Goal: Task Accomplishment & Management: Manage account settings

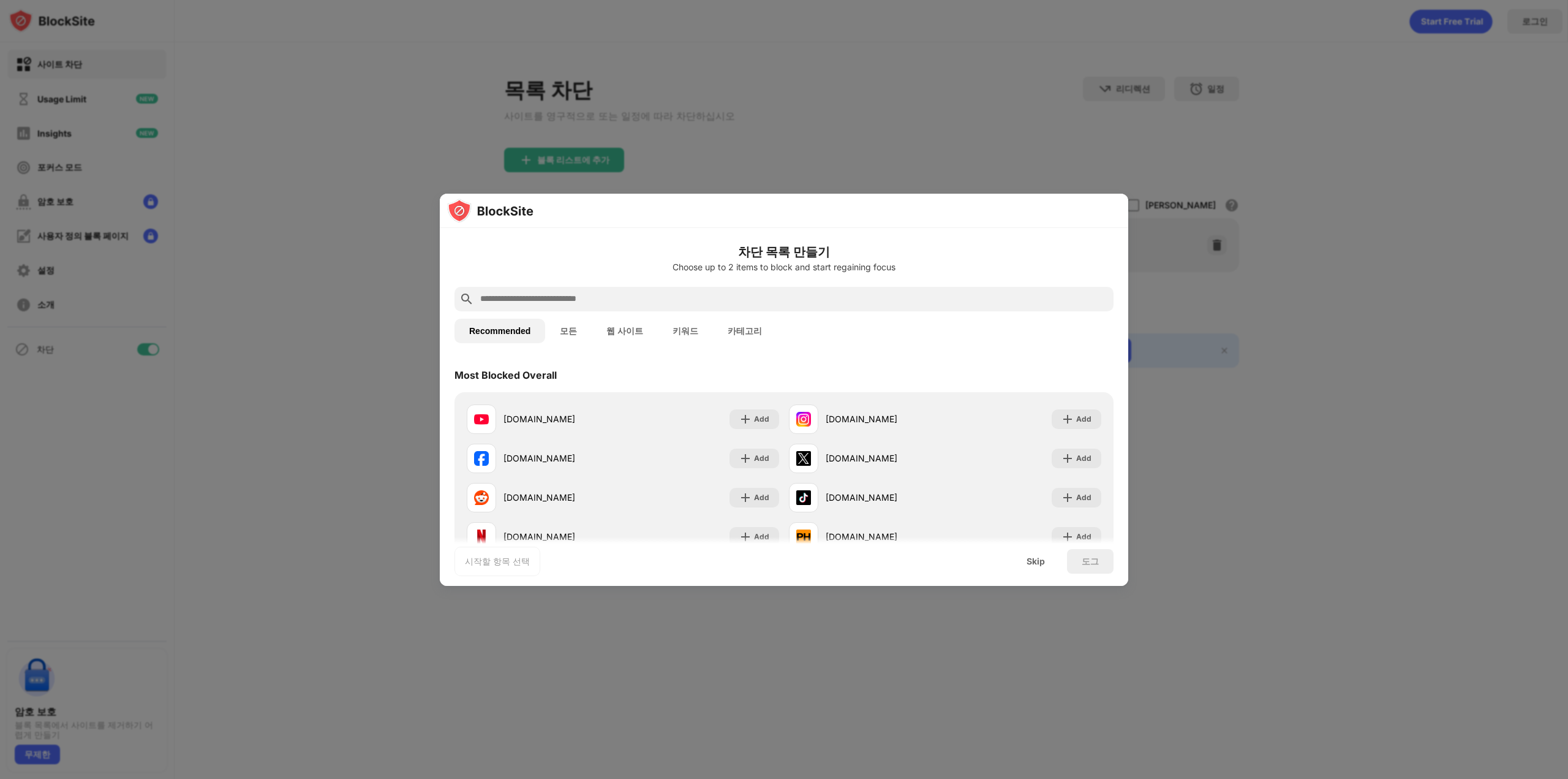
click at [743, 331] on button "카테고리" at bounding box center [745, 331] width 64 height 24
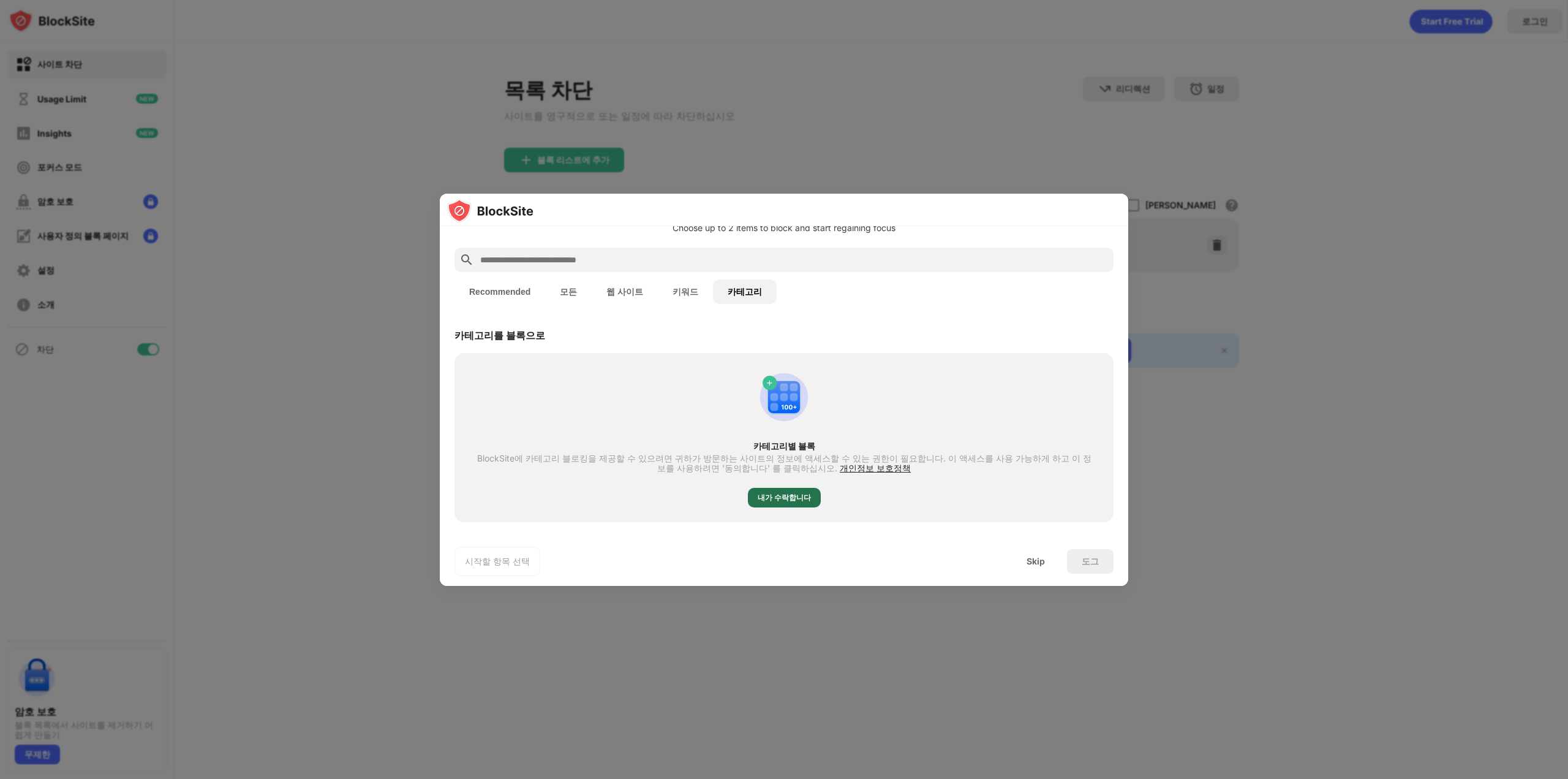
click at [797, 499] on div "내가 수락합니다" at bounding box center [784, 498] width 53 height 12
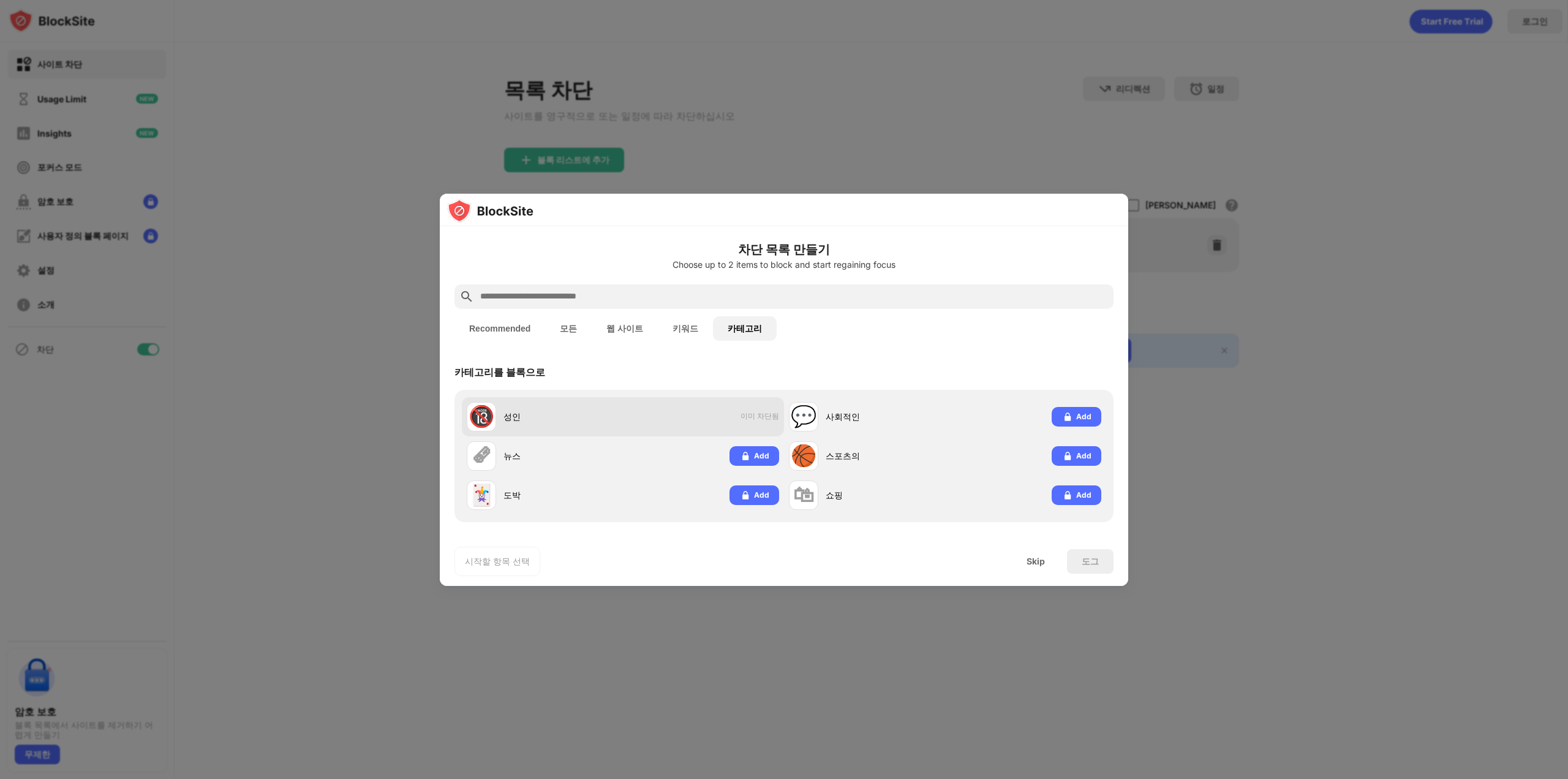
click at [743, 418] on span "이미 차단됨" at bounding box center [759, 416] width 38 height 11
click at [672, 427] on div "🔞 성인 이미 차단됨" at bounding box center [623, 417] width 322 height 39
click at [671, 427] on div "🔞 성인 이미 차단됨" at bounding box center [623, 417] width 322 height 39
click at [1235, 125] on div at bounding box center [784, 389] width 1568 height 779
click at [1035, 557] on div "Skip" at bounding box center [1036, 561] width 19 height 10
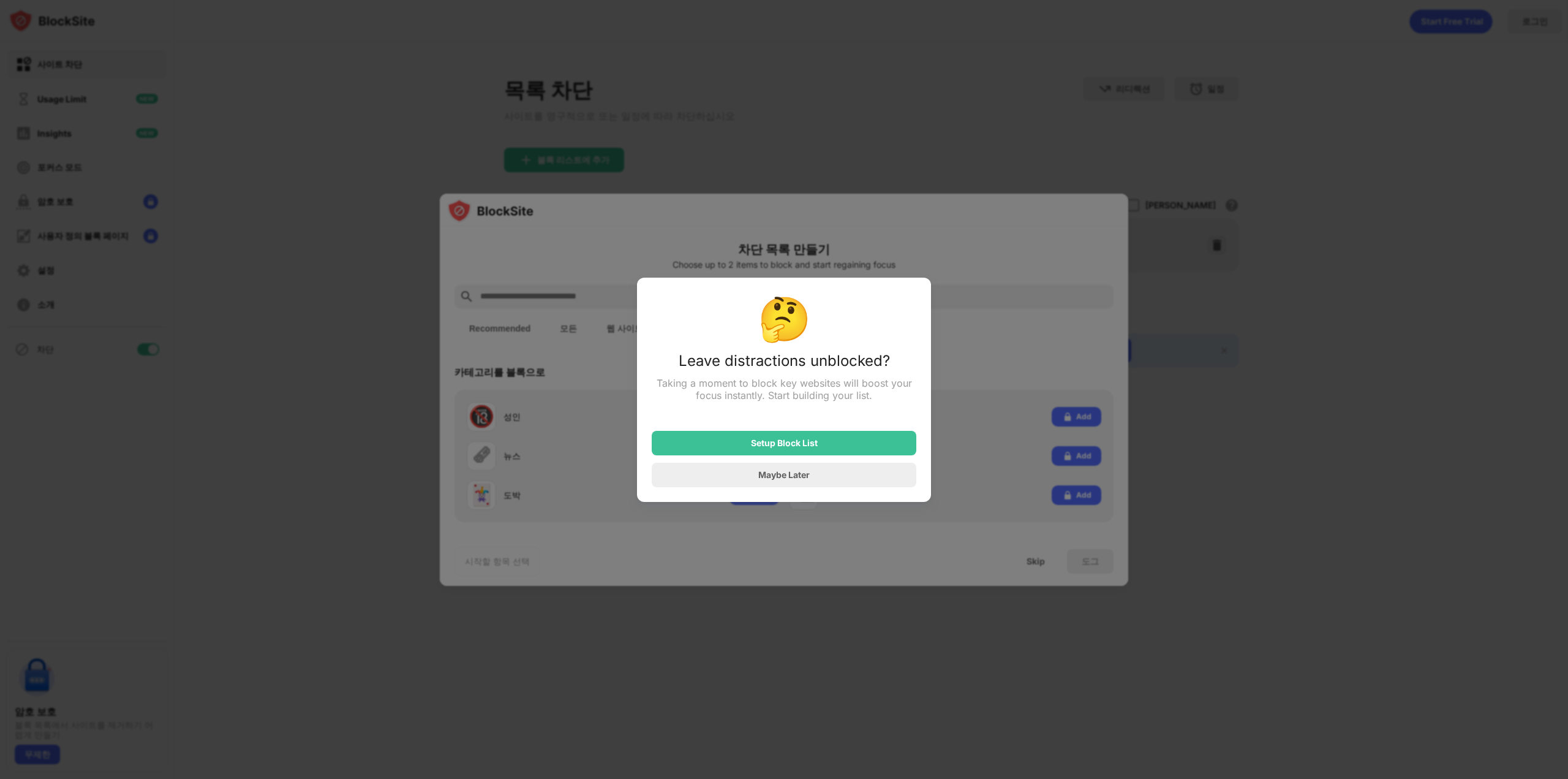
click at [794, 483] on div "Maybe Later" at bounding box center [784, 475] width 265 height 24
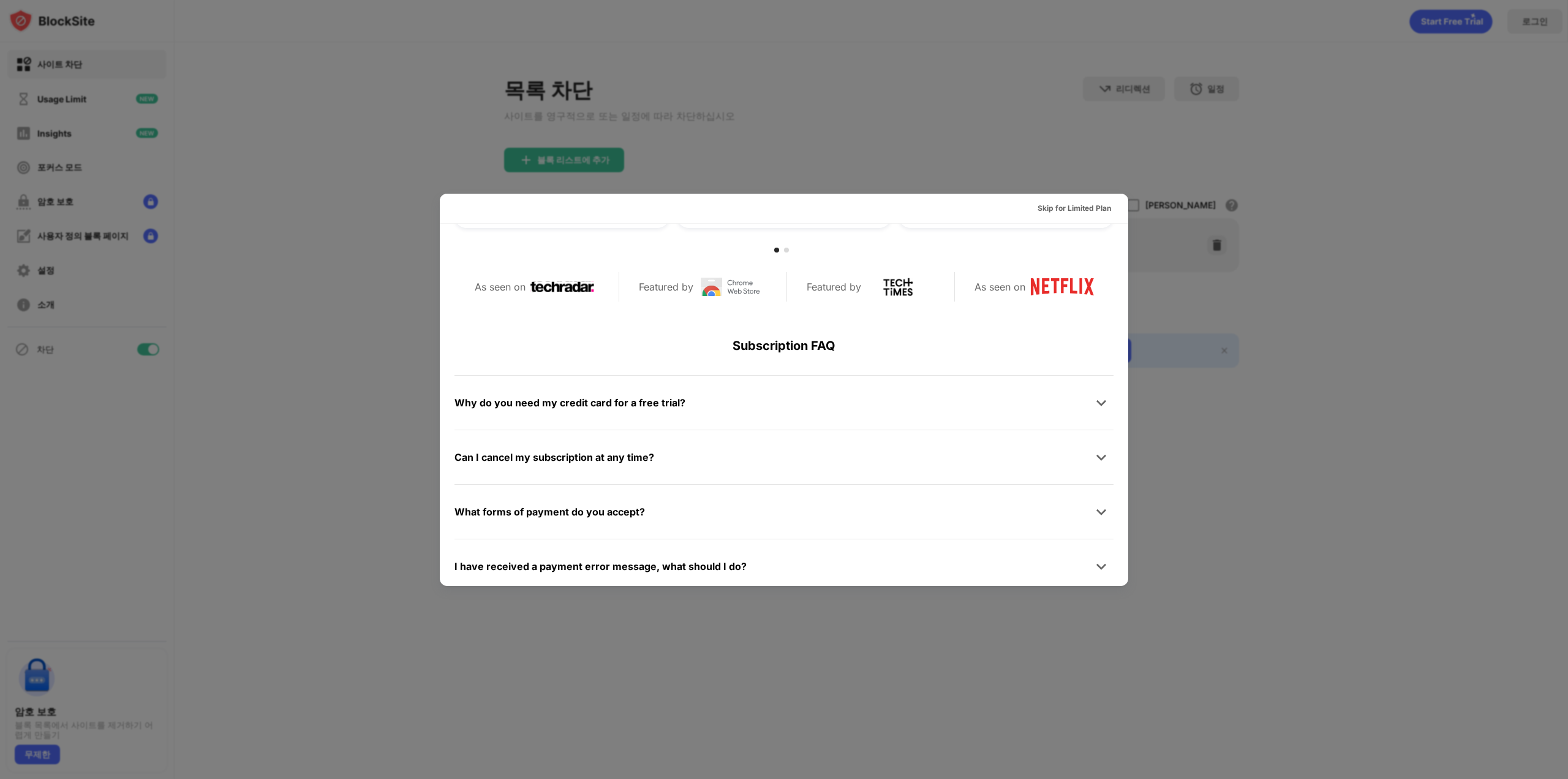
scroll to position [598, 0]
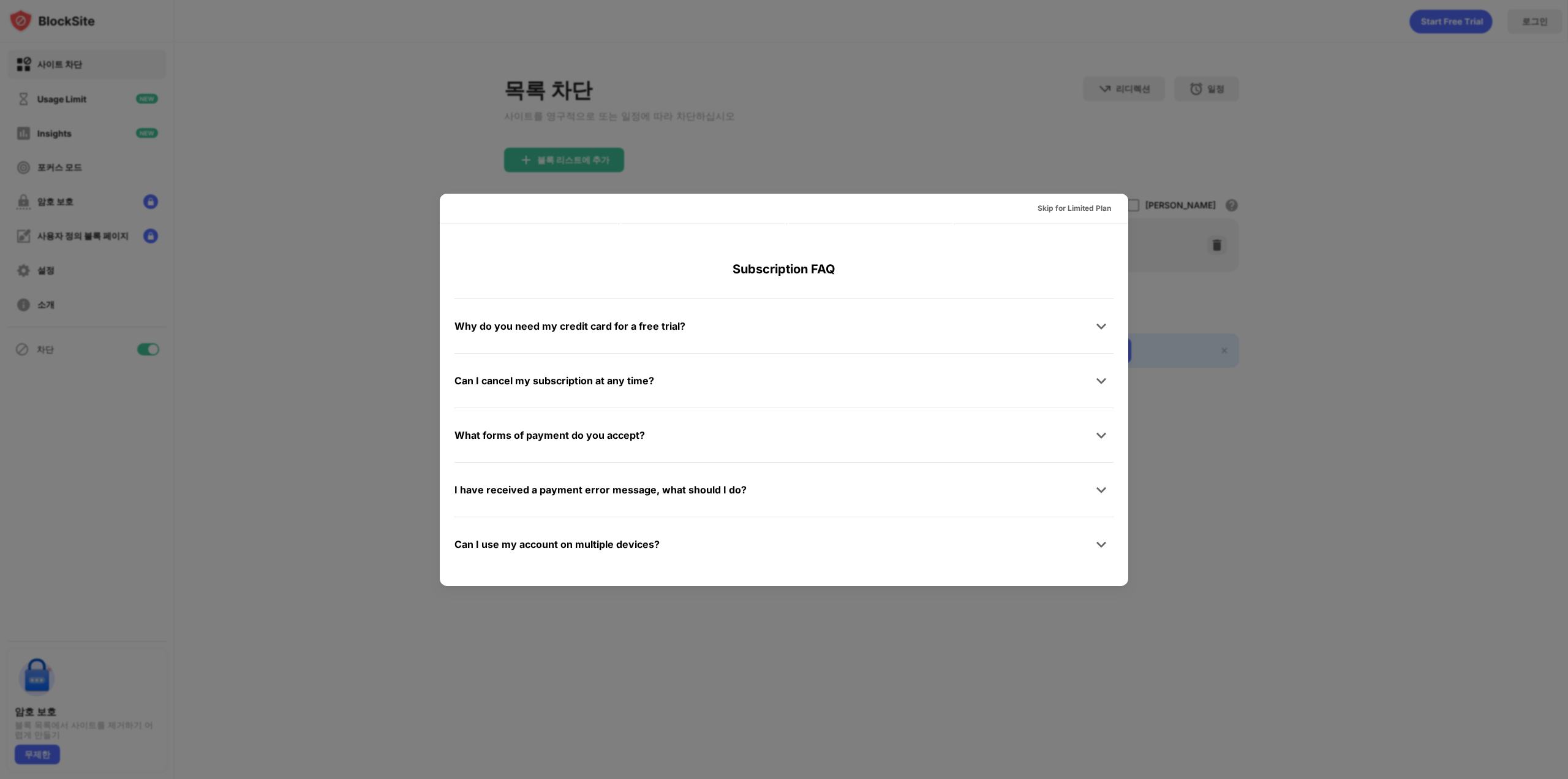
click at [1296, 482] on div at bounding box center [784, 389] width 1568 height 779
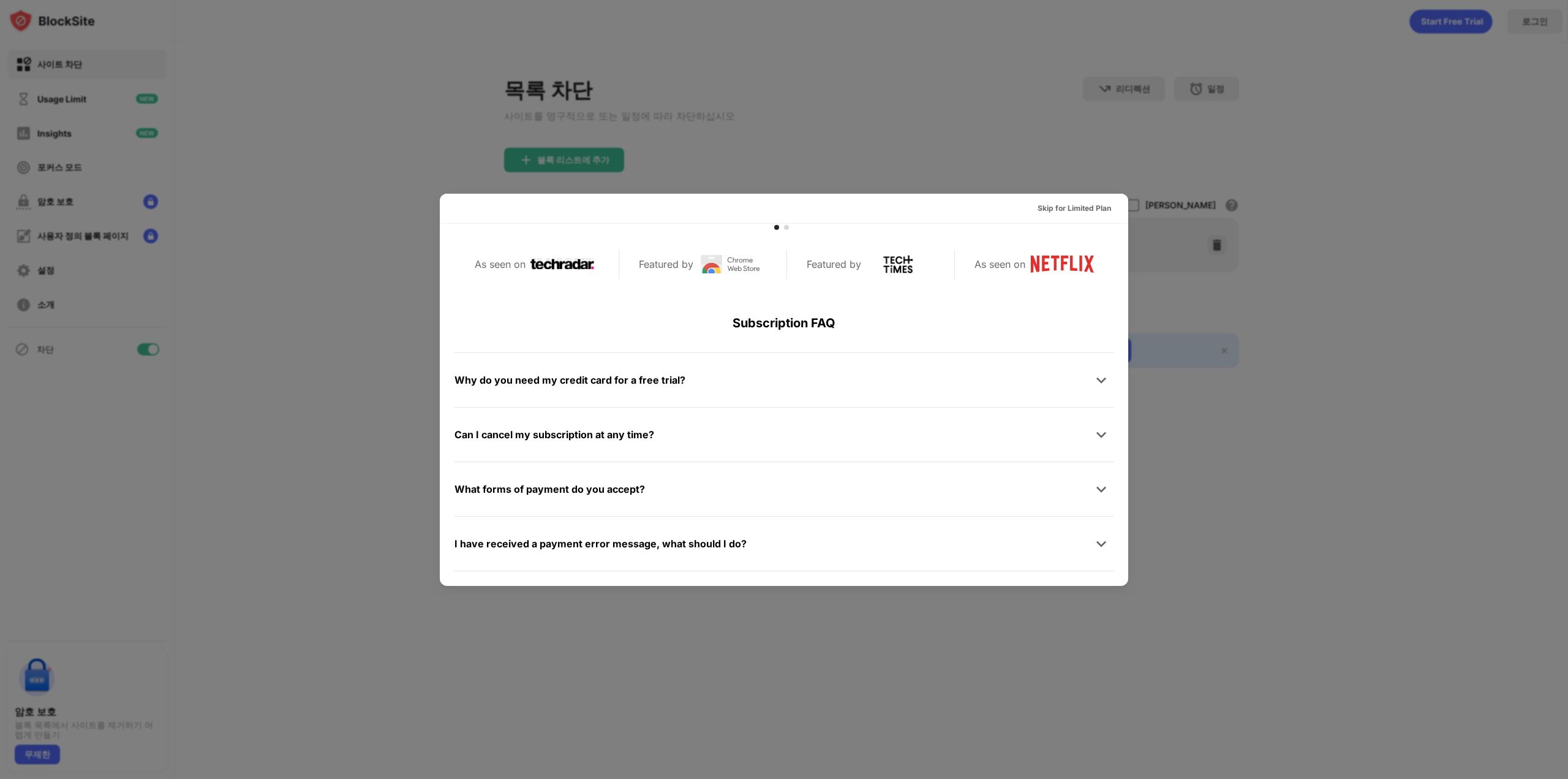
scroll to position [536, 0]
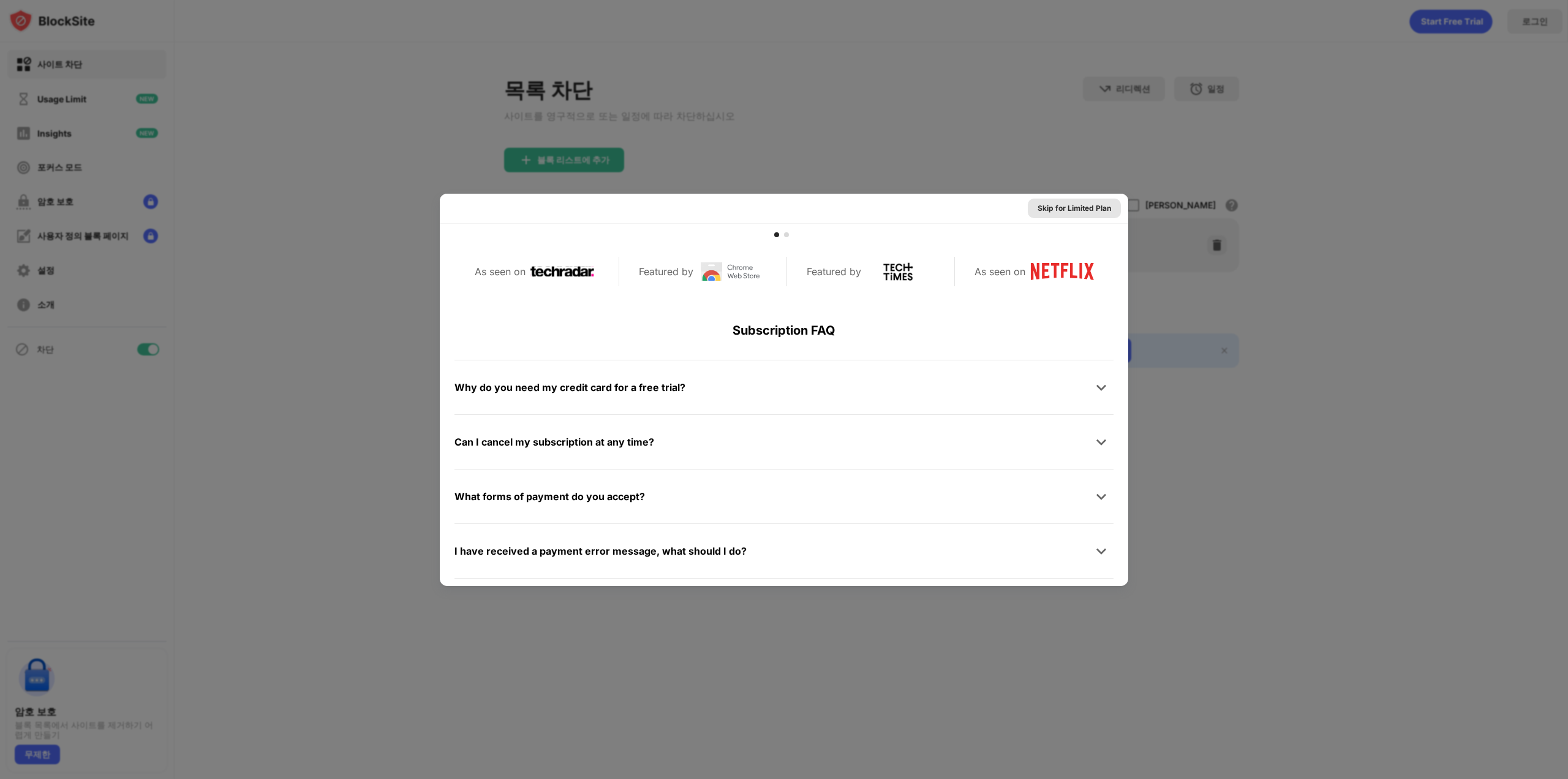
click at [1078, 210] on div "Skip for Limited Plan" at bounding box center [1075, 208] width 73 height 12
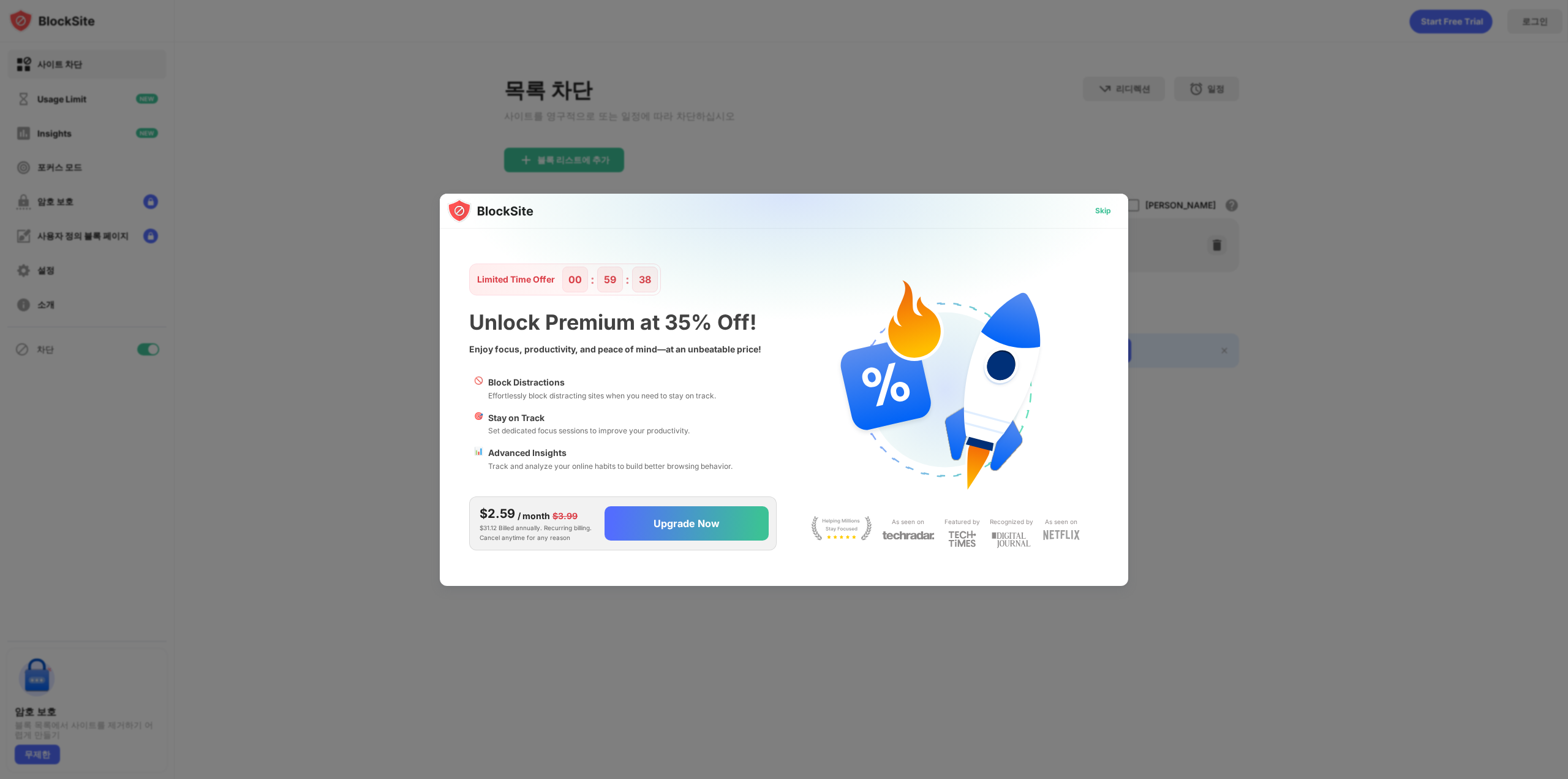
click at [1108, 216] on div "Skip" at bounding box center [1103, 210] width 16 height 12
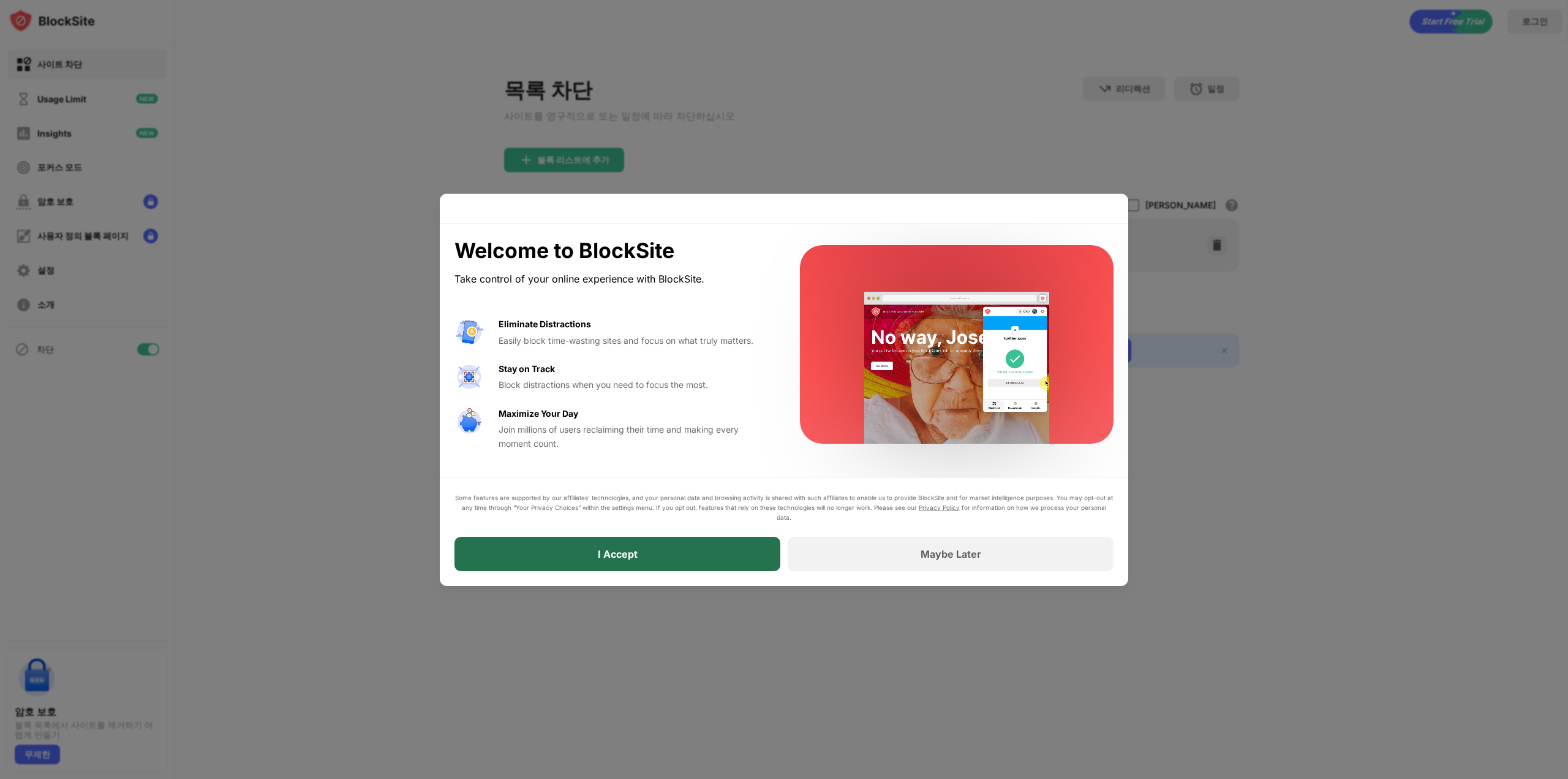
click at [706, 541] on div "I Accept" at bounding box center [618, 554] width 326 height 34
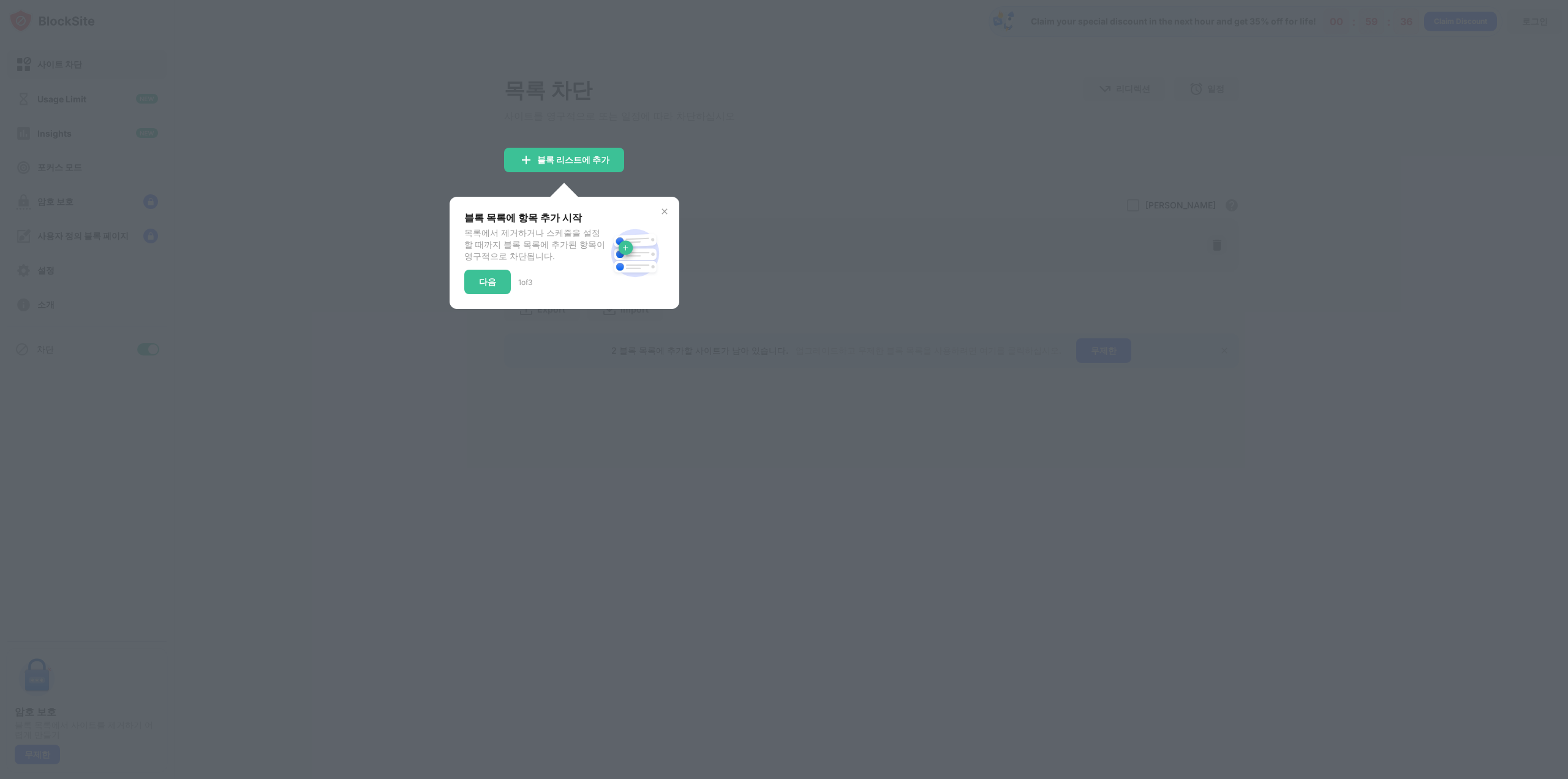
click at [487, 280] on div "다음" at bounding box center [488, 282] width 46 height 24
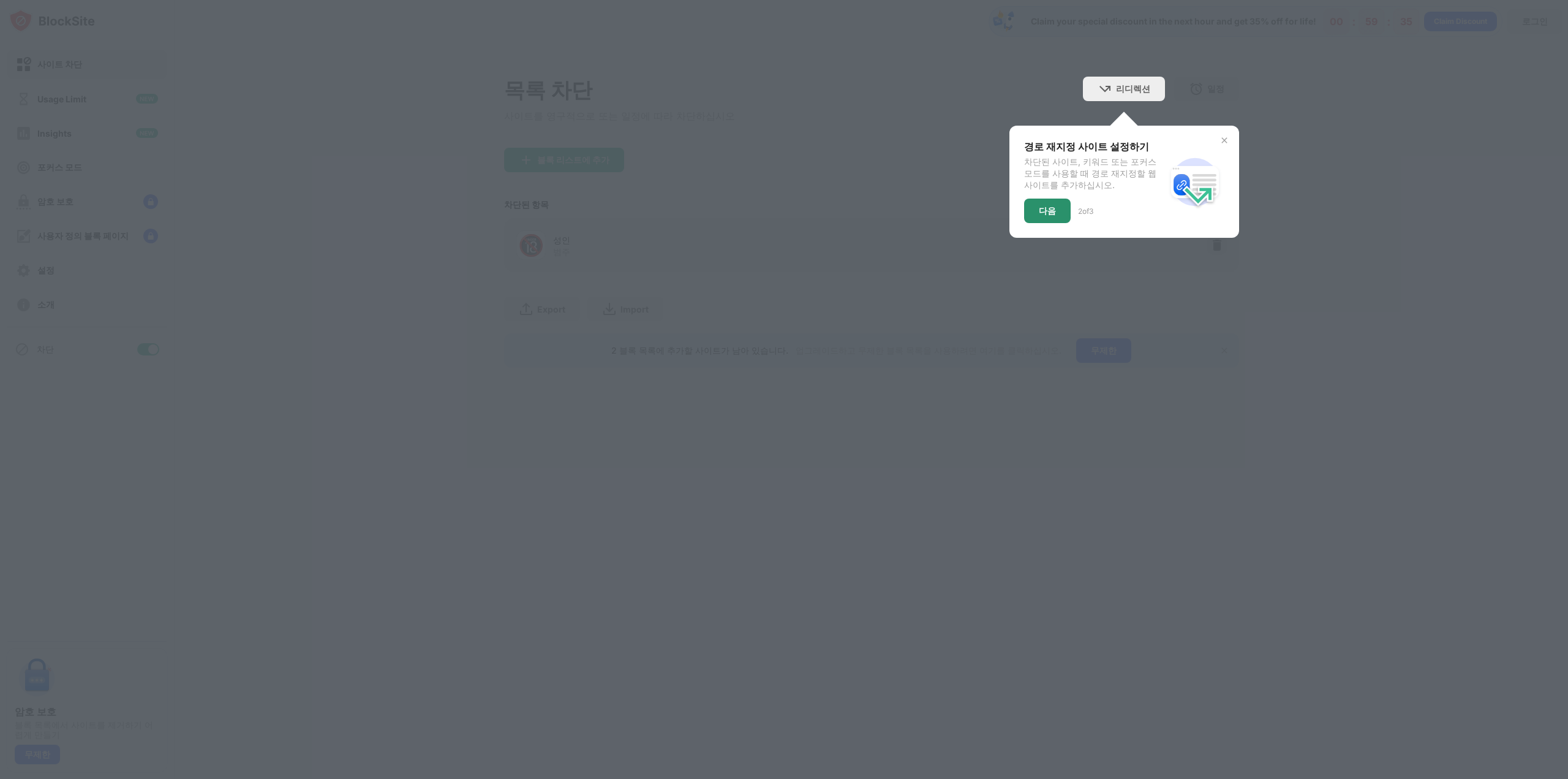
click at [1044, 219] on div "다음" at bounding box center [1047, 210] width 46 height 24
click at [1051, 223] on div "디미스" at bounding box center [1052, 210] width 55 height 24
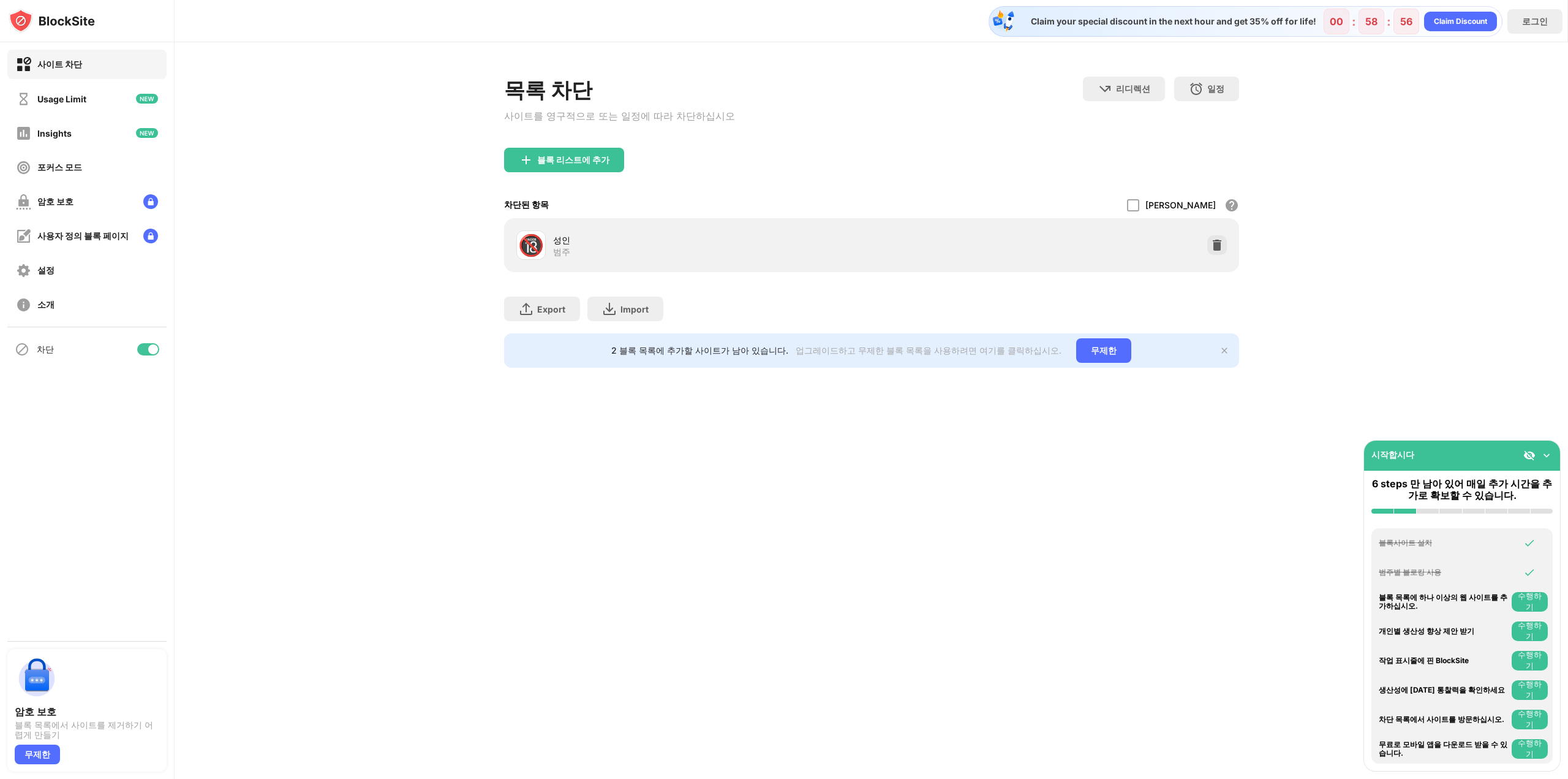
click at [327, 168] on div "목록 차단 사이트를 영구적으로 또는 일정에 따라 차단하십시오 리디렉션 웹 사이트 리디렉션을 설정하려면 클릭하십시오 일정 블록 목록이 활성화될 …" at bounding box center [871, 222] width 1394 height 360
click at [1463, 24] on div "Claim Discount" at bounding box center [1460, 21] width 53 height 12
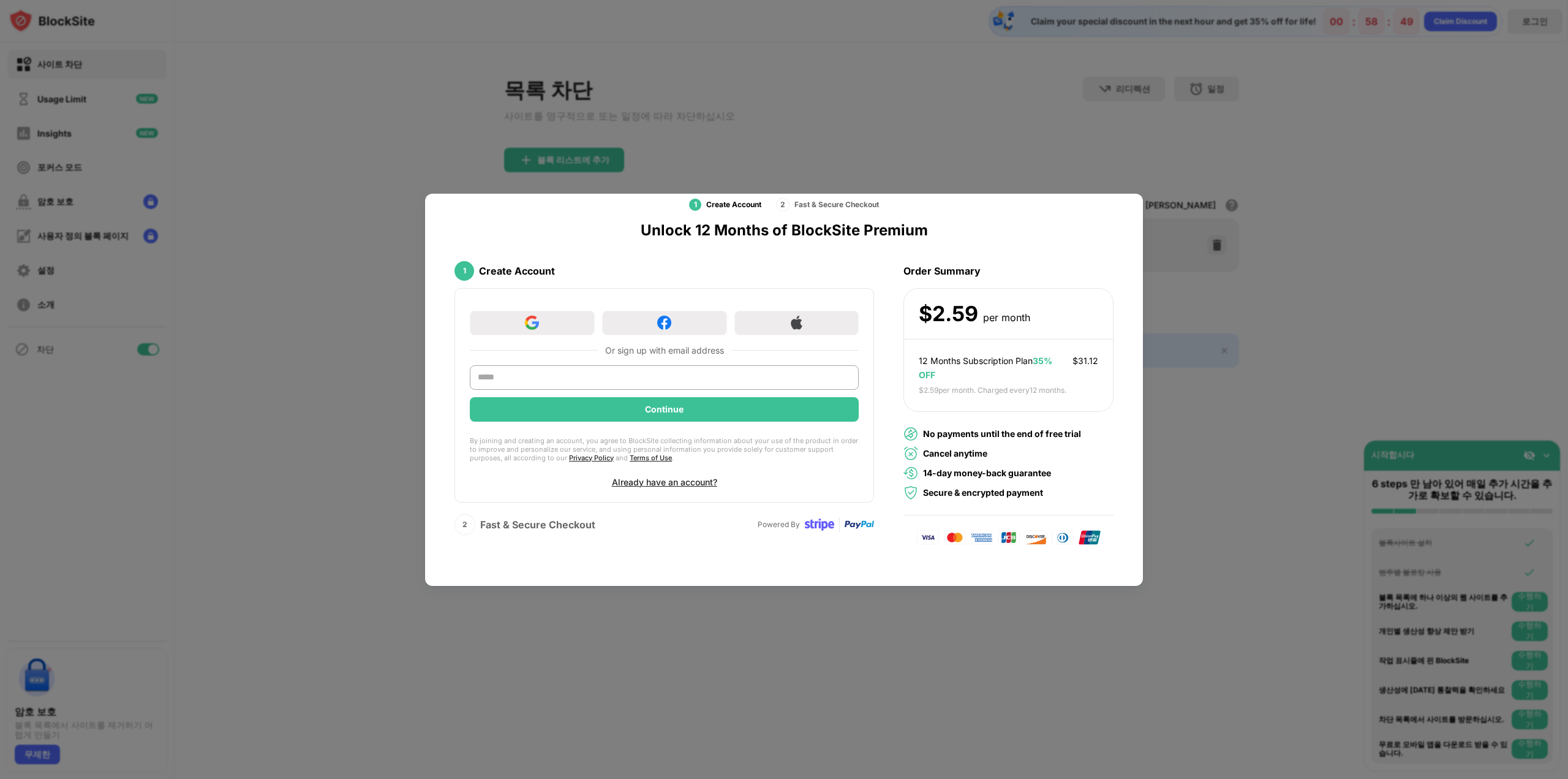
scroll to position [43, 0]
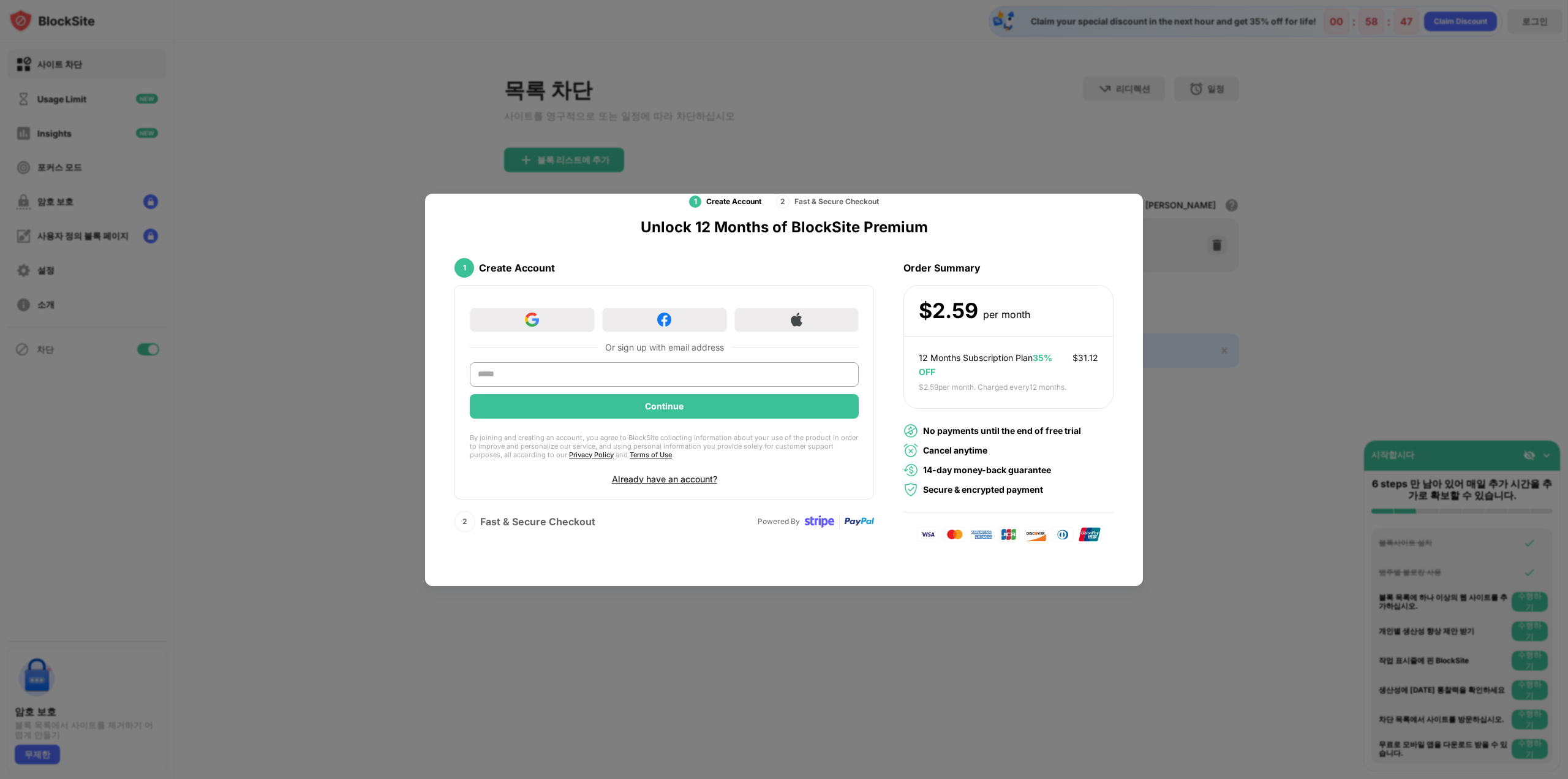
click at [1137, 201] on div "1 Create Account 2 Fast & Secure Checkout Unlock 12 Months of BlockSite Premium…" at bounding box center [784, 389] width 718 height 392
click at [1305, 183] on div at bounding box center [784, 389] width 1568 height 779
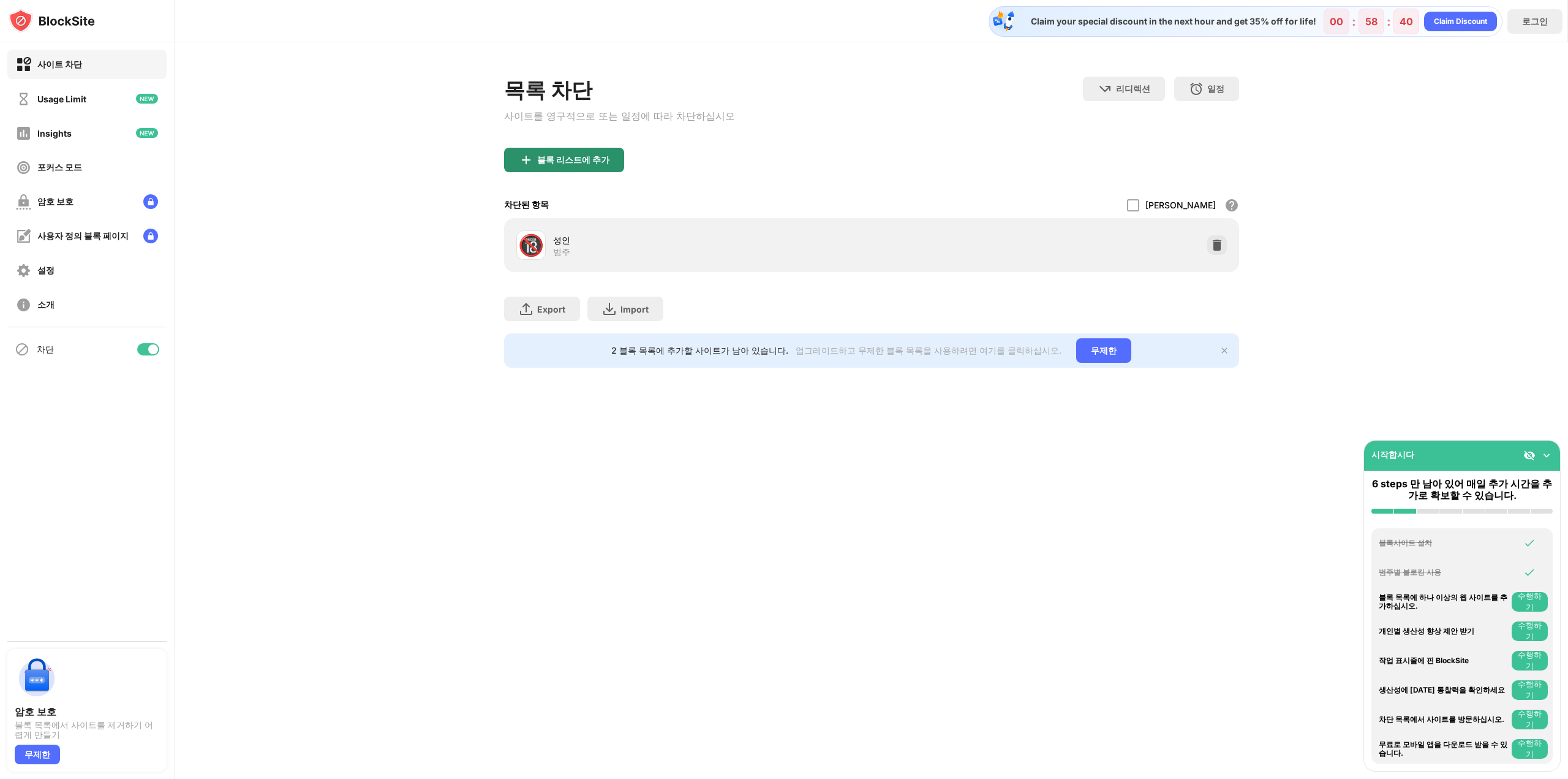
click at [571, 157] on div "블록 리스트에 추가" at bounding box center [563, 160] width 120 height 24
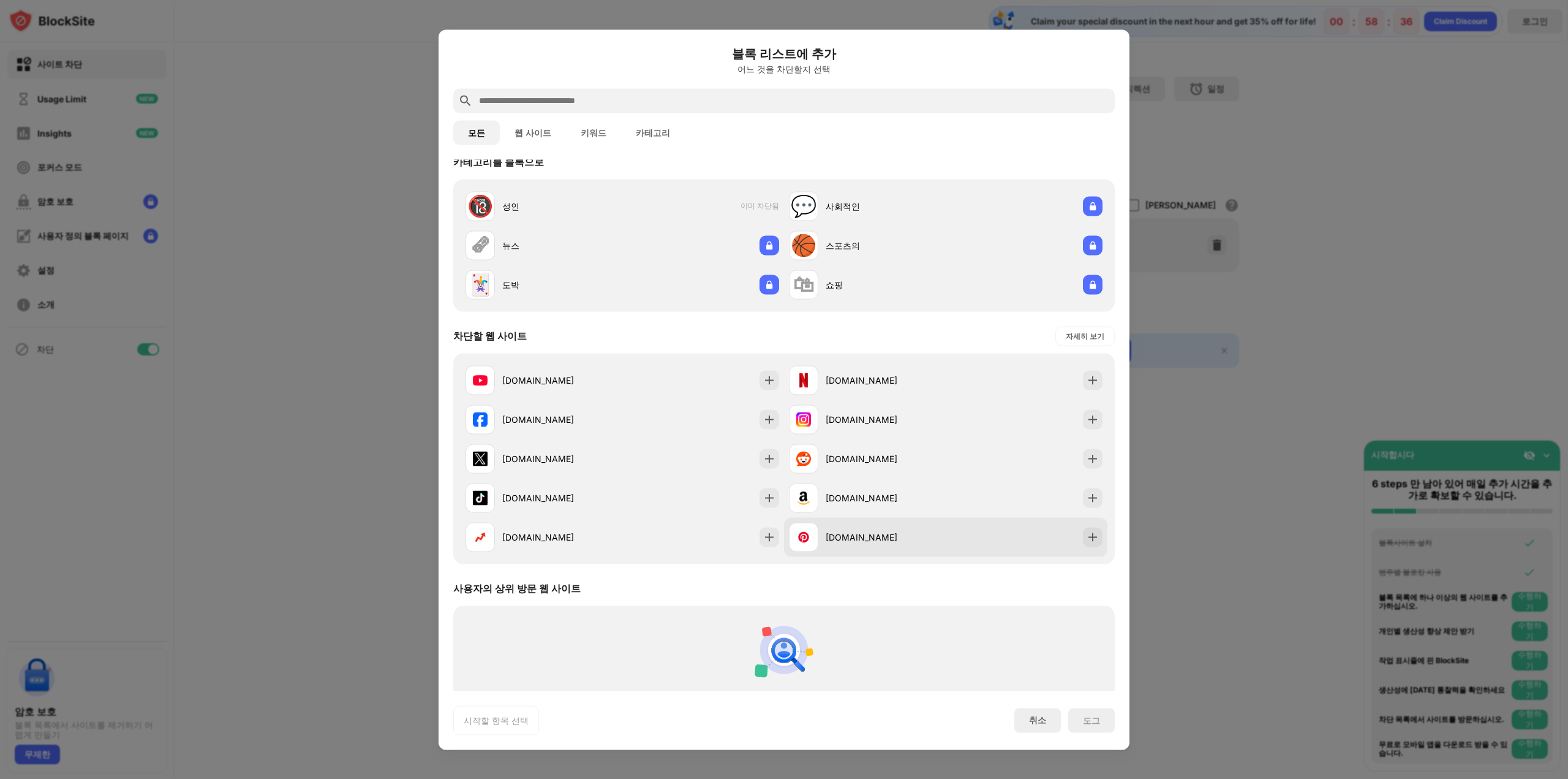
scroll to position [11, 0]
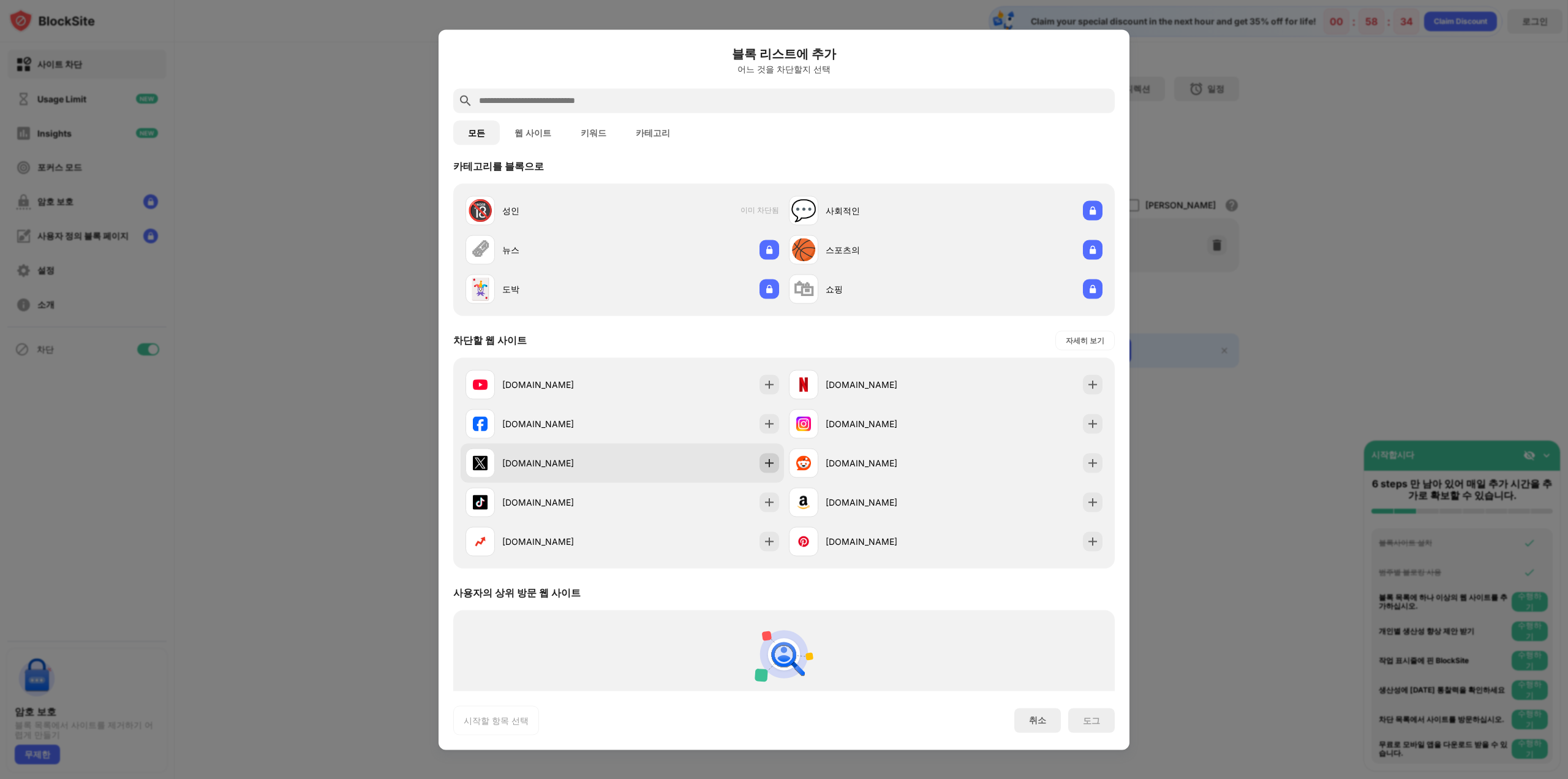
click at [763, 464] on img at bounding box center [769, 463] width 12 height 12
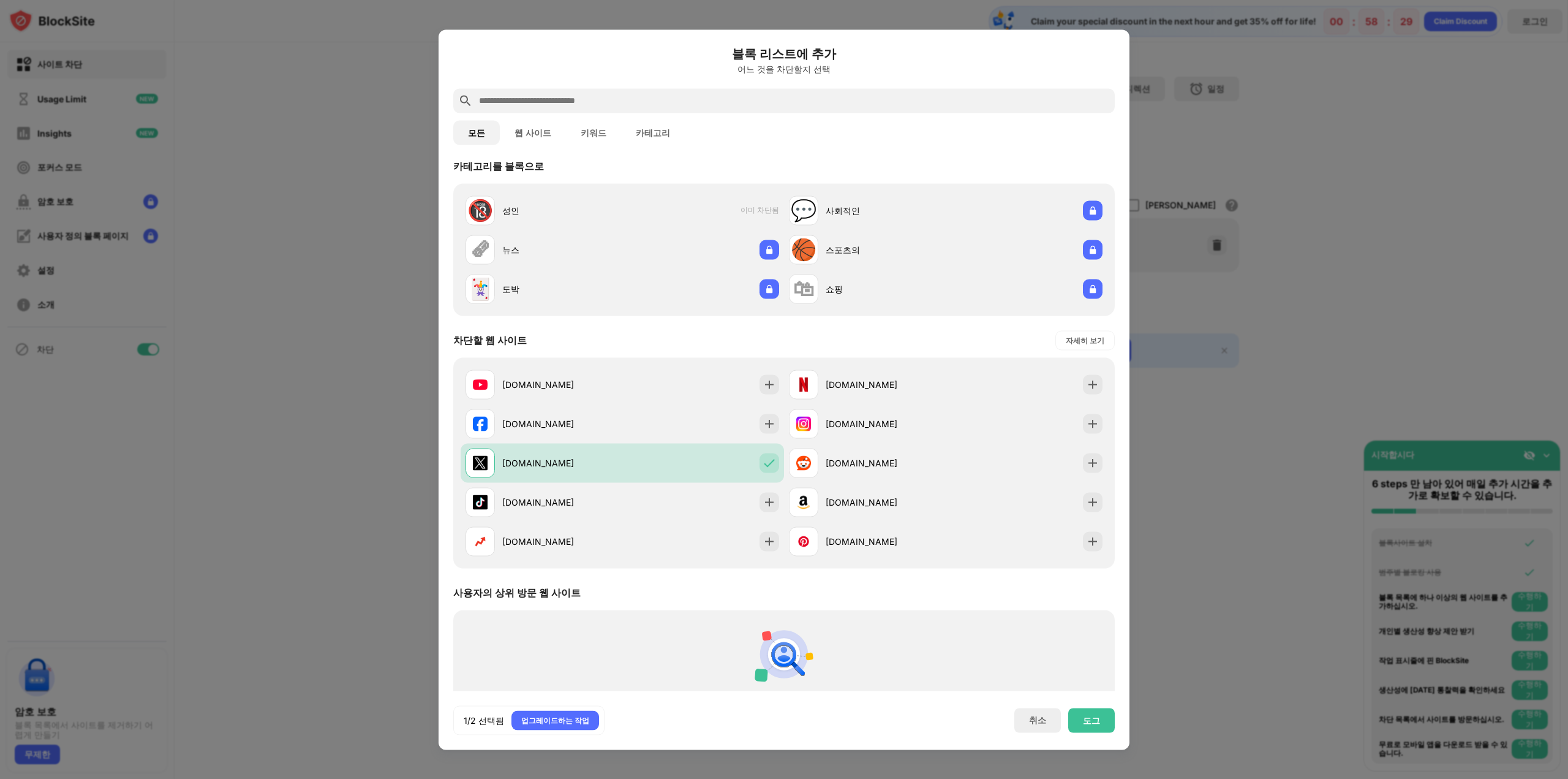
click at [1102, 731] on div "도그" at bounding box center [1091, 720] width 46 height 24
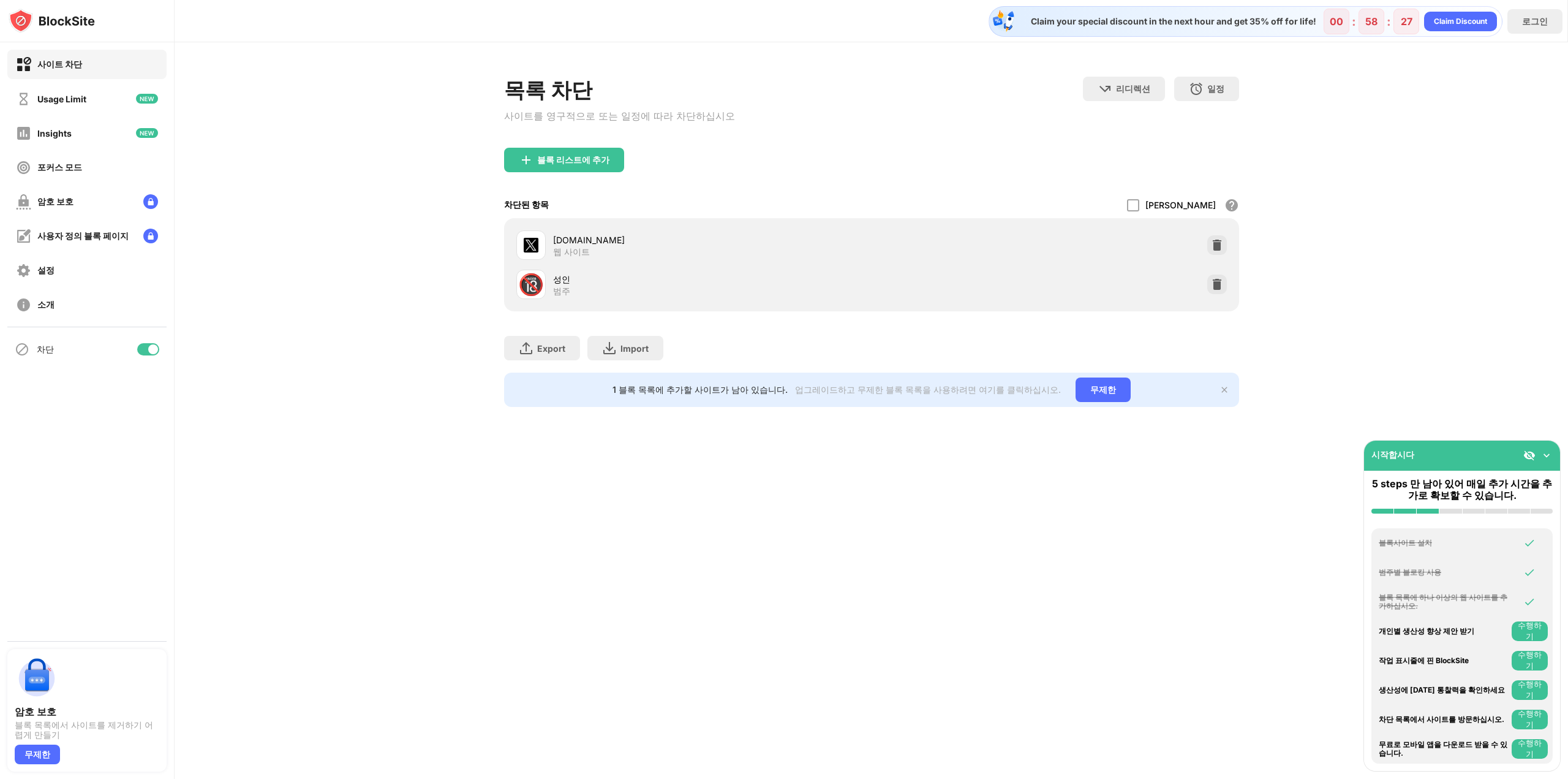
click at [1063, 533] on div "Claim your special discount in the next hour and get 35% off for life! 00 : 58 …" at bounding box center [871, 389] width 1394 height 779
click at [1103, 395] on div "무제한" at bounding box center [1103, 390] width 55 height 24
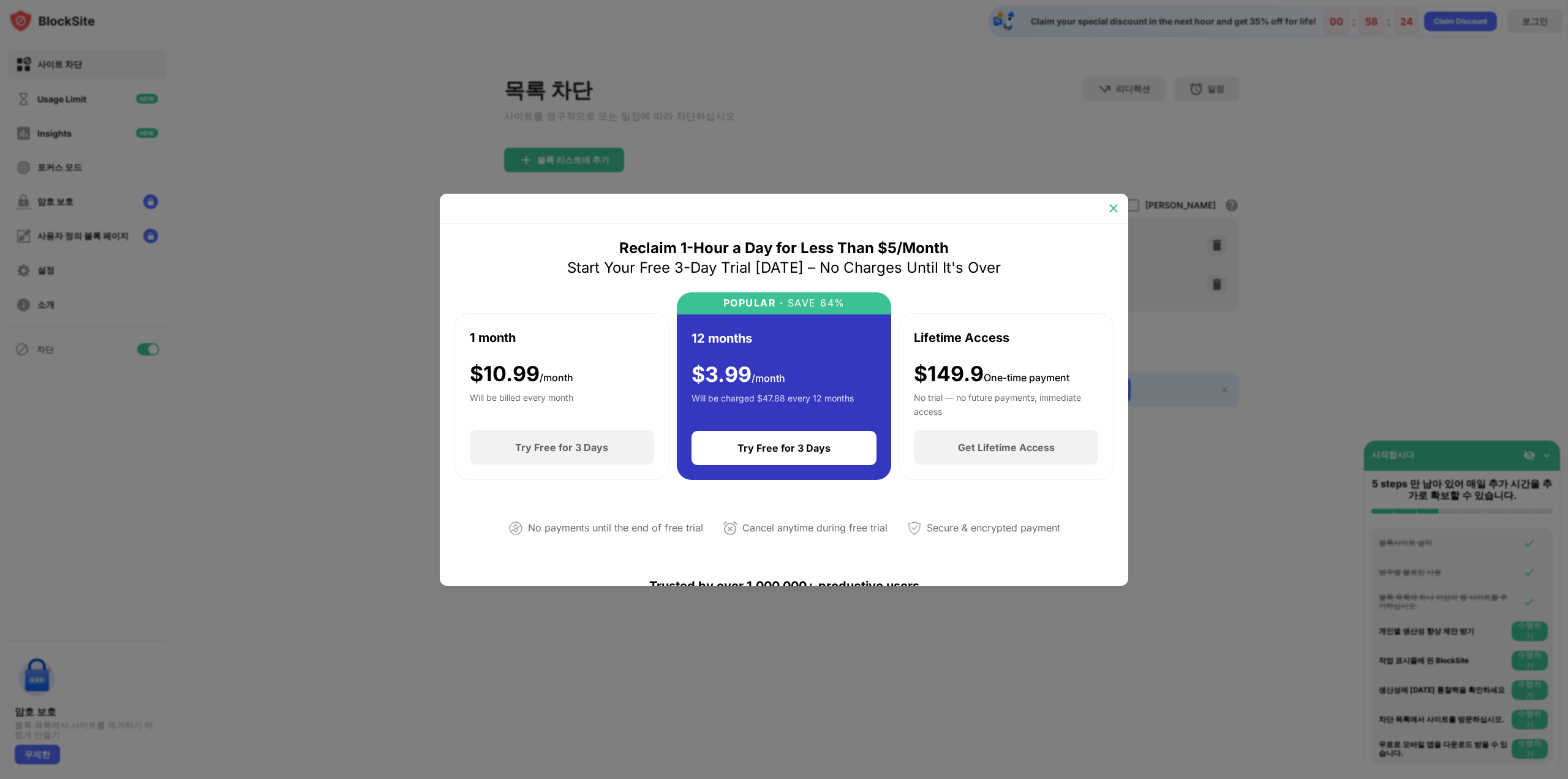
click at [1112, 210] on img at bounding box center [1113, 208] width 12 height 12
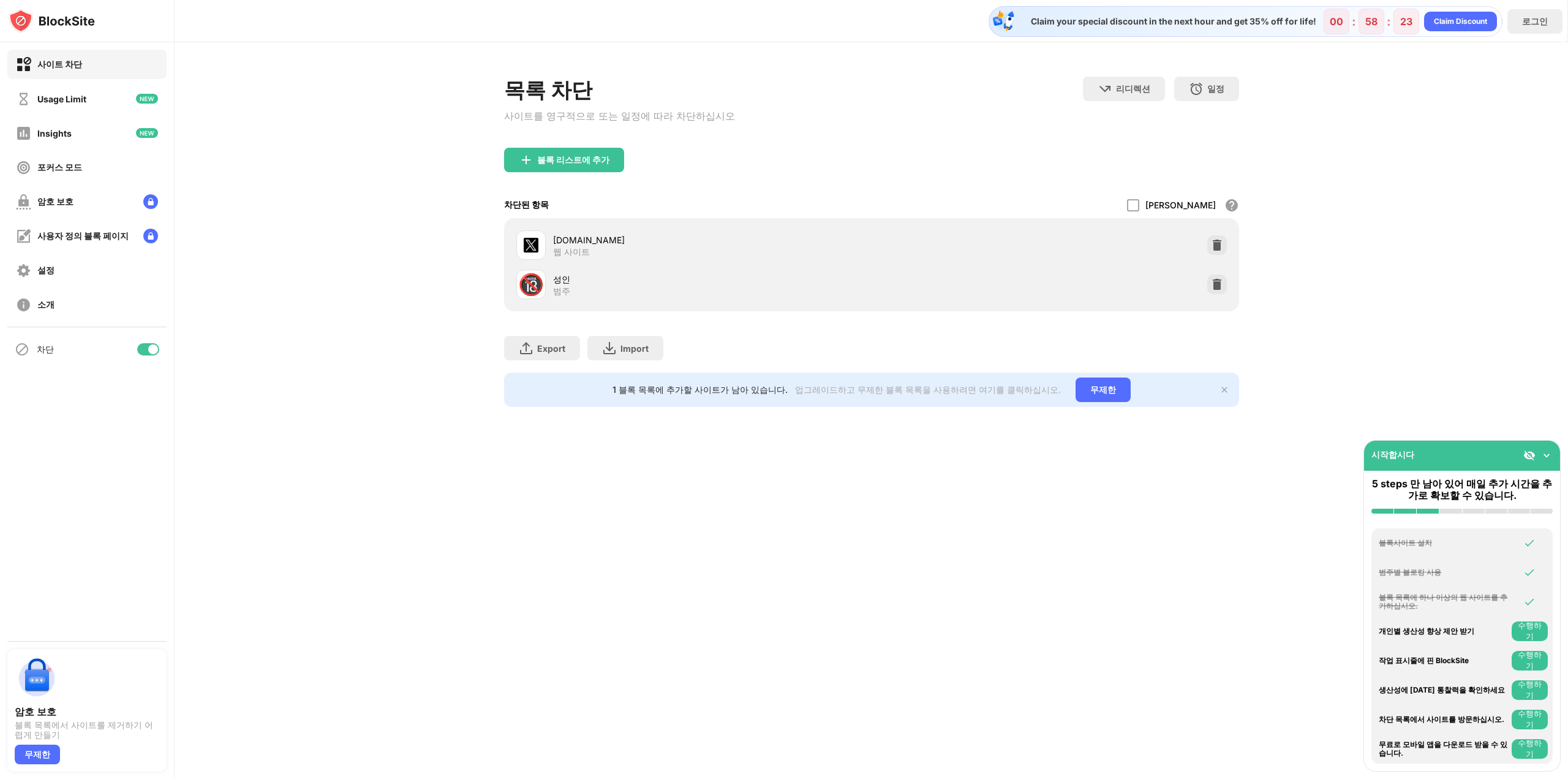
click at [1392, 214] on div "목록 차단 사이트를 영구적으로 또는 일정에 따라 차단하십시오 리디렉션 웹 사이트 리디렉션을 설정하려면 클릭하십시오 일정 블록 목록이 활성화될 …" at bounding box center [871, 241] width 1394 height 399
click at [337, 401] on div "목록 차단 사이트를 영구적으로 또는 일정에 따라 차단하십시오 리디렉션 웹 사이트 리디렉션을 설정하려면 클릭하십시오 일정 블록 목록이 활성화될 …" at bounding box center [871, 241] width 1394 height 399
click at [42, 755] on div "무제한" at bounding box center [38, 755] width 46 height 20
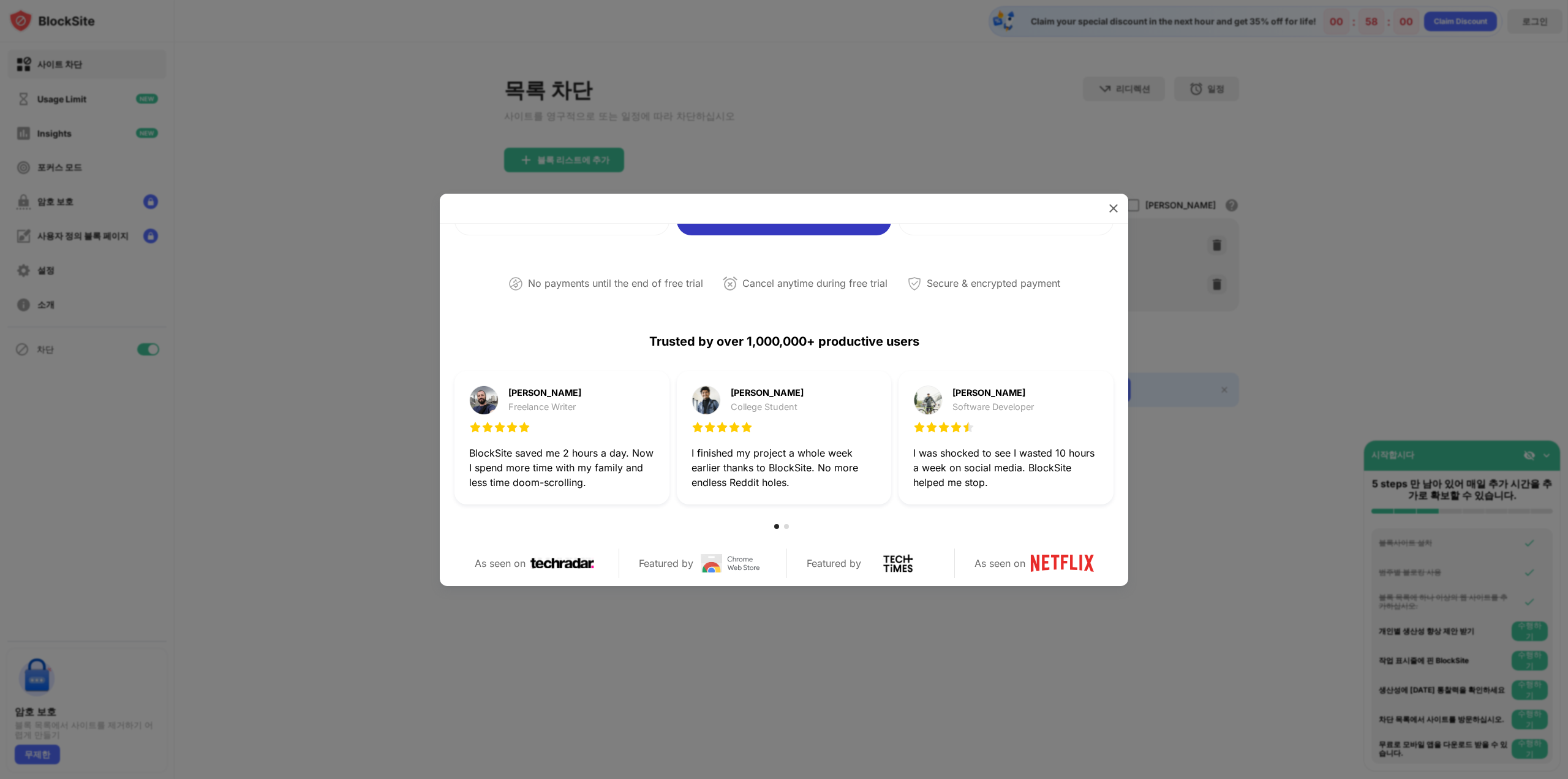
scroll to position [184, 0]
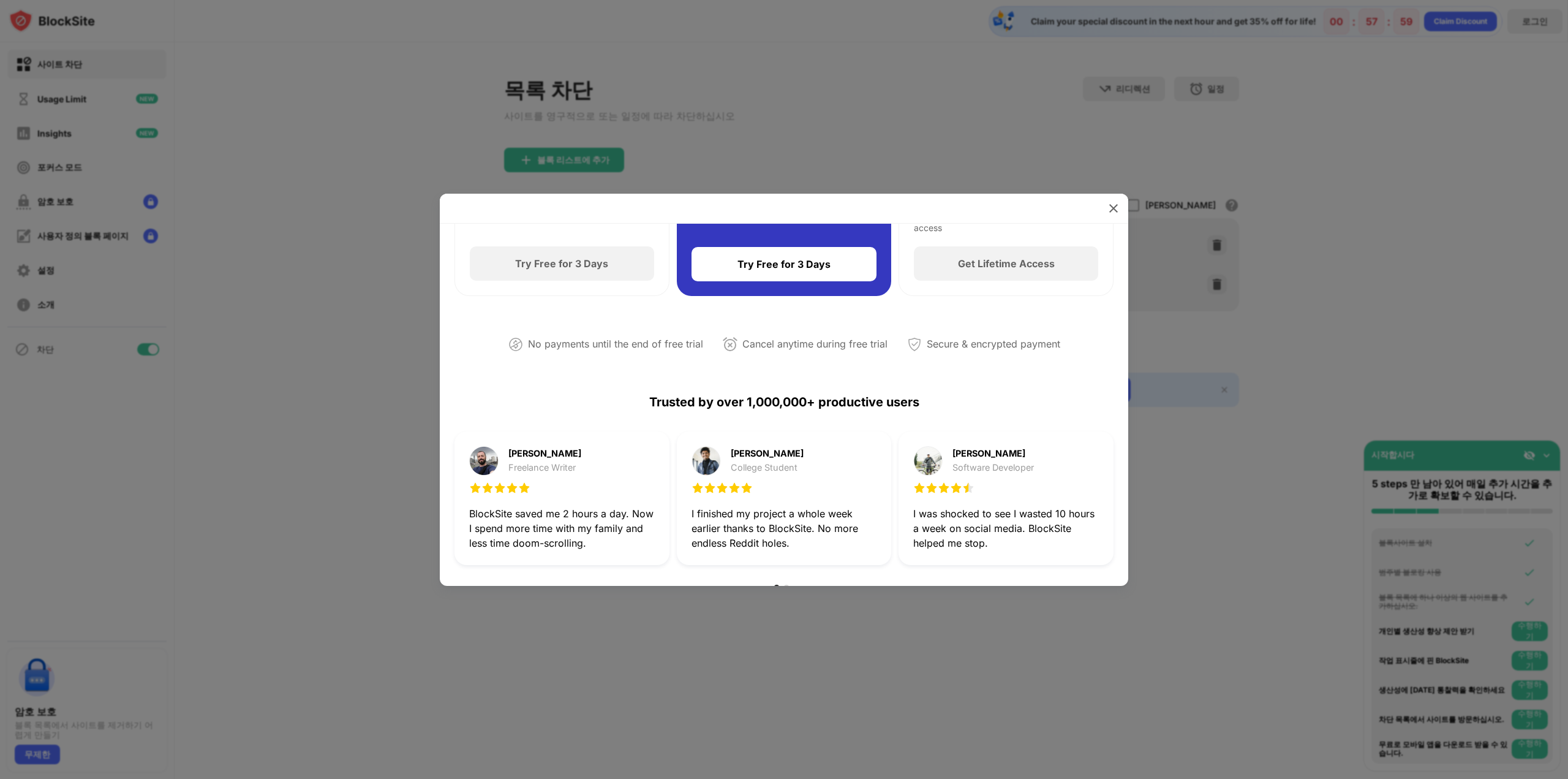
click at [1117, 208] on img at bounding box center [1113, 208] width 12 height 12
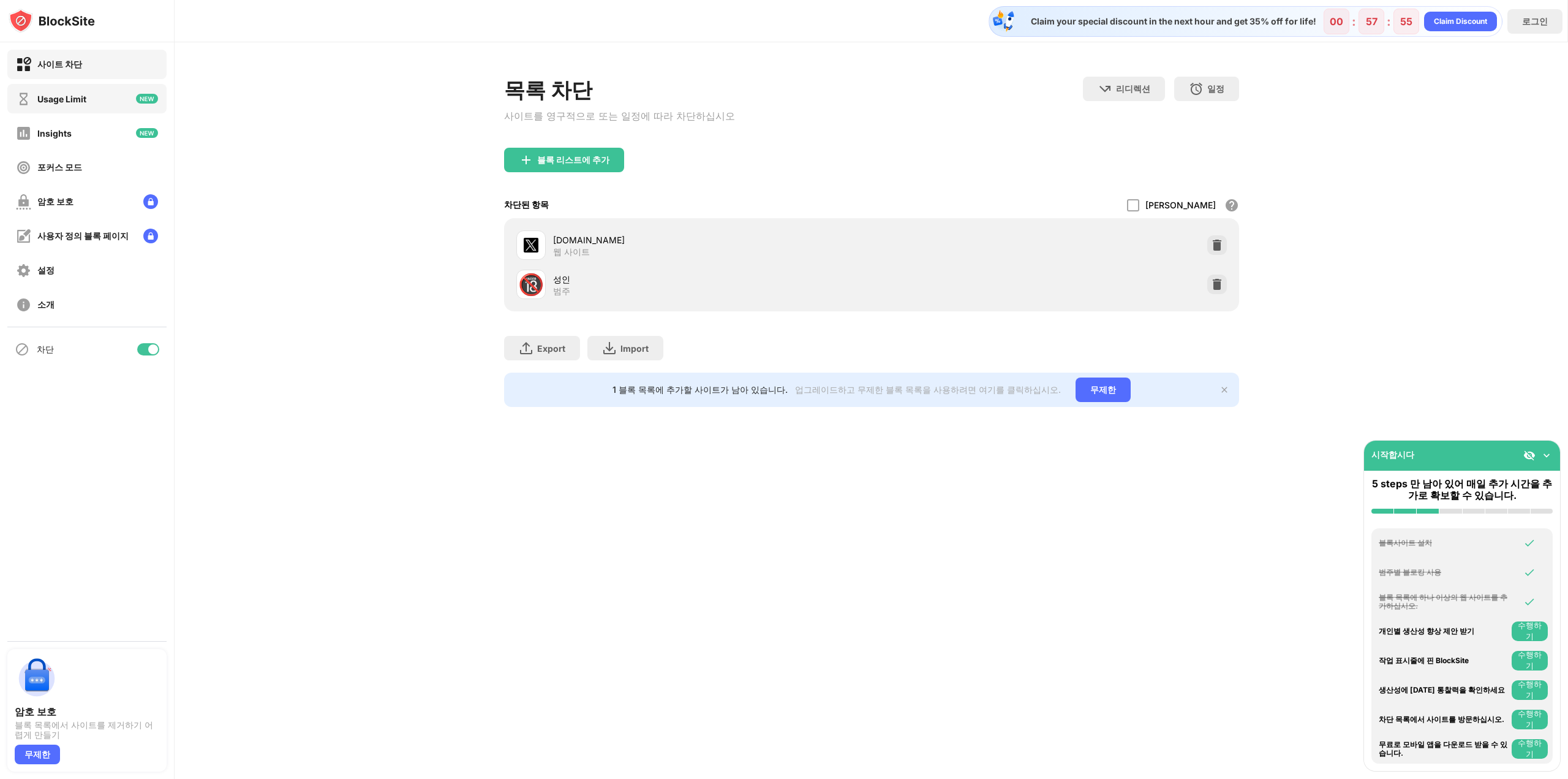
click at [69, 95] on div "Usage Limit" at bounding box center [62, 99] width 49 height 11
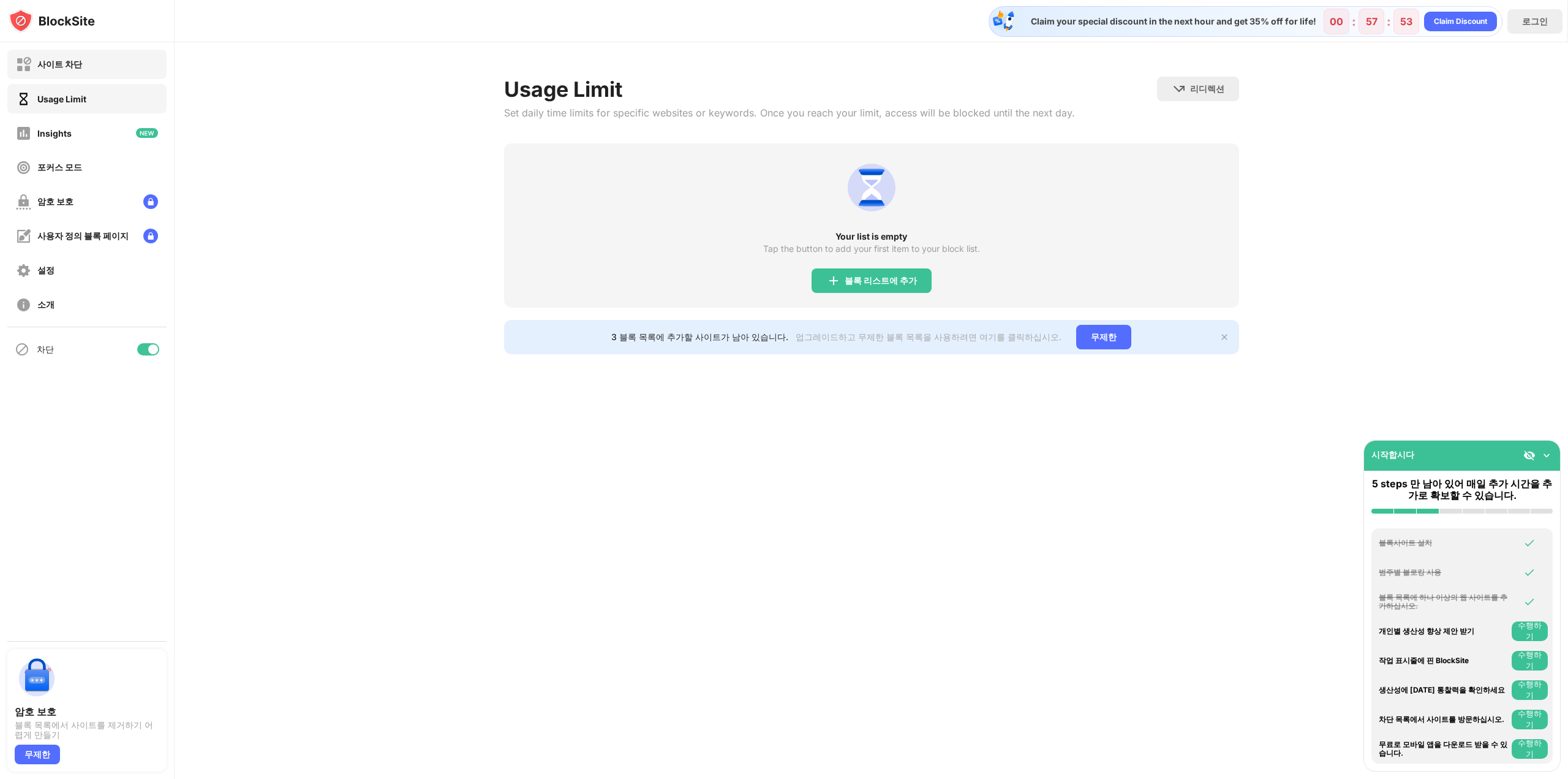
click at [120, 58] on div "사이트 차단" at bounding box center [86, 64] width 159 height 29
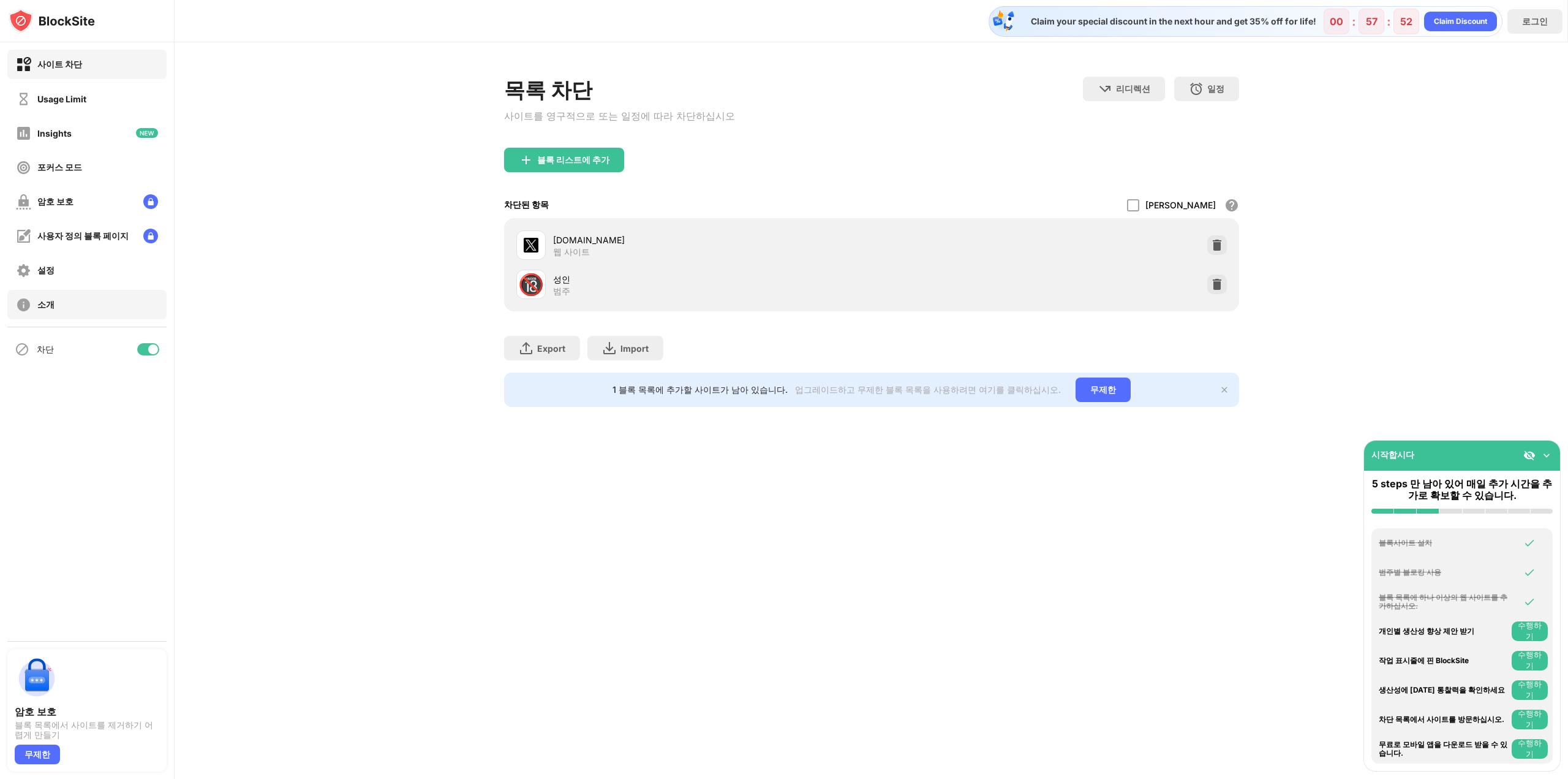
click at [74, 306] on div "소개" at bounding box center [86, 304] width 159 height 29
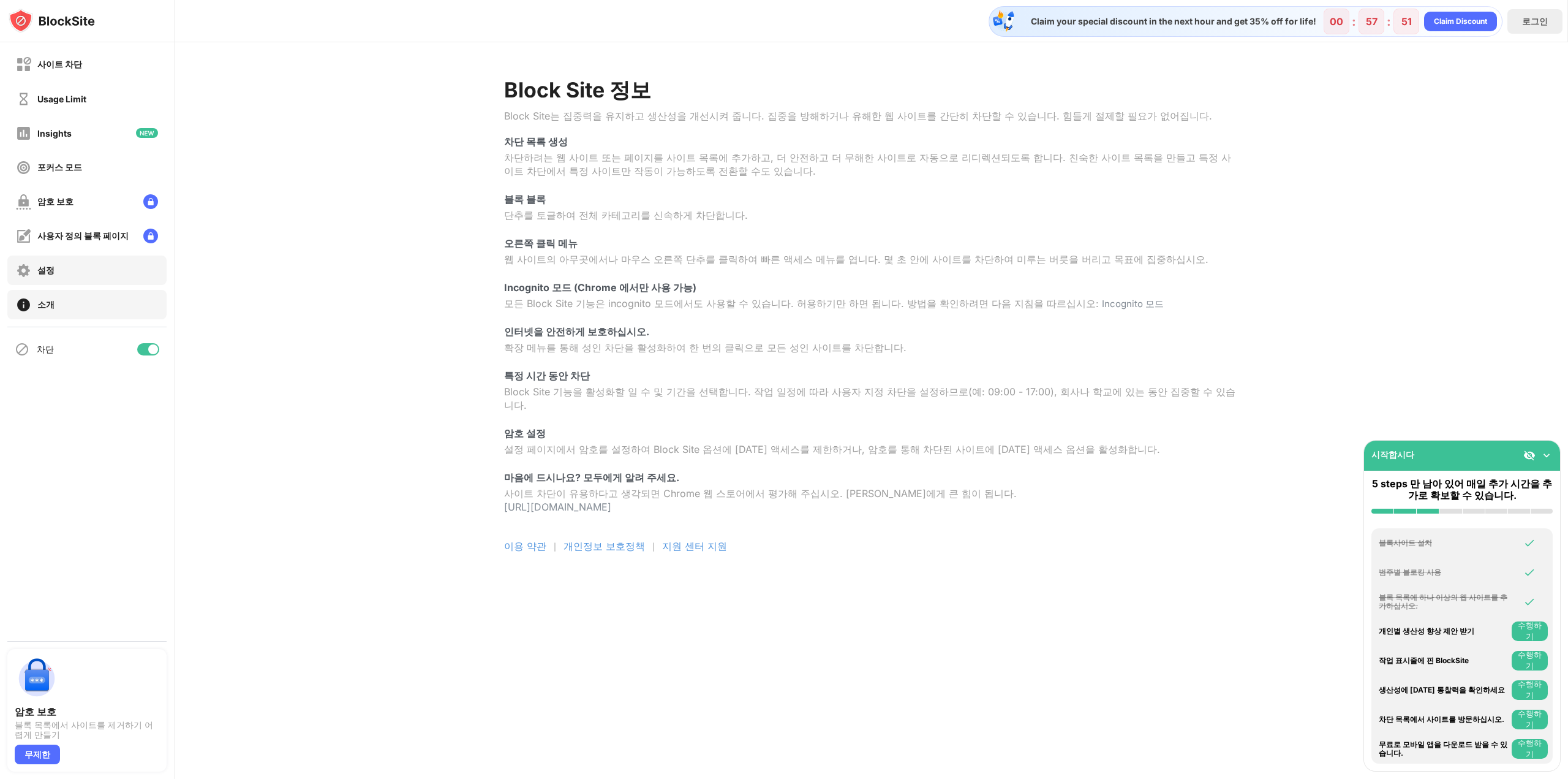
click at [75, 270] on div "설정" at bounding box center [86, 270] width 159 height 29
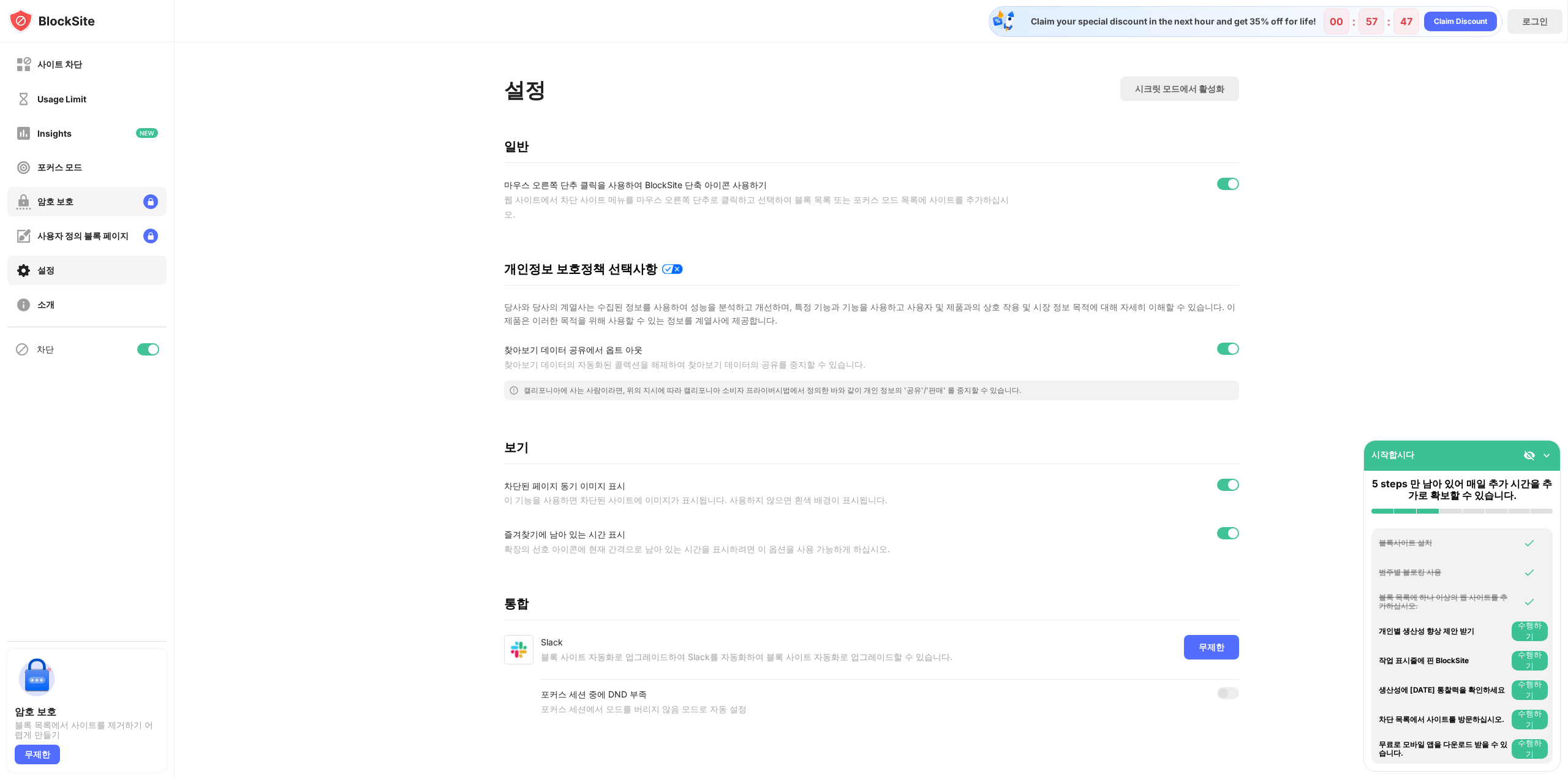
click at [91, 210] on div "암호 보호" at bounding box center [86, 201] width 159 height 29
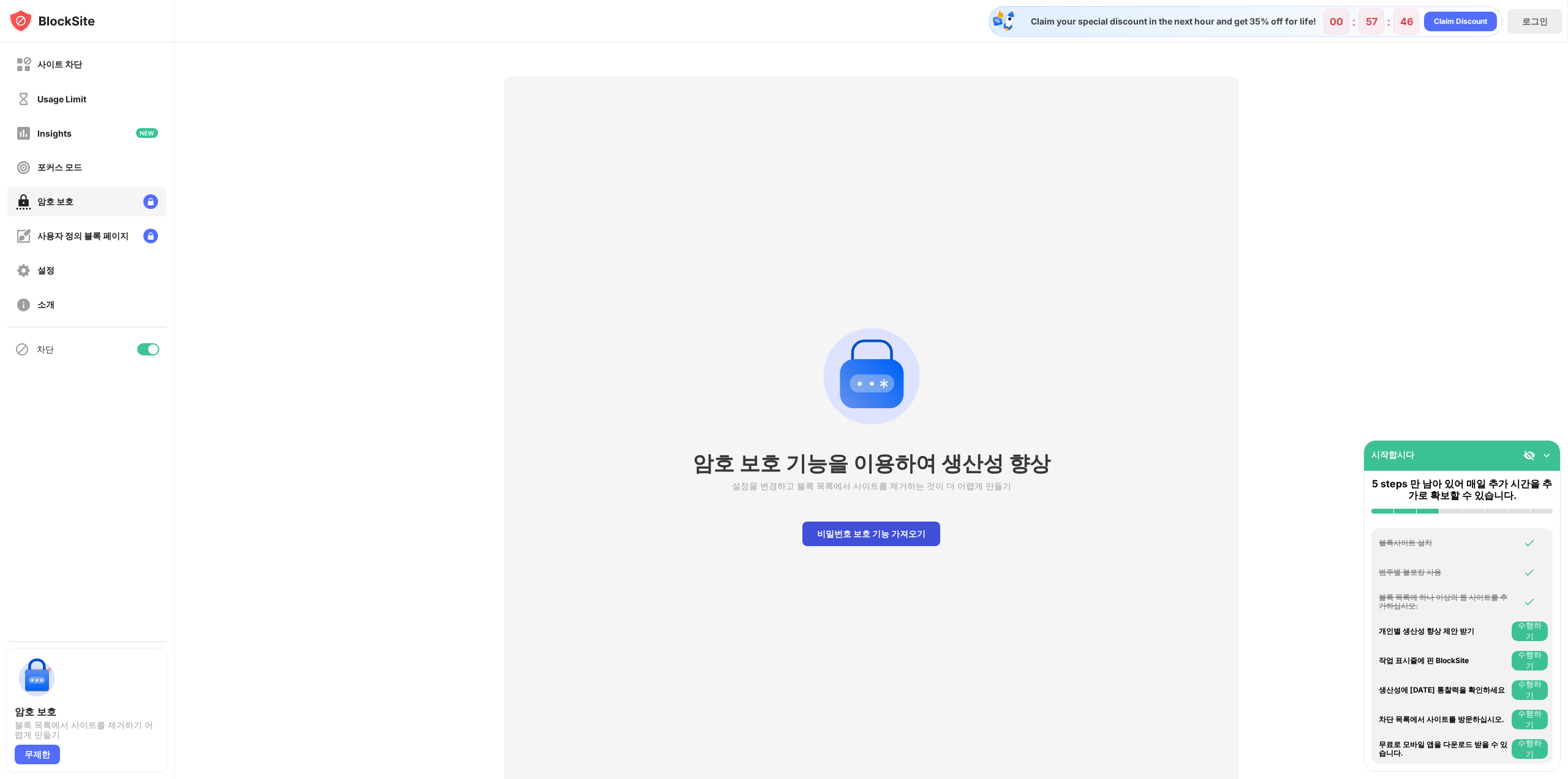
click at [881, 538] on div "비밀번호 보호 기능 가져오기" at bounding box center [871, 533] width 138 height 24
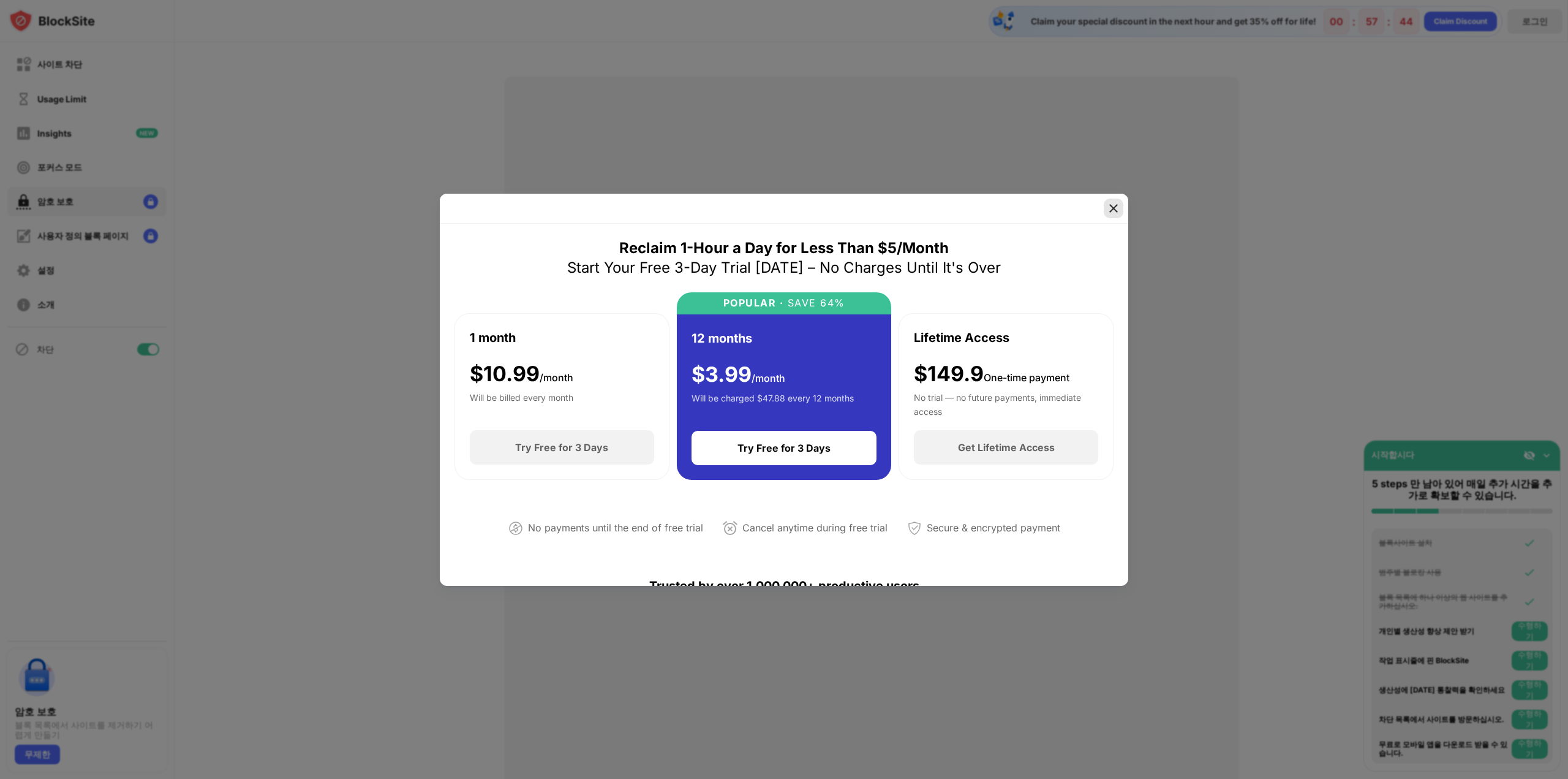
click at [1120, 208] on div at bounding box center [1114, 208] width 20 height 20
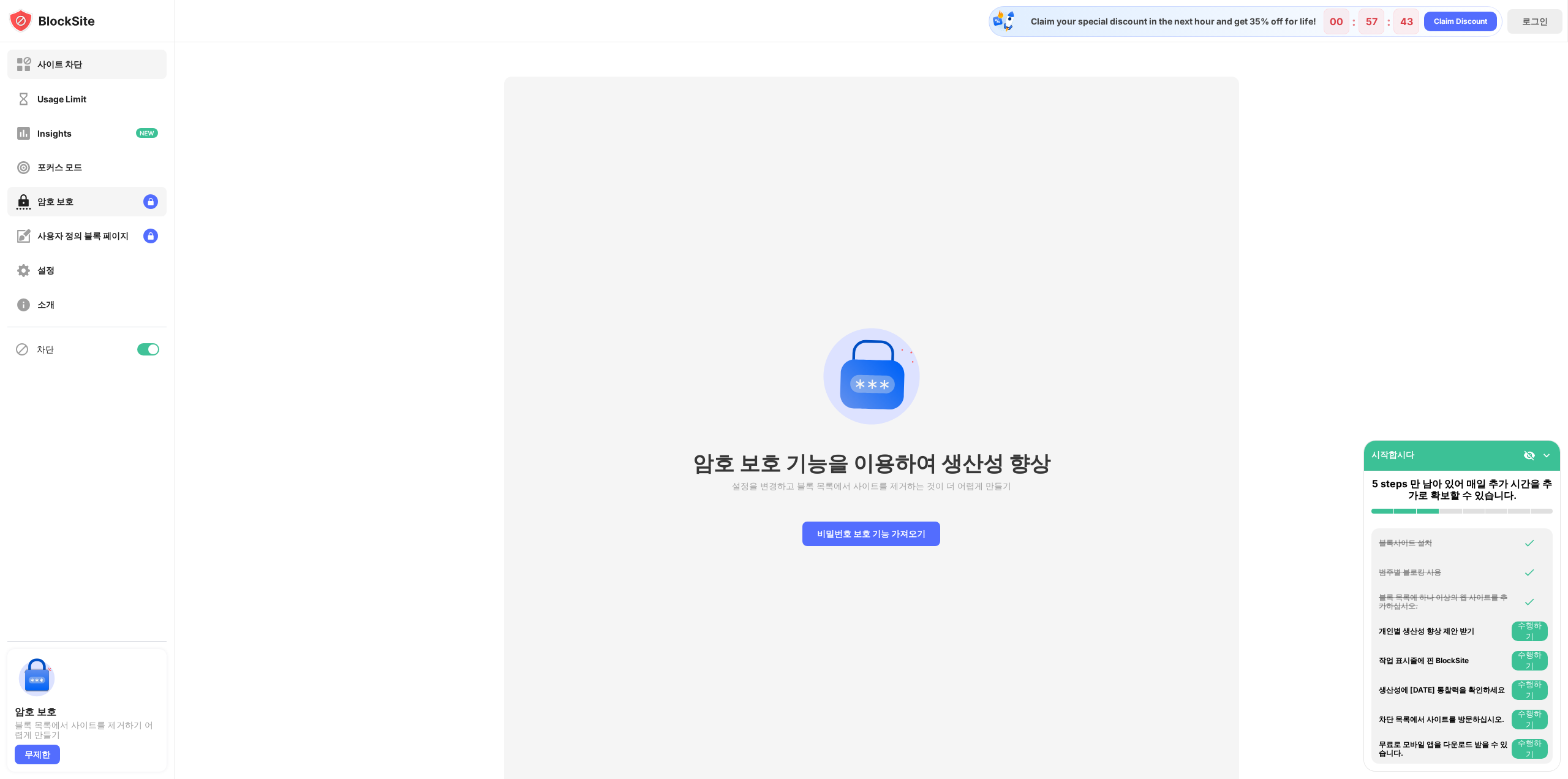
click at [90, 60] on div "사이트 차단" at bounding box center [86, 64] width 159 height 29
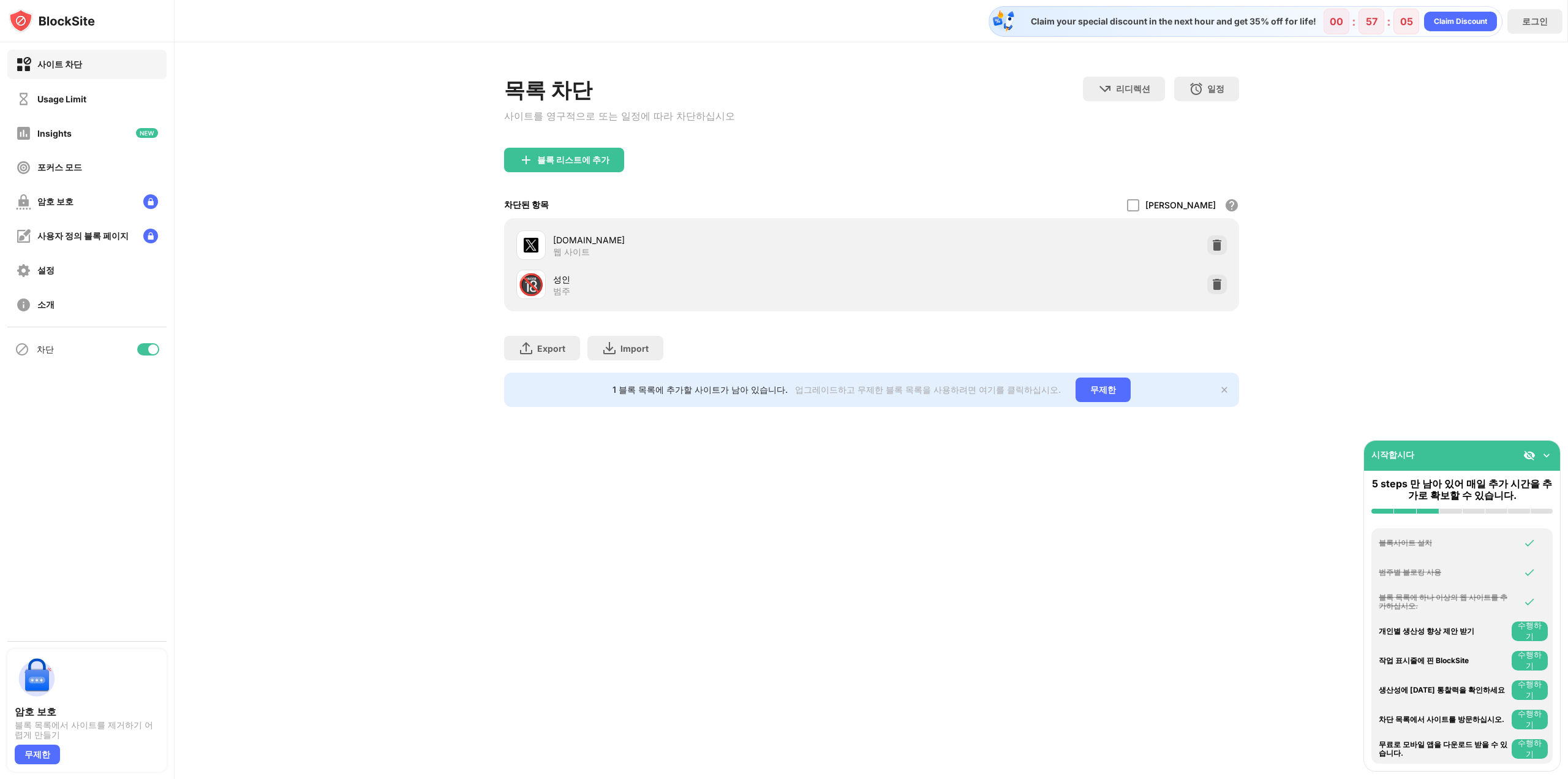
click at [1530, 137] on div "목록 차단 사이트를 영구적으로 또는 일정에 따라 차단하십시오 리디렉션 웹 사이트 리디렉션을 설정하려면 클릭하십시오 일정 블록 목록이 활성화될 …" at bounding box center [871, 241] width 1394 height 399
click at [1549, 454] on img at bounding box center [1547, 455] width 12 height 12
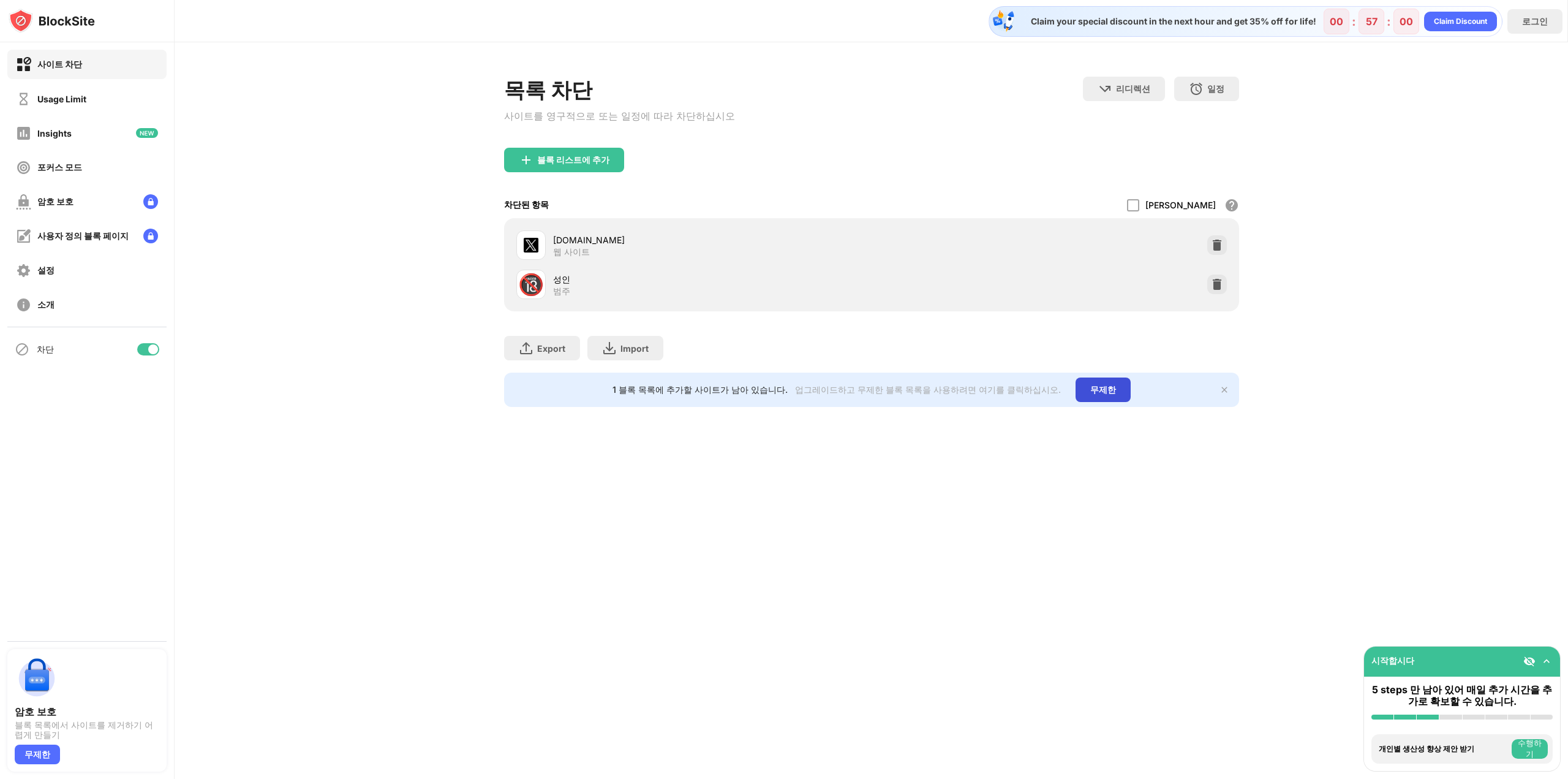
click at [1093, 388] on div "무제한" at bounding box center [1103, 390] width 55 height 24
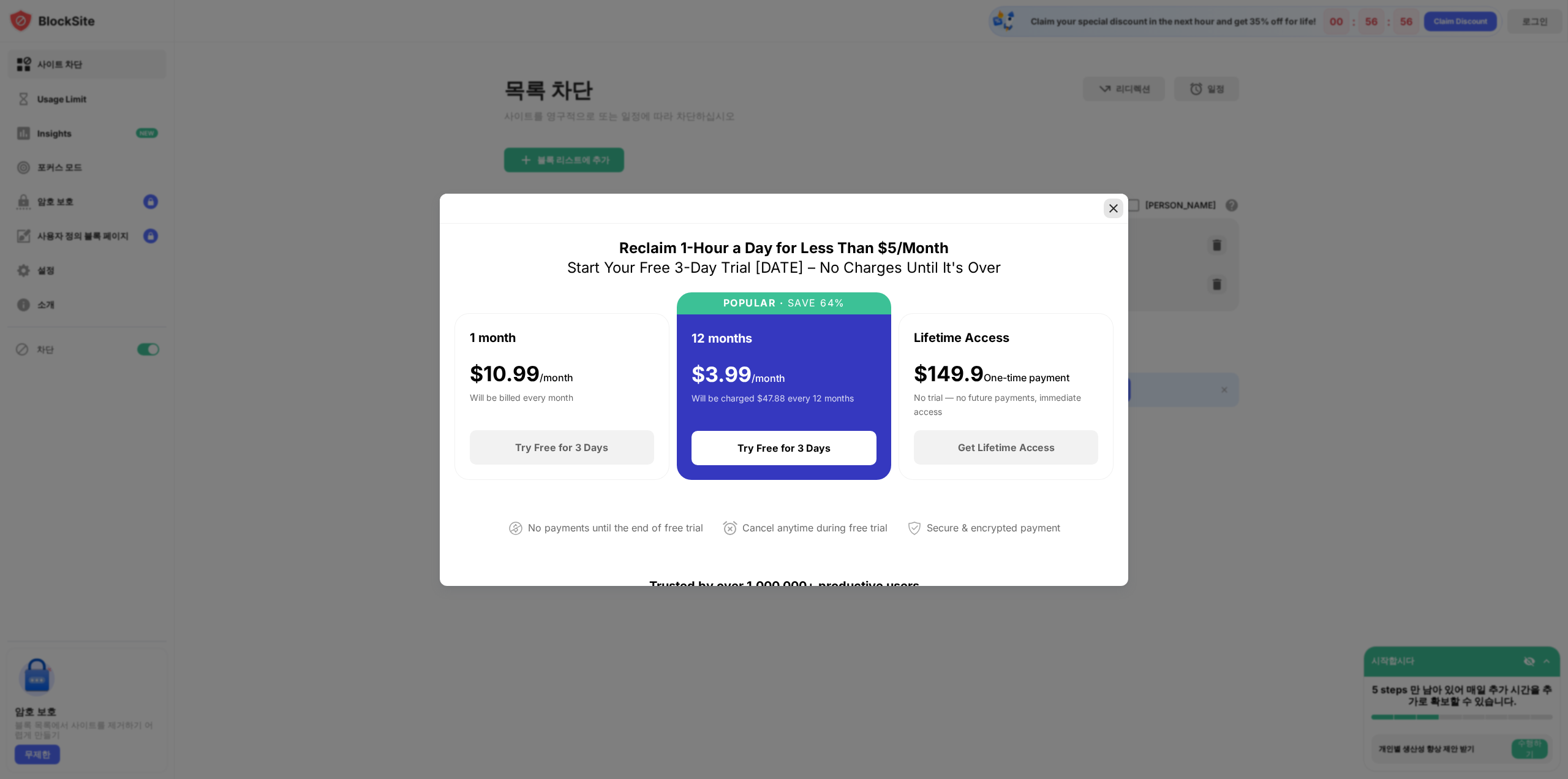
click at [1116, 206] on img at bounding box center [1113, 208] width 12 height 12
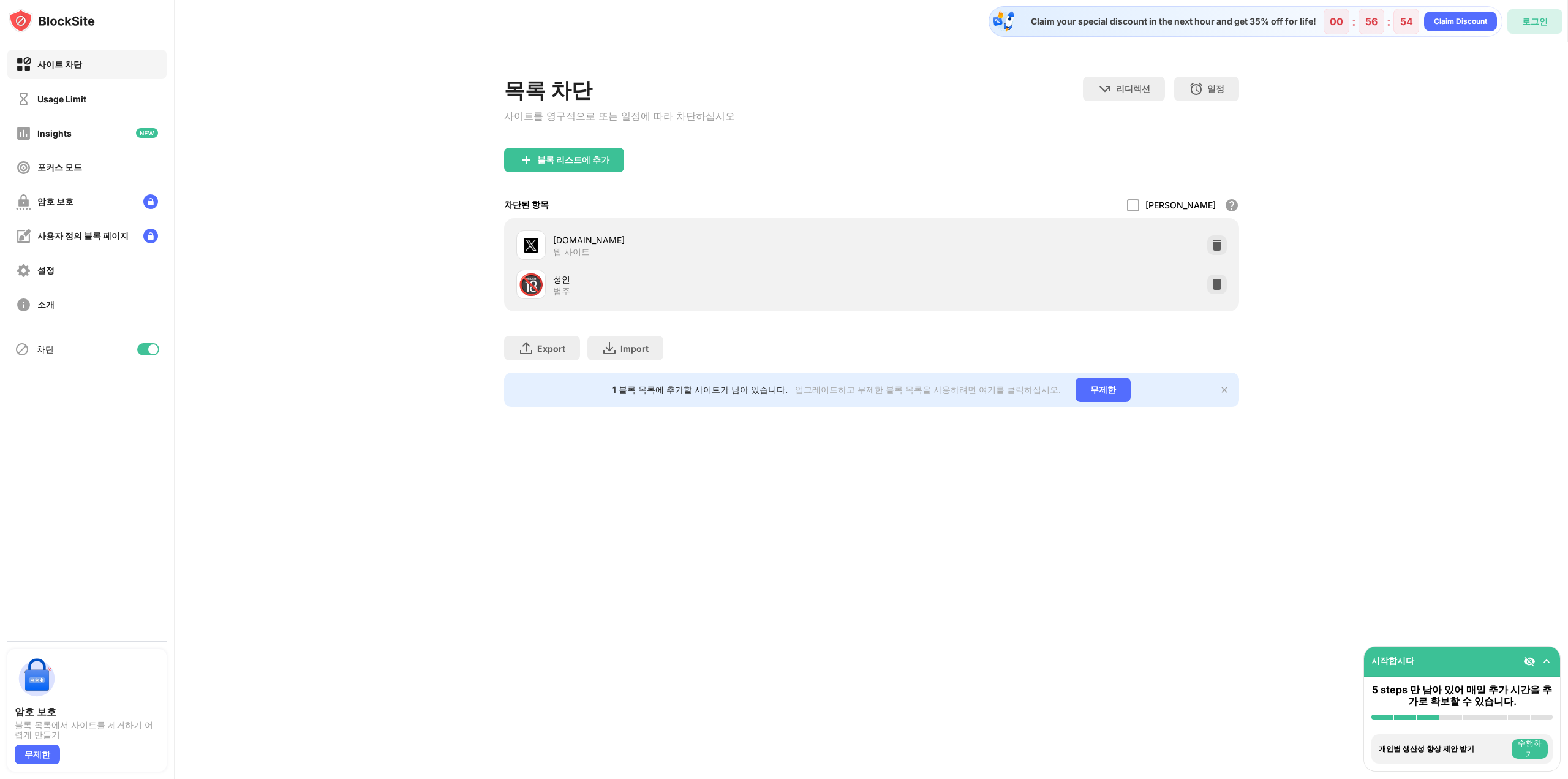
click at [1524, 26] on div "로그인" at bounding box center [1535, 21] width 55 height 24
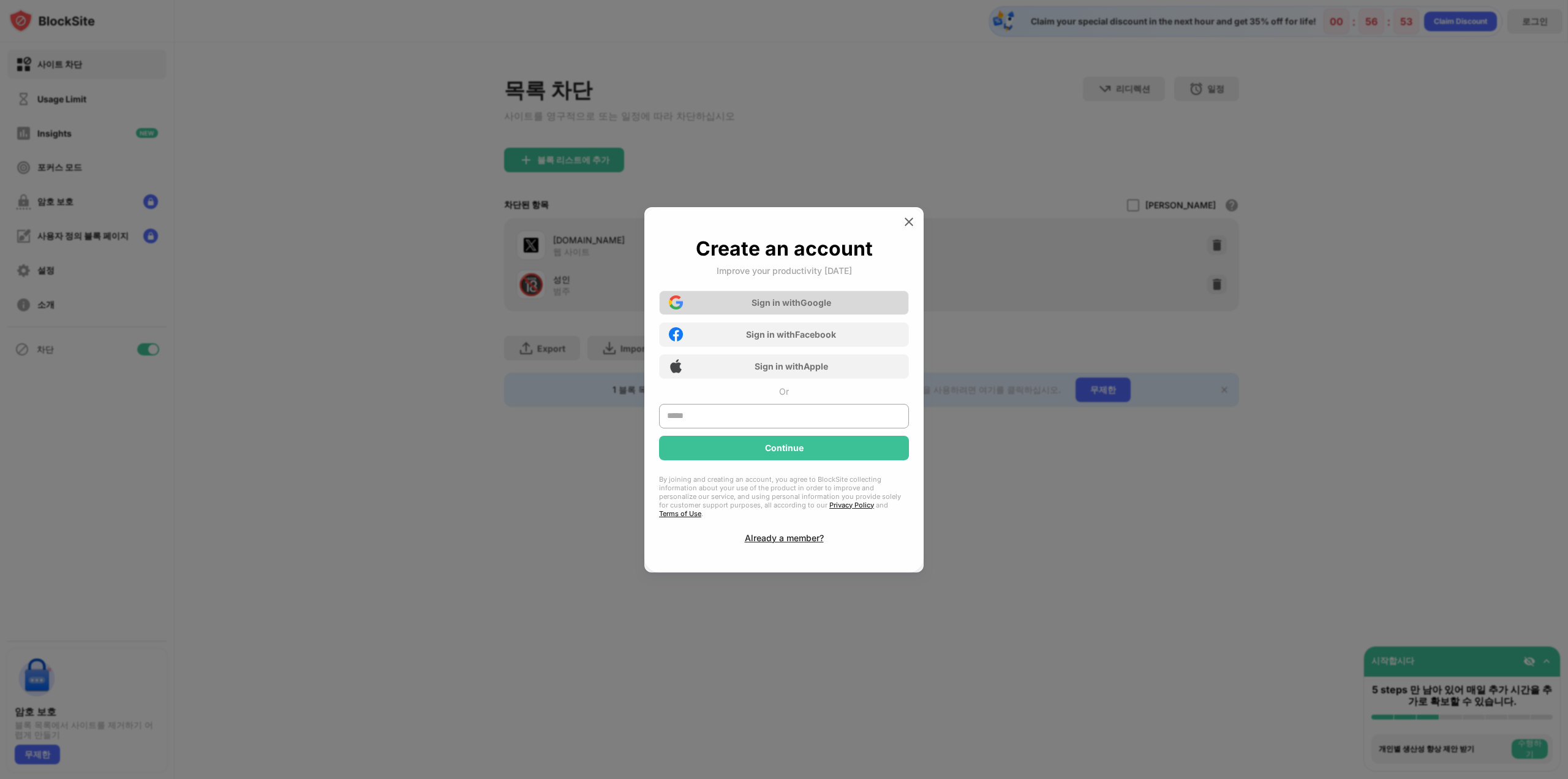
click at [782, 308] on div "Sign in with Google" at bounding box center [792, 302] width 80 height 11
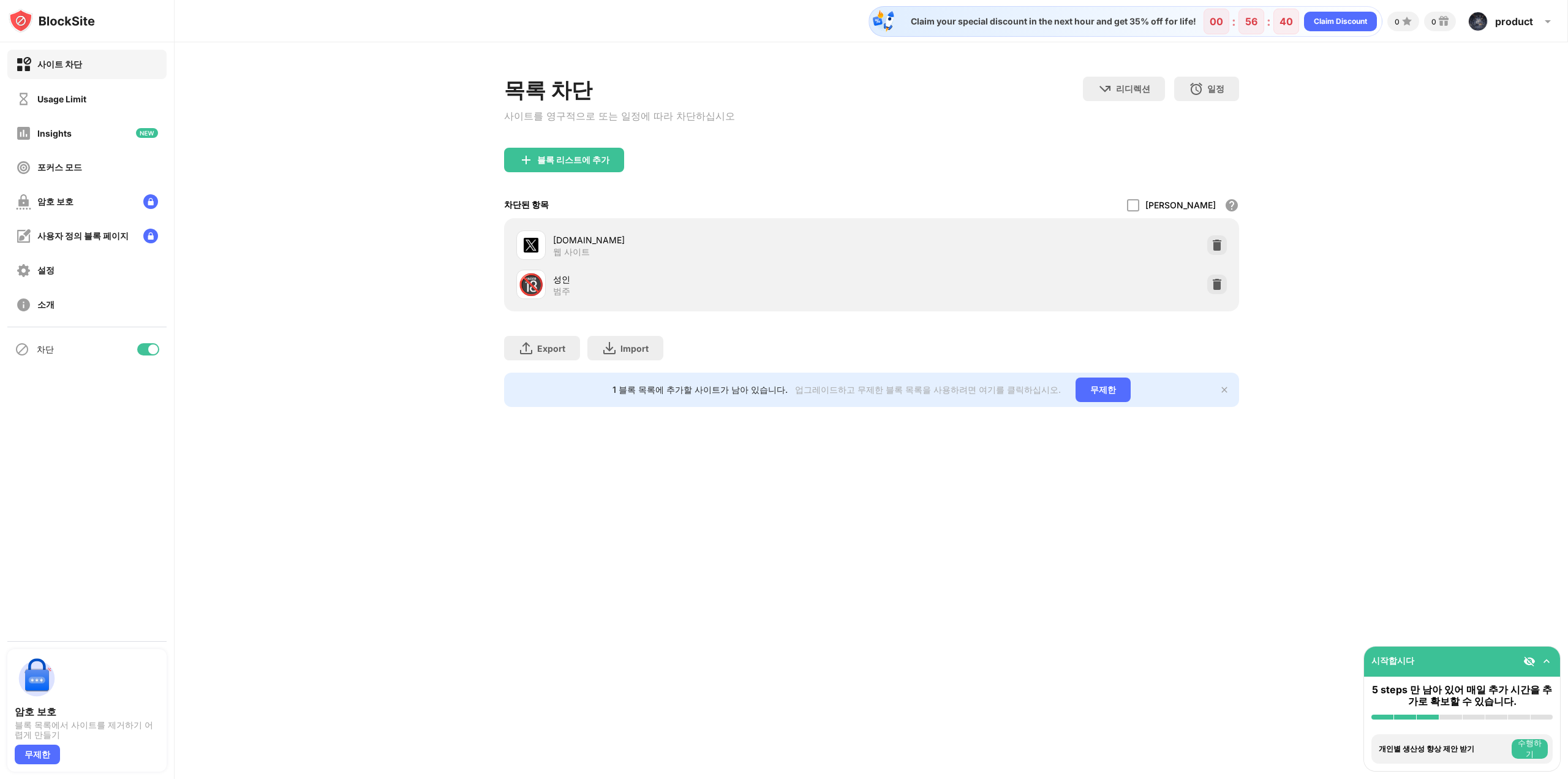
click at [590, 165] on div "블록 리스트에 추가" at bounding box center [573, 160] width 73 height 10
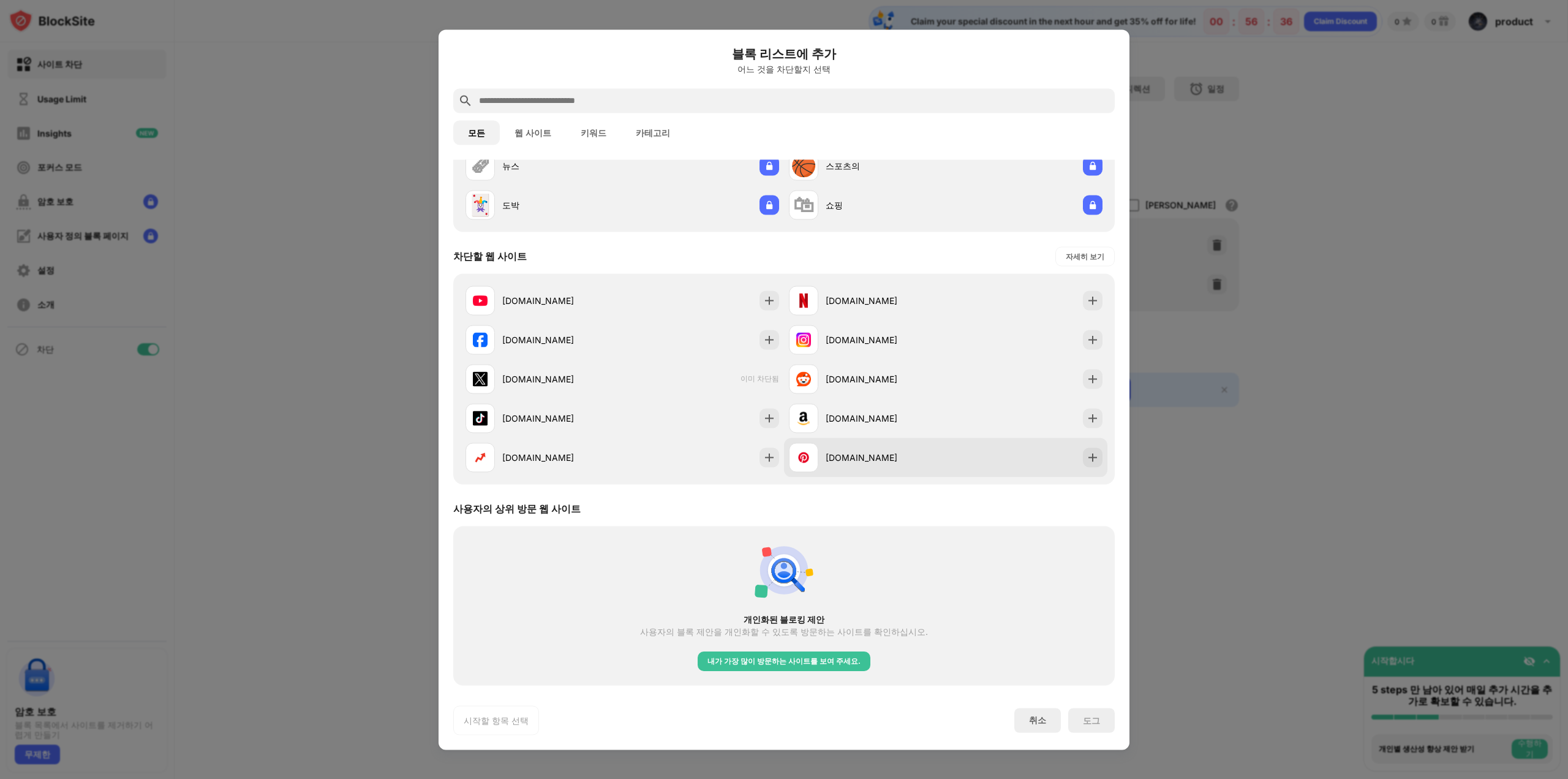
scroll to position [72, 0]
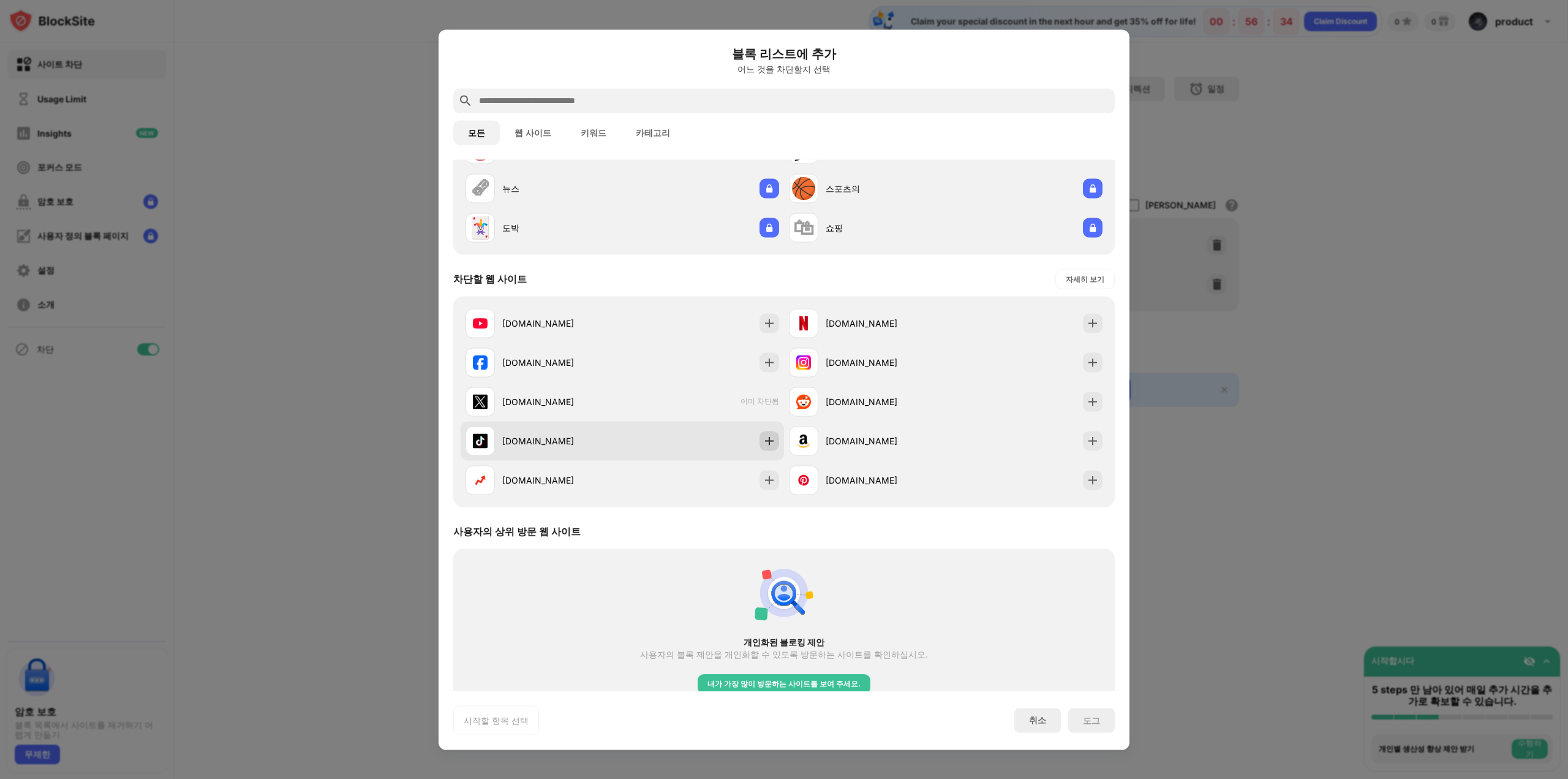
click at [765, 442] on img at bounding box center [769, 440] width 12 height 12
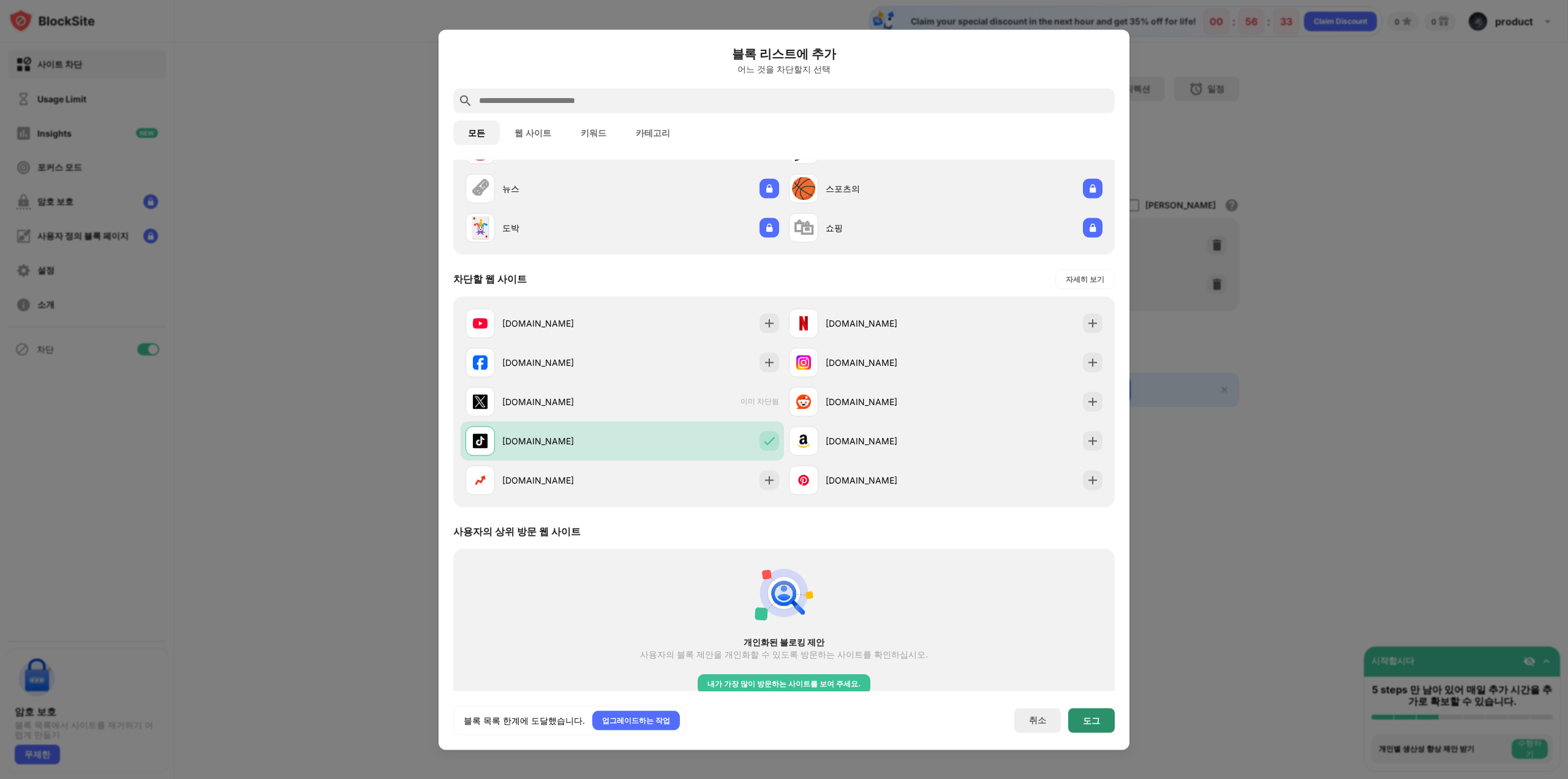
click at [1089, 719] on div "도그" at bounding box center [1091, 720] width 17 height 10
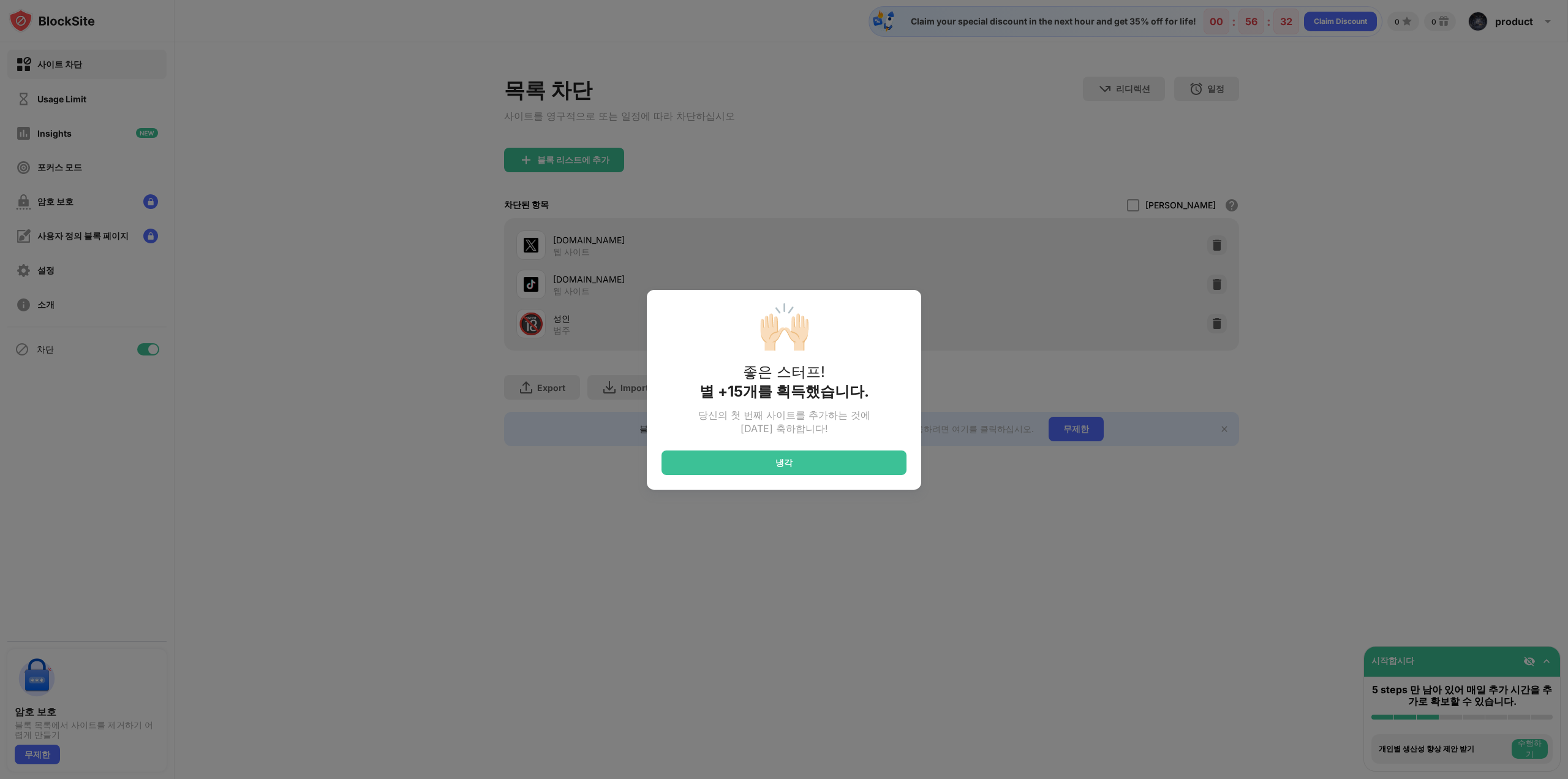
click at [1334, 458] on div "🙌🏻 좋은 스터프! 별 +15개를 획득했습니다. 당신의 첫 번째 사이트를 추가하는 것에 대한 축하합니다! 냉각" at bounding box center [784, 389] width 1568 height 779
click at [773, 470] on div "냉각" at bounding box center [784, 463] width 245 height 24
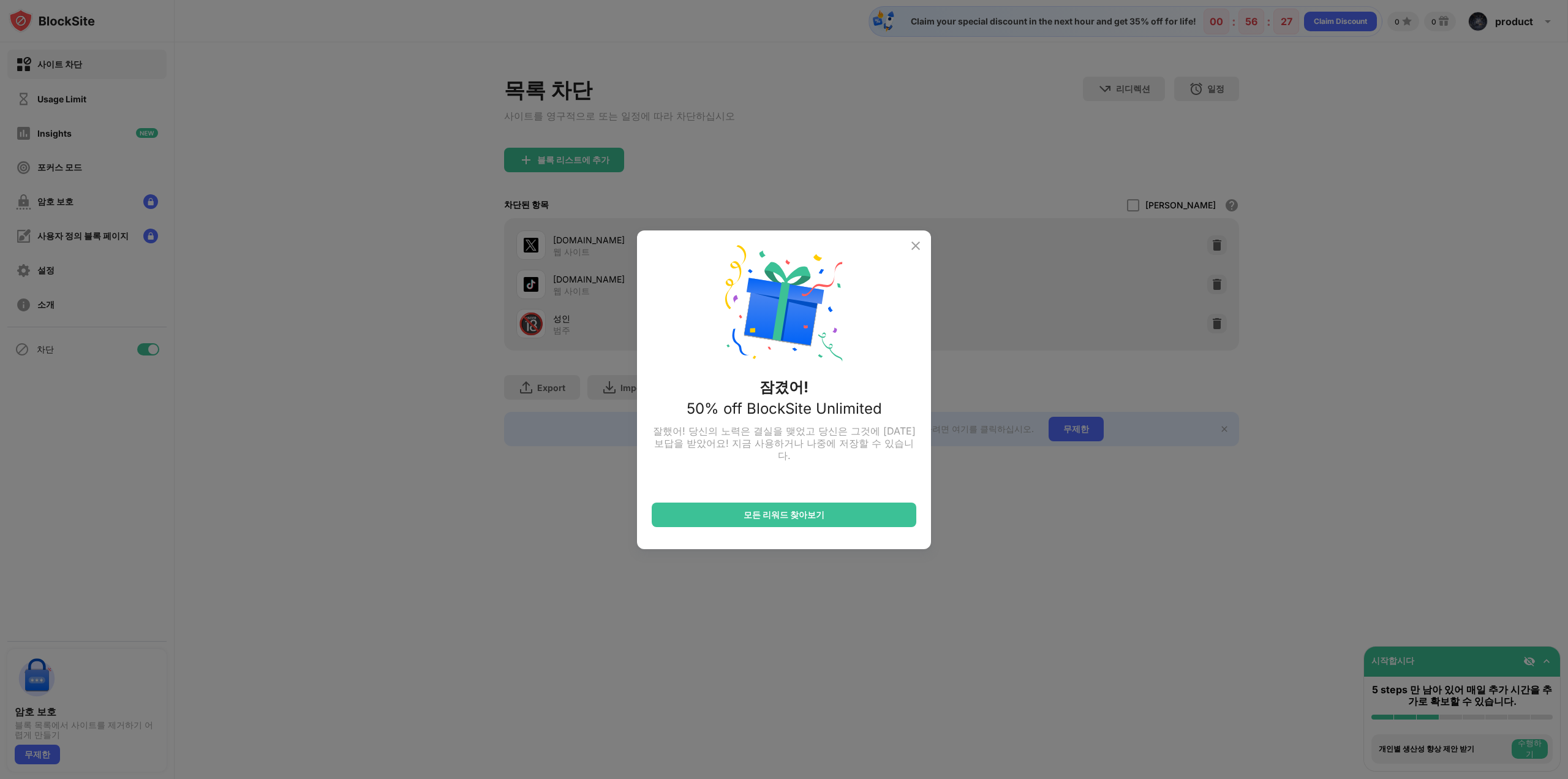
click at [915, 243] on img at bounding box center [916, 246] width 15 height 15
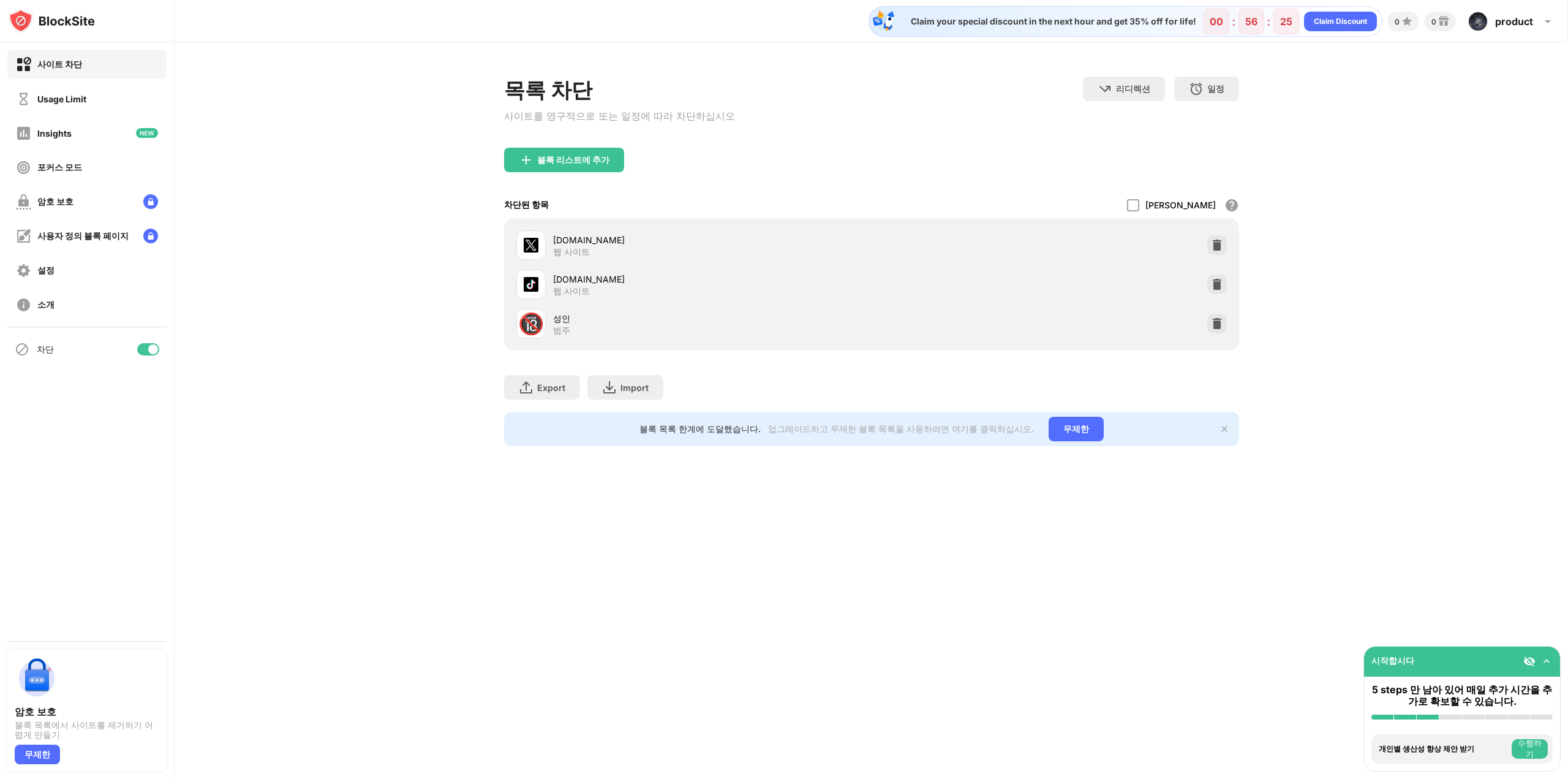
click at [1018, 28] on div "Claim your special discount in the next hour and get 35% off for life! 00 : 56 …" at bounding box center [1125, 22] width 514 height 31
click at [1027, 23] on div "Claim your special discount in the next hour and get 35% off for life!" at bounding box center [1049, 22] width 293 height 11
click at [1079, 23] on div "Claim your special discount in the next hour and get 35% off for life!" at bounding box center [1049, 22] width 293 height 11
click at [1116, 20] on div "Claim your special discount in the next hour and get 35% off for life!" at bounding box center [1049, 22] width 293 height 11
click at [1126, 20] on div "Claim your special discount in the next hour and get 35% off for life!" at bounding box center [1049, 22] width 293 height 11
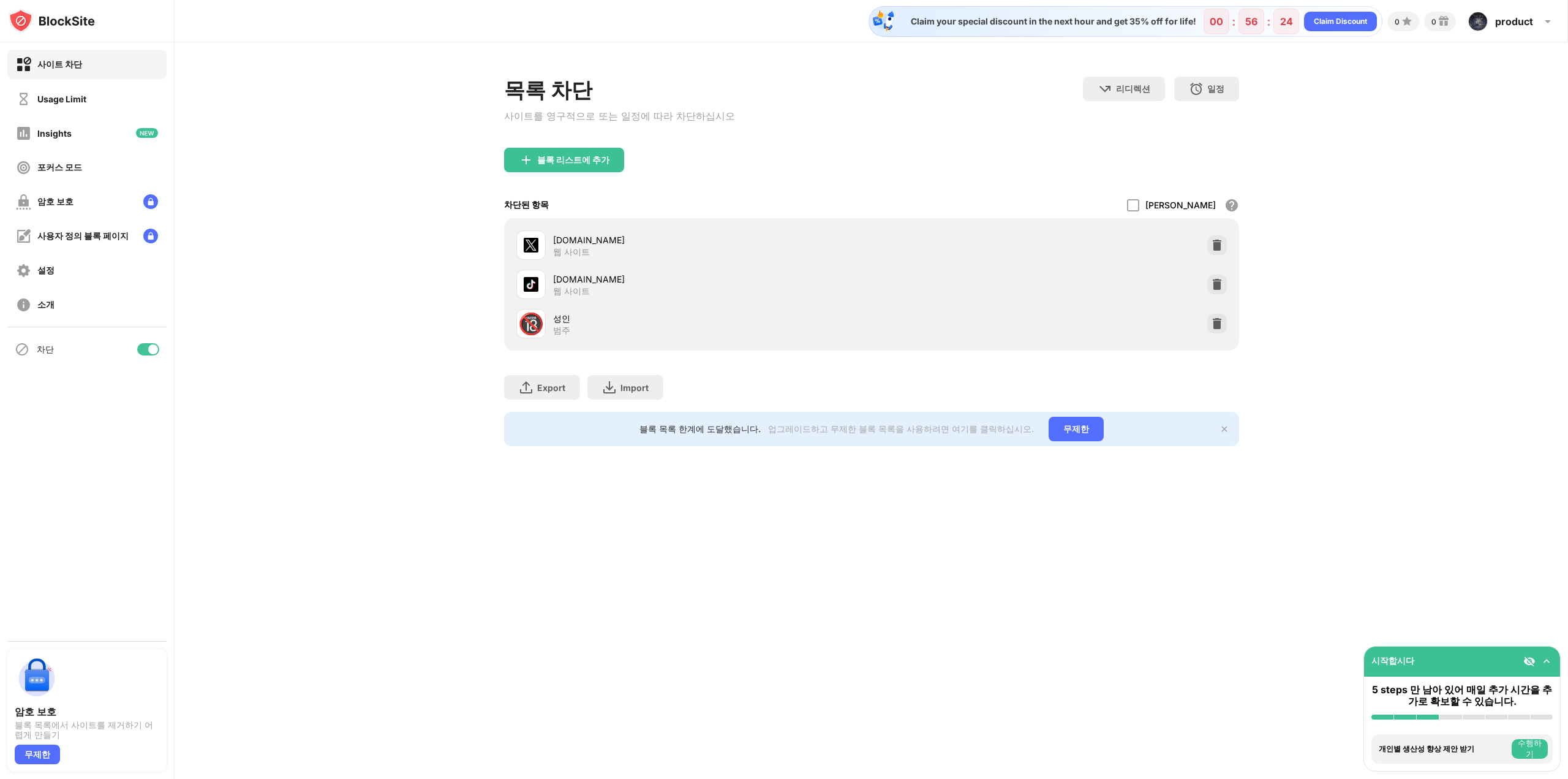
click at [1432, 191] on div "목록 차단 사이트를 영구적으로 또는 일정에 따라 차단하십시오 리디렉션 웹 사이트 리디렉션을 설정하려면 클릭하십시오 일정 블록 목록이 활성화될 …" at bounding box center [871, 261] width 1394 height 438
click at [1545, 21] on img at bounding box center [1548, 21] width 15 height 15
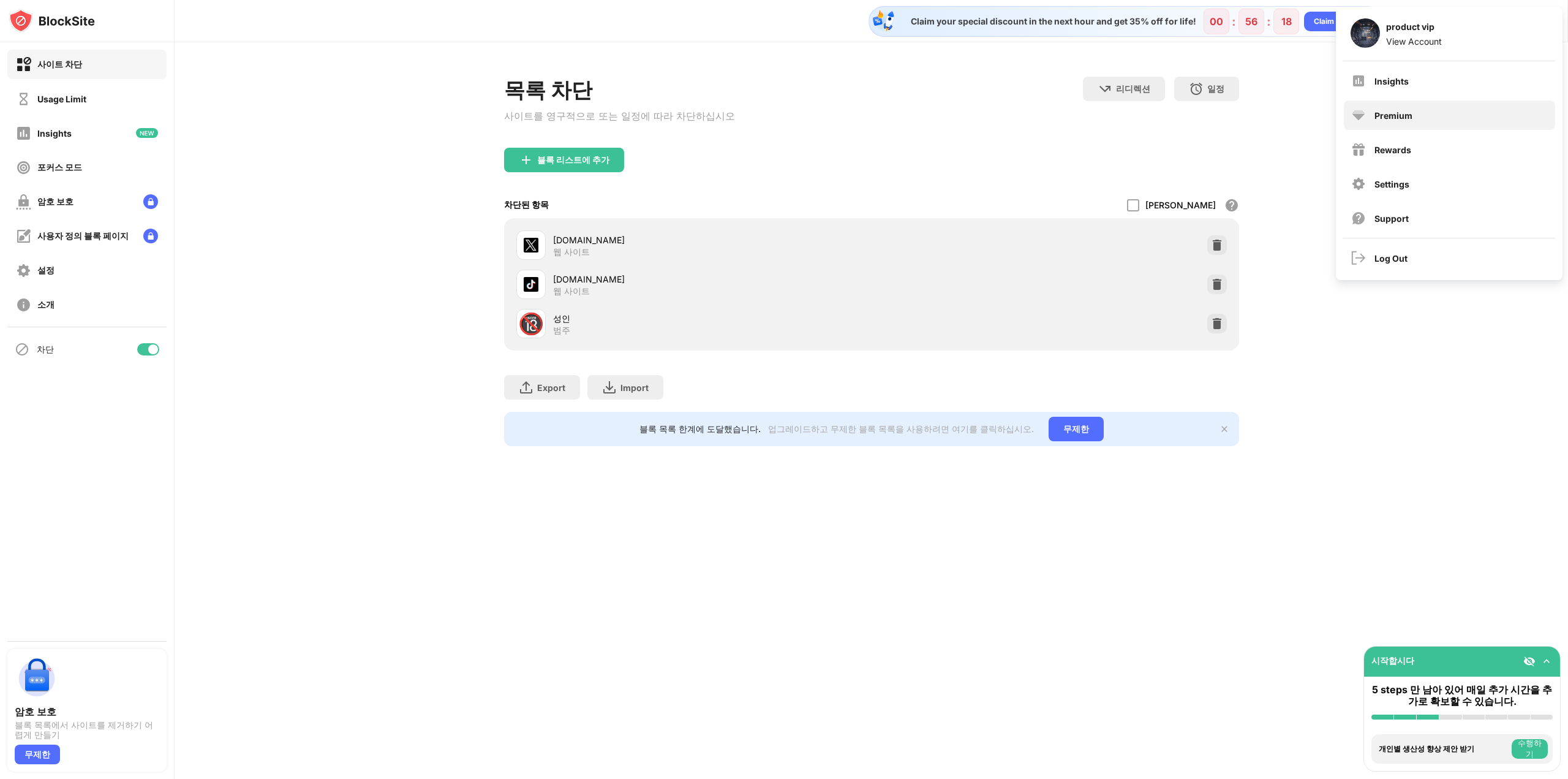
click at [1408, 104] on div "Premium" at bounding box center [1449, 115] width 211 height 29
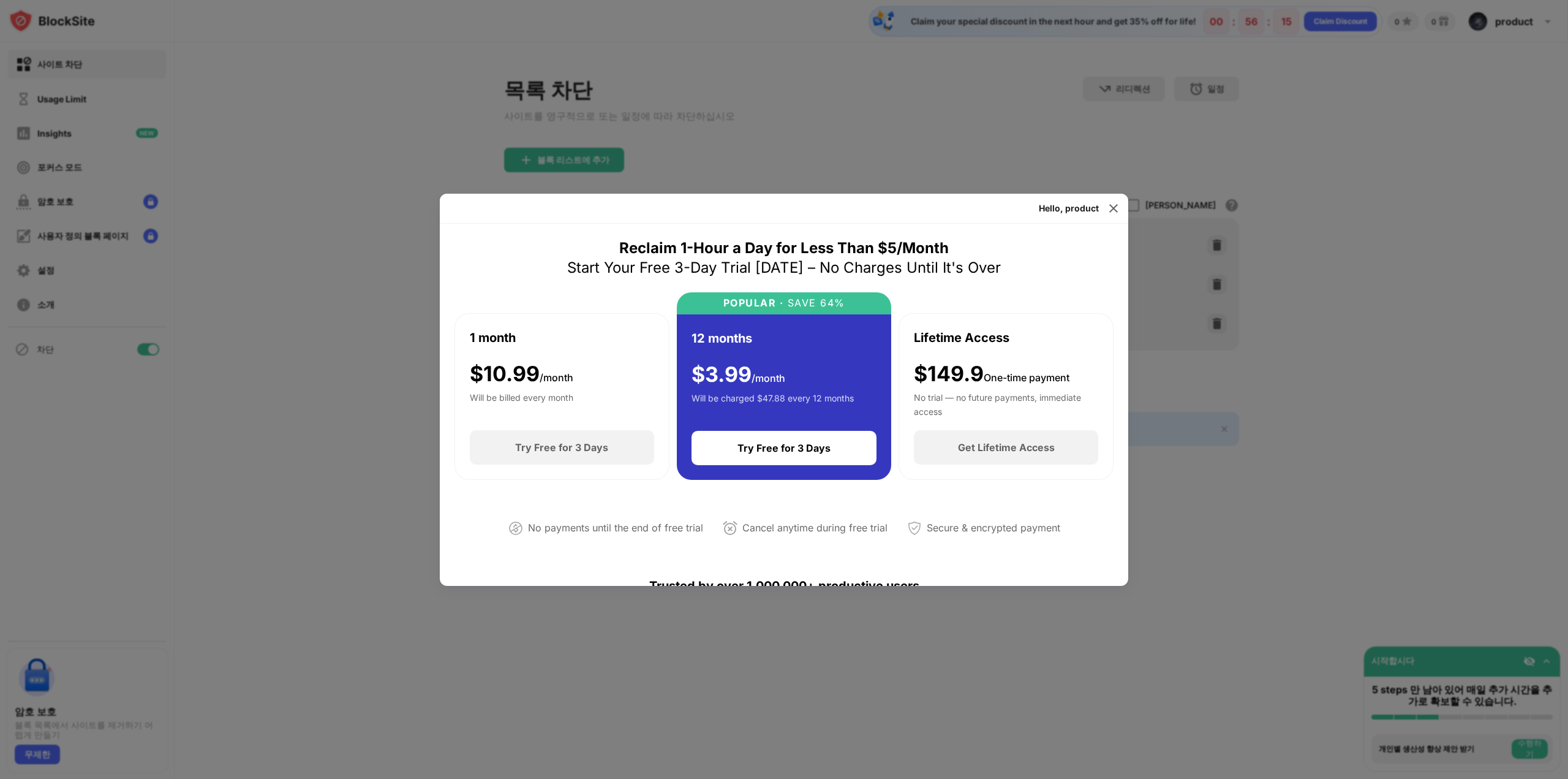
click at [788, 359] on div "12 months $ 3.99 /month Will be charged $47.88 every 12 months" at bounding box center [784, 372] width 186 height 87
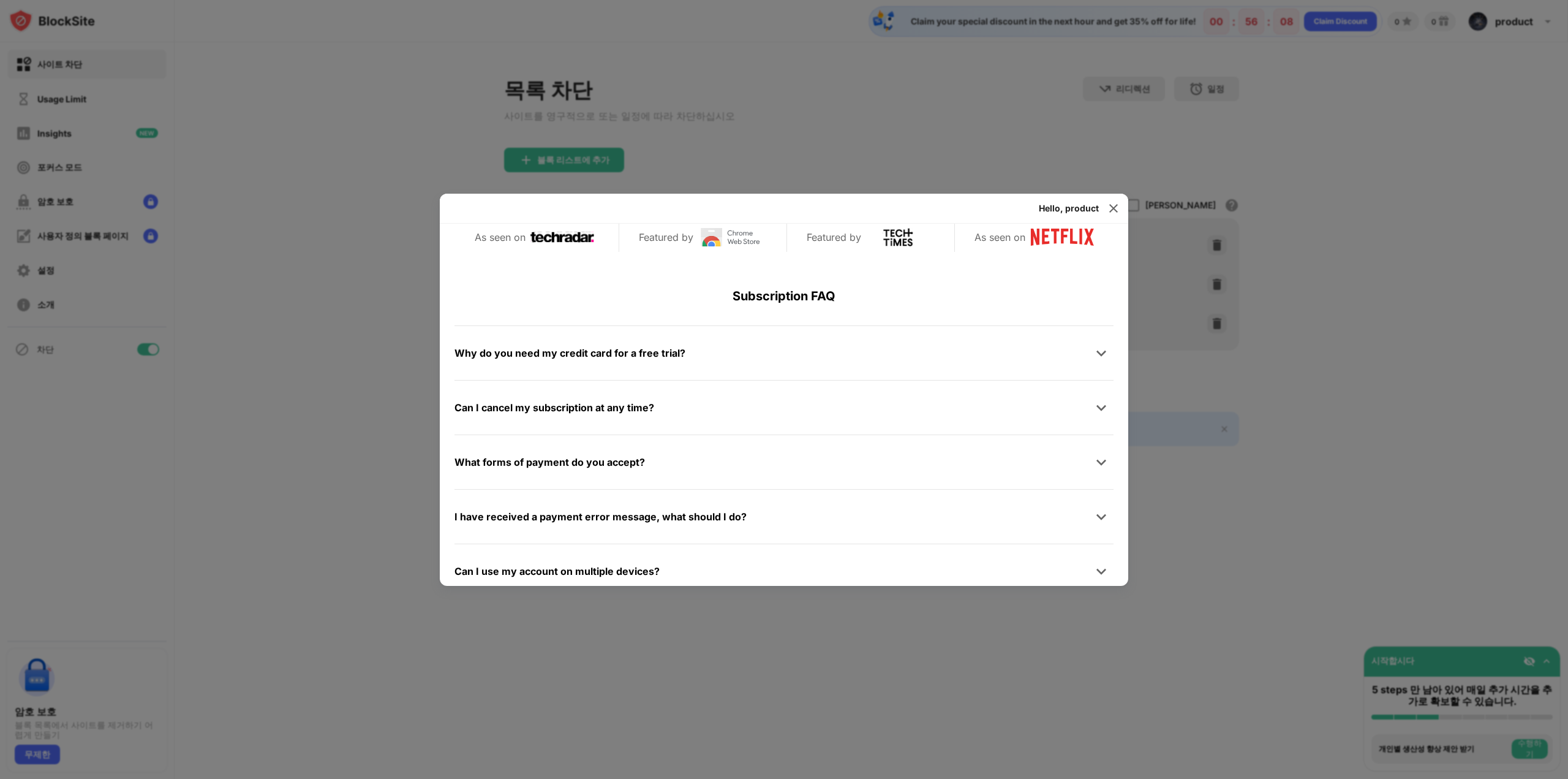
scroll to position [583, 0]
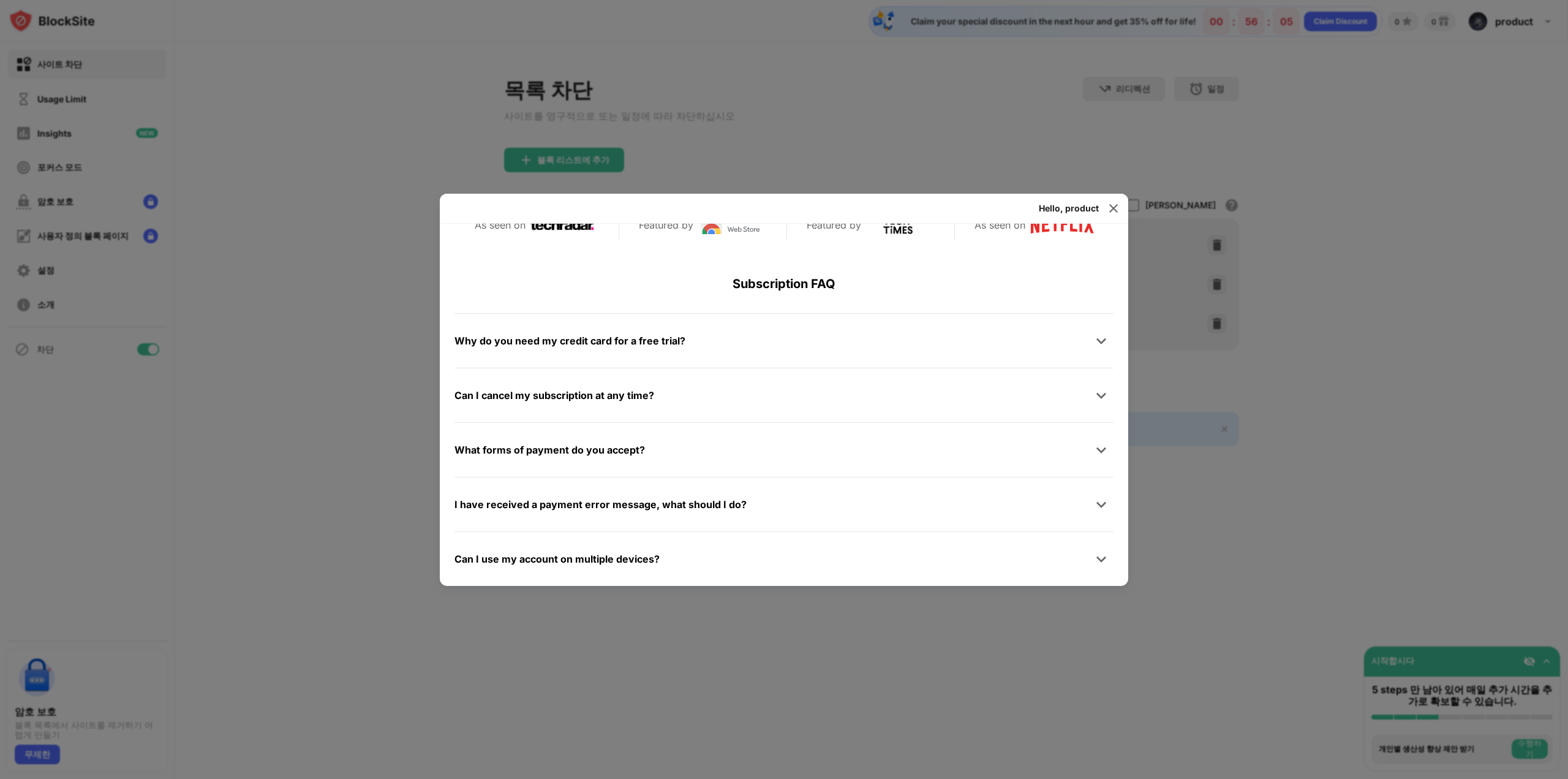
click at [1297, 525] on div at bounding box center [784, 389] width 1568 height 779
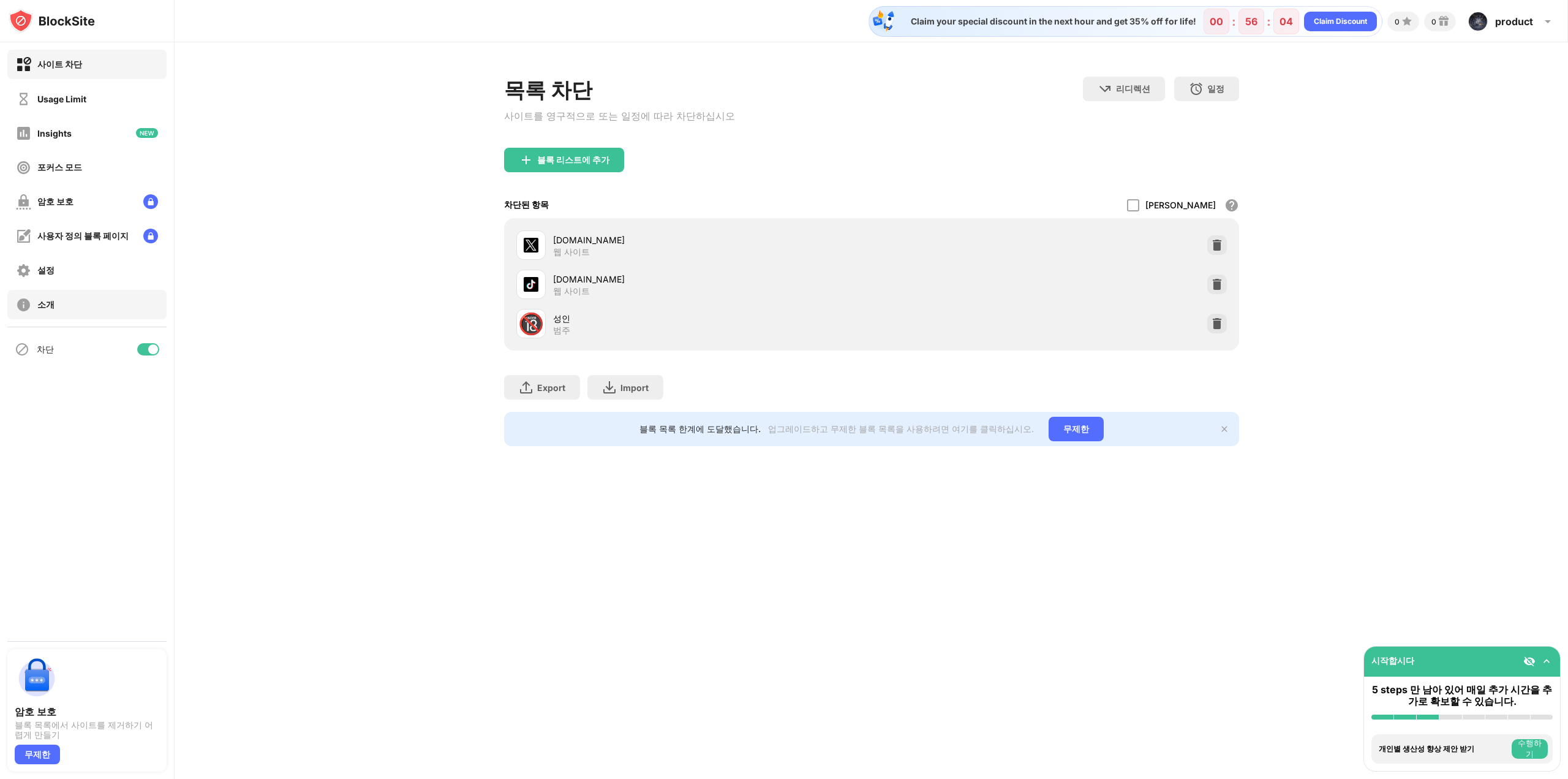
click at [69, 304] on div "소개" at bounding box center [86, 304] width 159 height 29
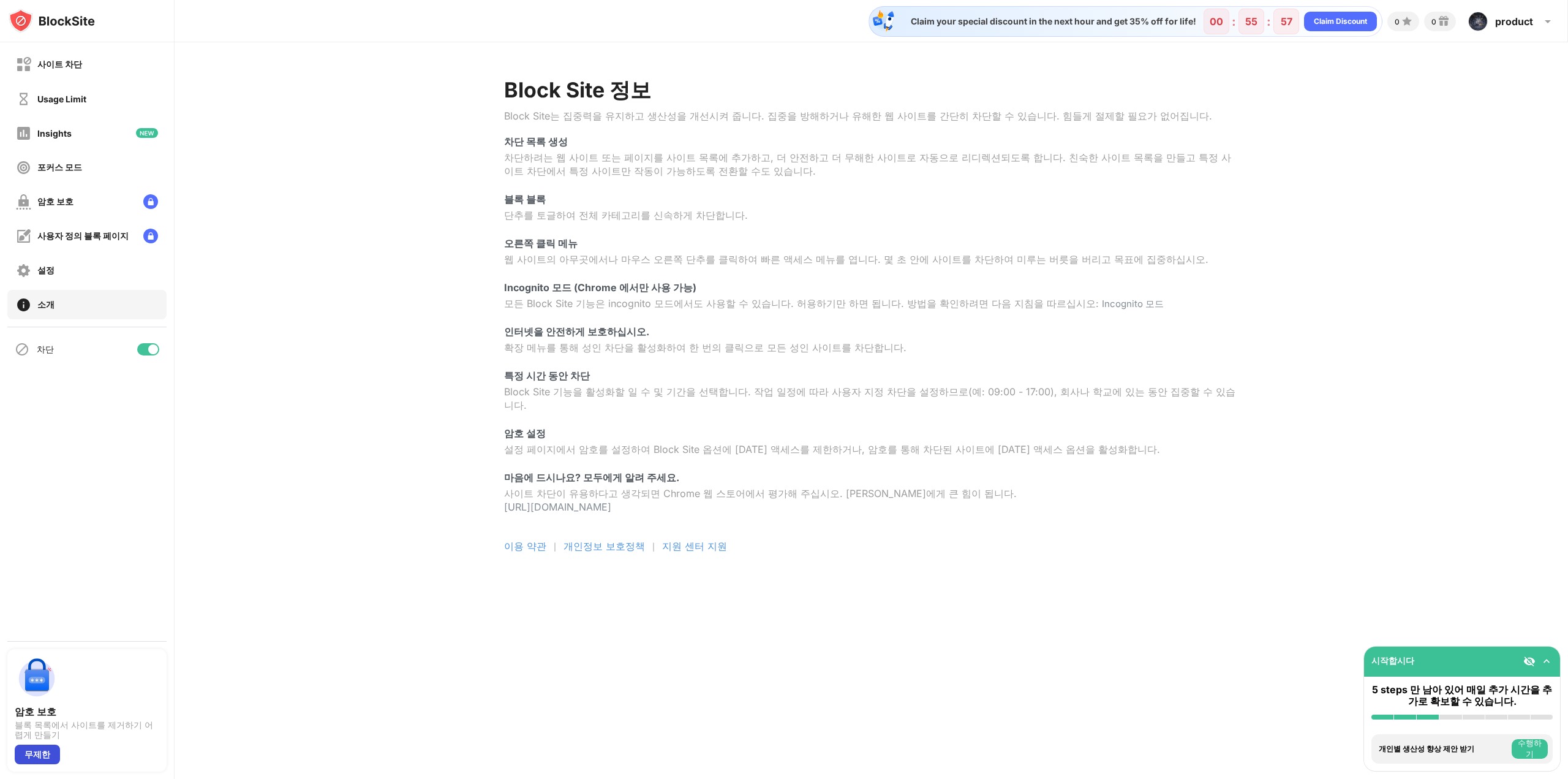
click at [34, 750] on div "무제한" at bounding box center [38, 755] width 46 height 20
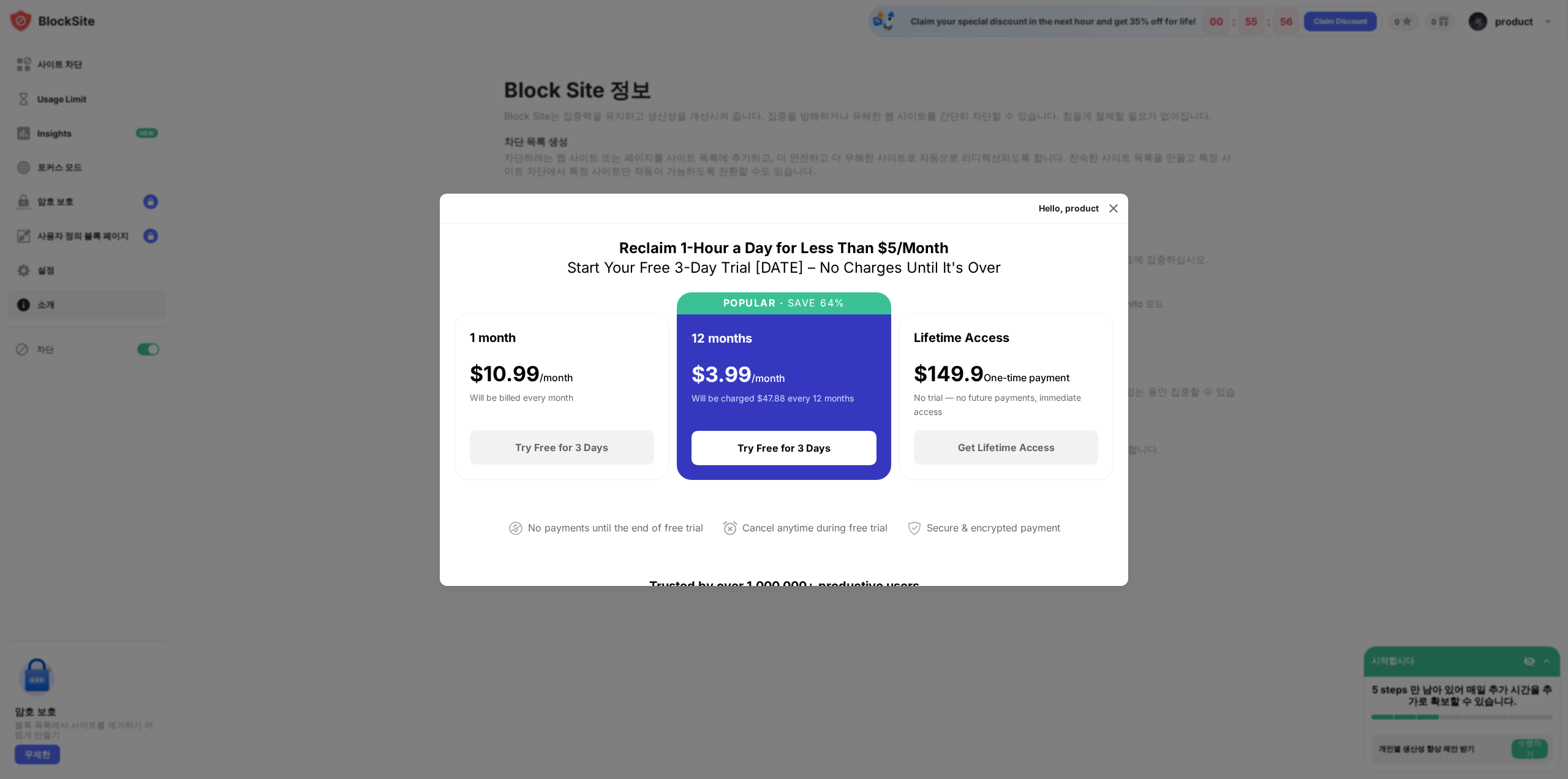
scroll to position [307, 0]
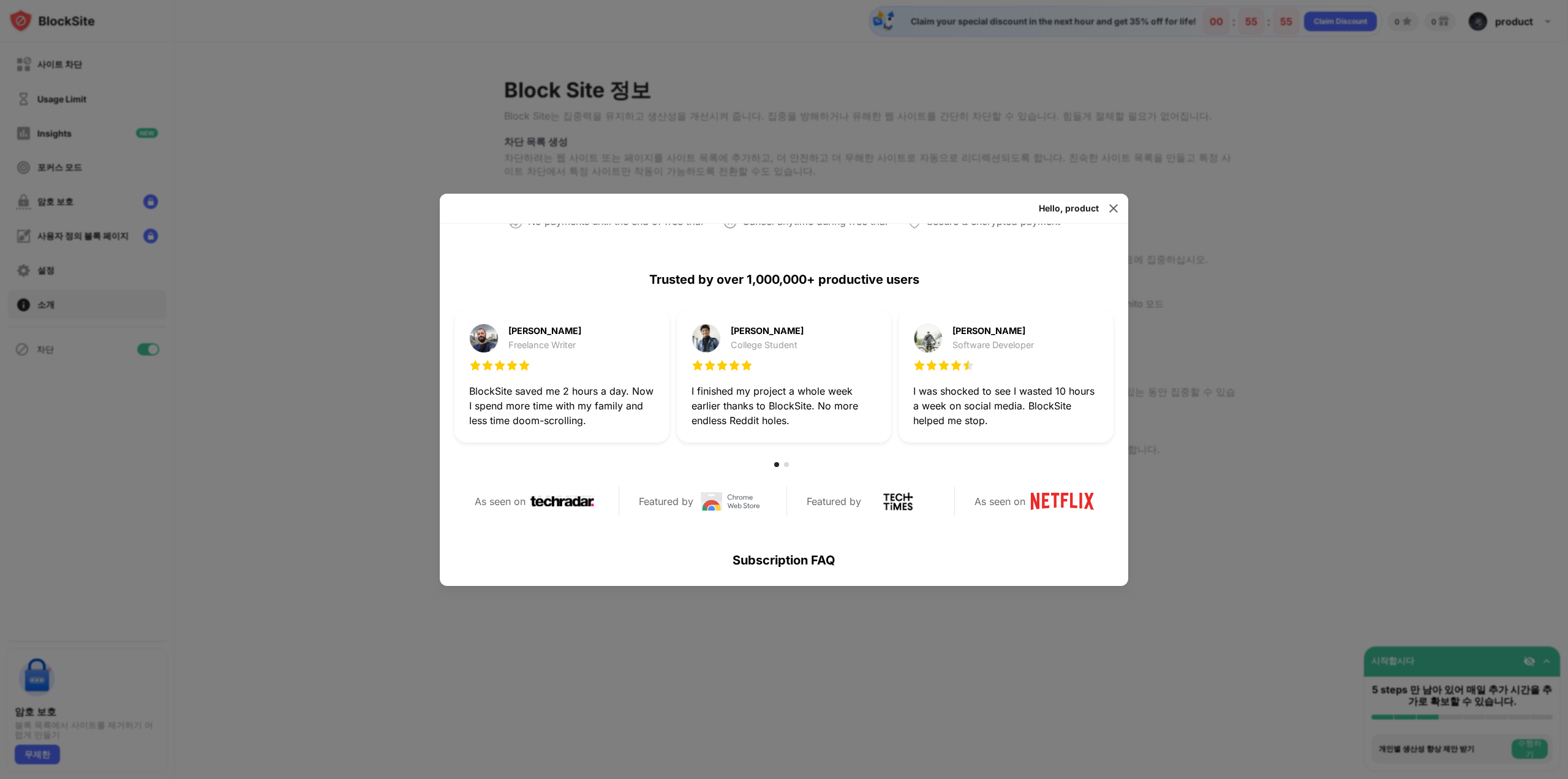
click at [1230, 487] on div at bounding box center [784, 389] width 1568 height 779
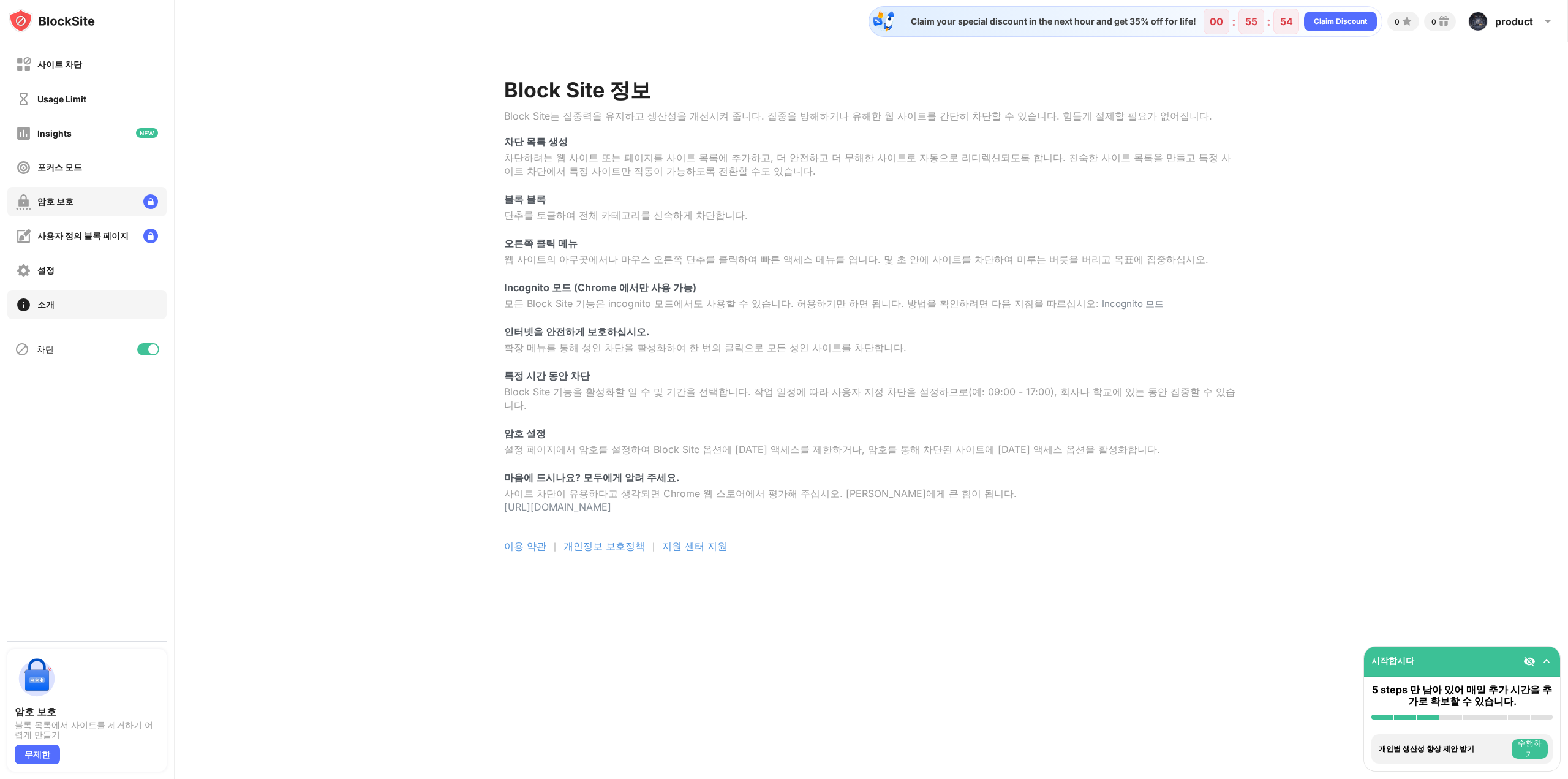
click at [80, 208] on div "암호 보호" at bounding box center [86, 201] width 159 height 29
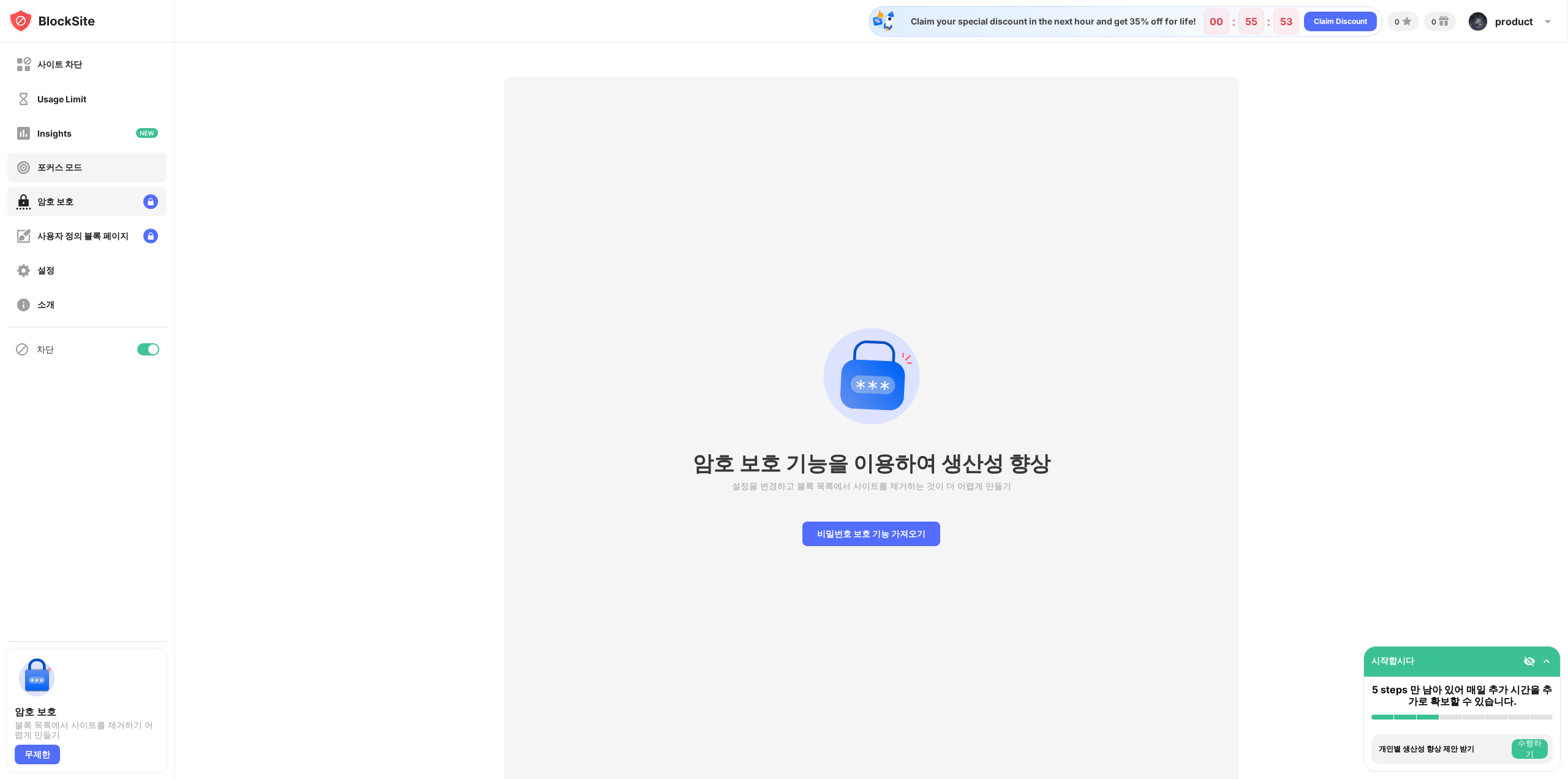
click at [82, 170] on div "포커스 모드" at bounding box center [86, 167] width 159 height 29
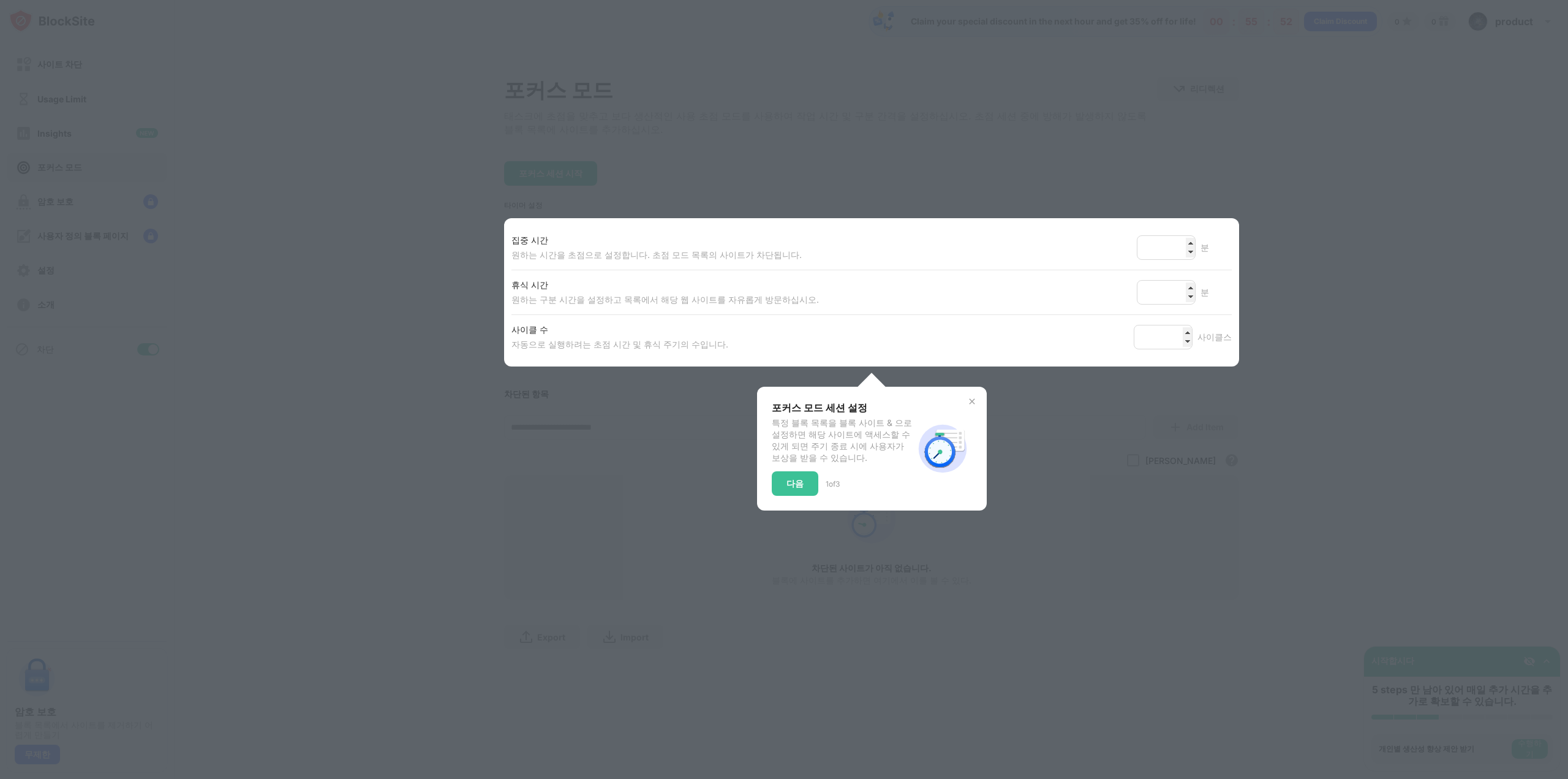
drag, startPoint x: 455, startPoint y: 354, endPoint x: 465, endPoint y: 359, distance: 11.2
click at [465, 359] on div at bounding box center [784, 389] width 1568 height 779
click at [796, 489] on div "다음" at bounding box center [795, 484] width 17 height 10
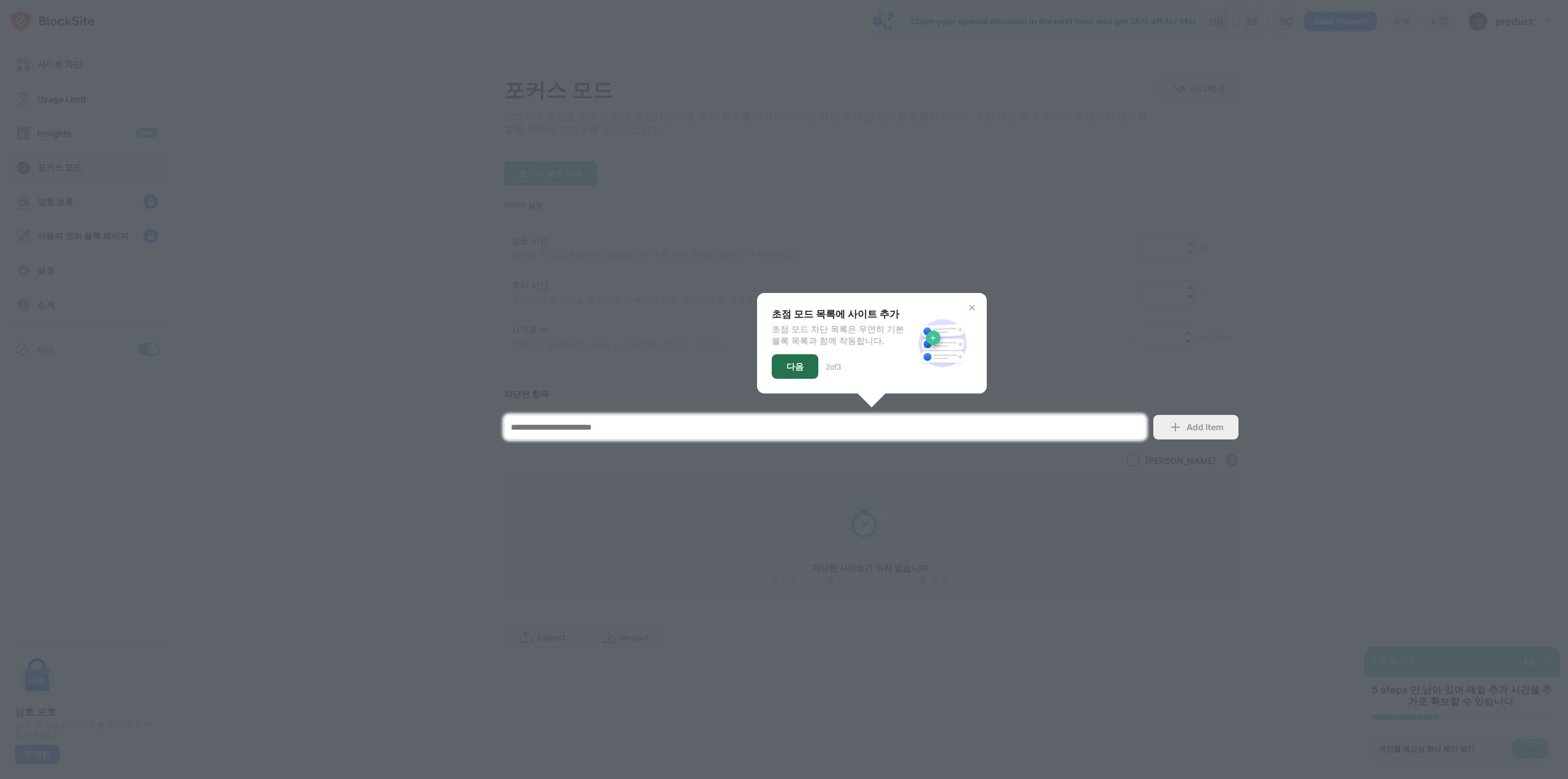
click at [807, 374] on div "다음" at bounding box center [795, 366] width 46 height 24
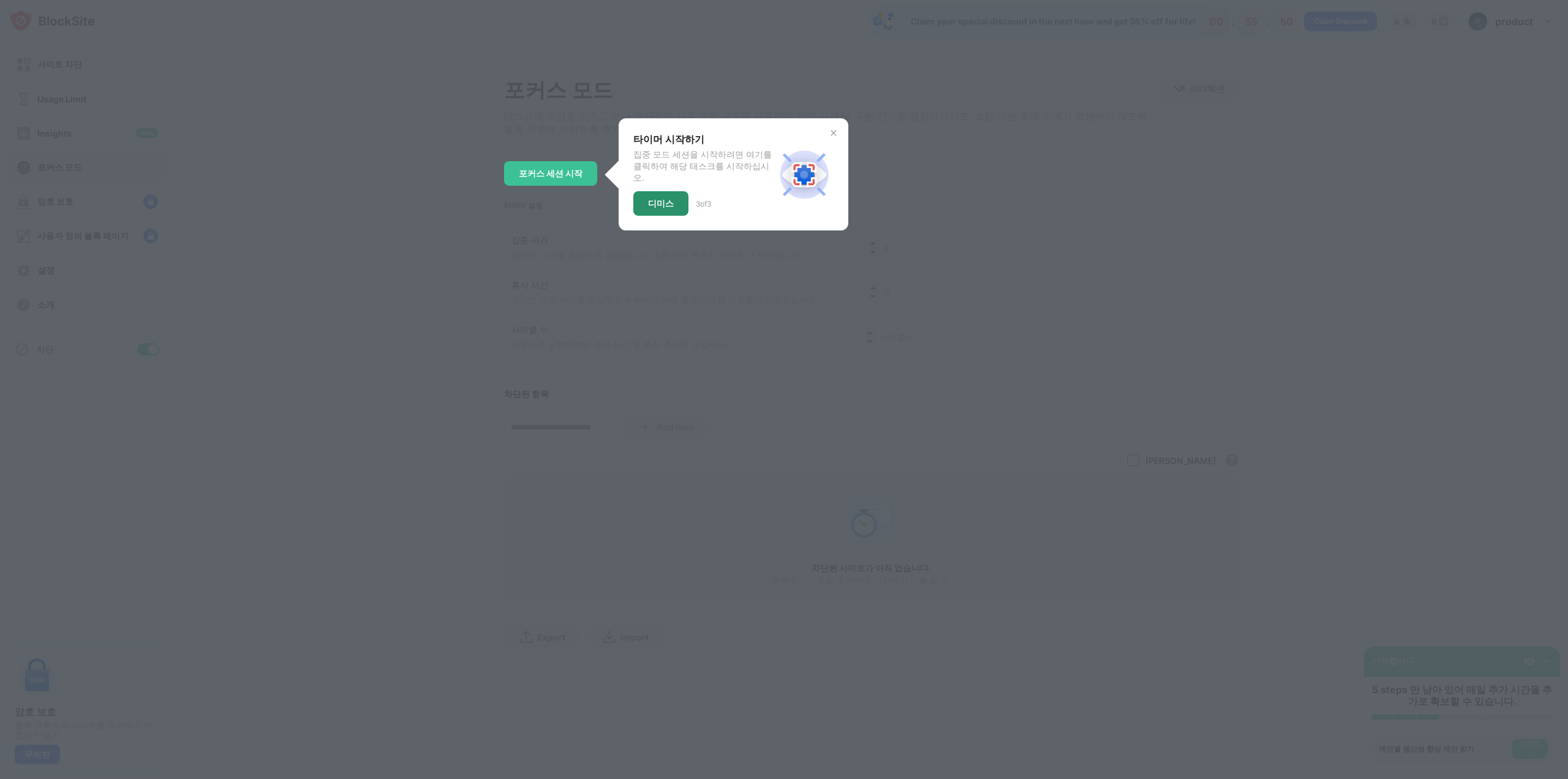
click at [669, 196] on div "디미스" at bounding box center [661, 203] width 55 height 24
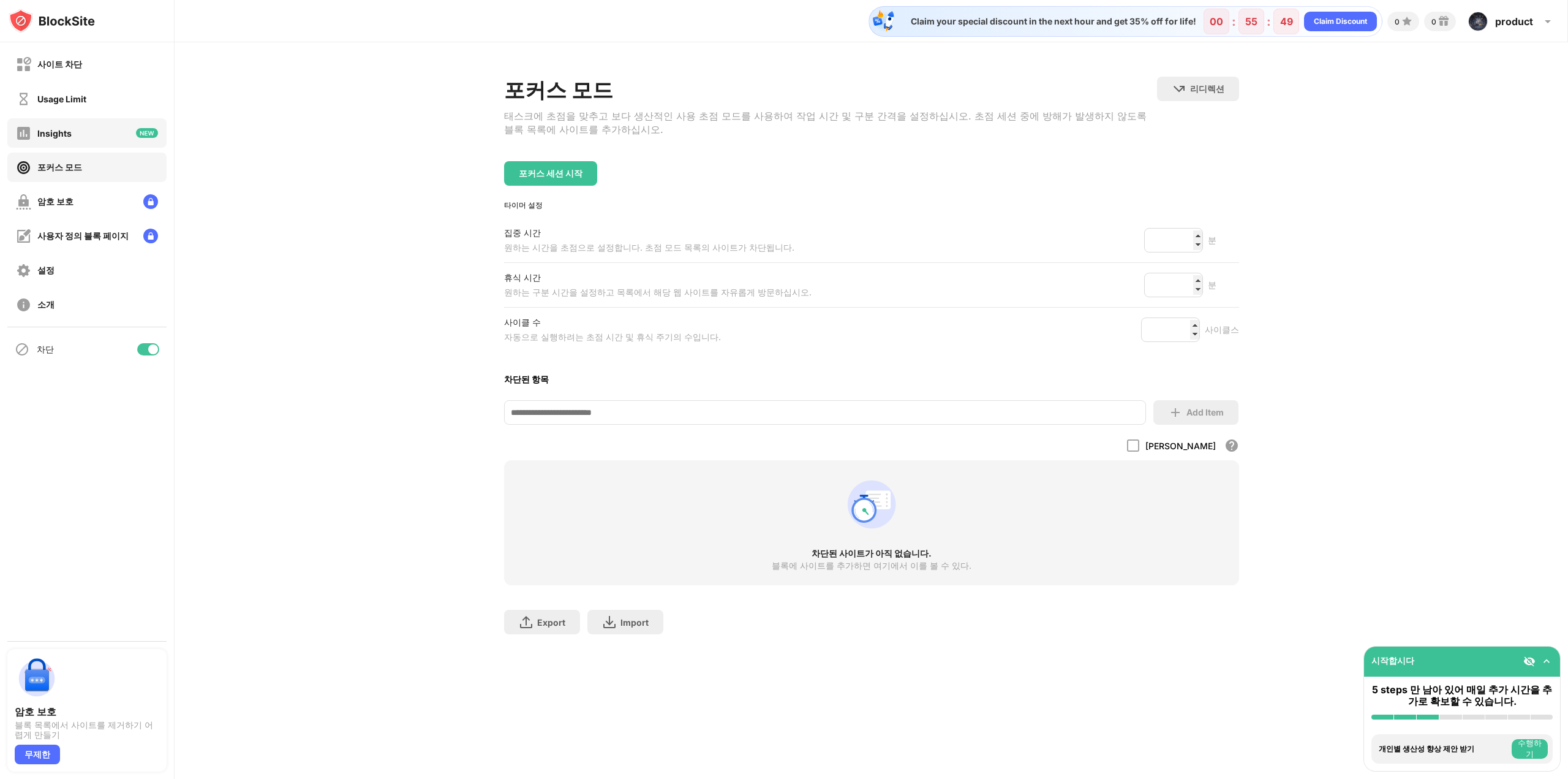
click at [84, 139] on div "Insights" at bounding box center [86, 133] width 159 height 29
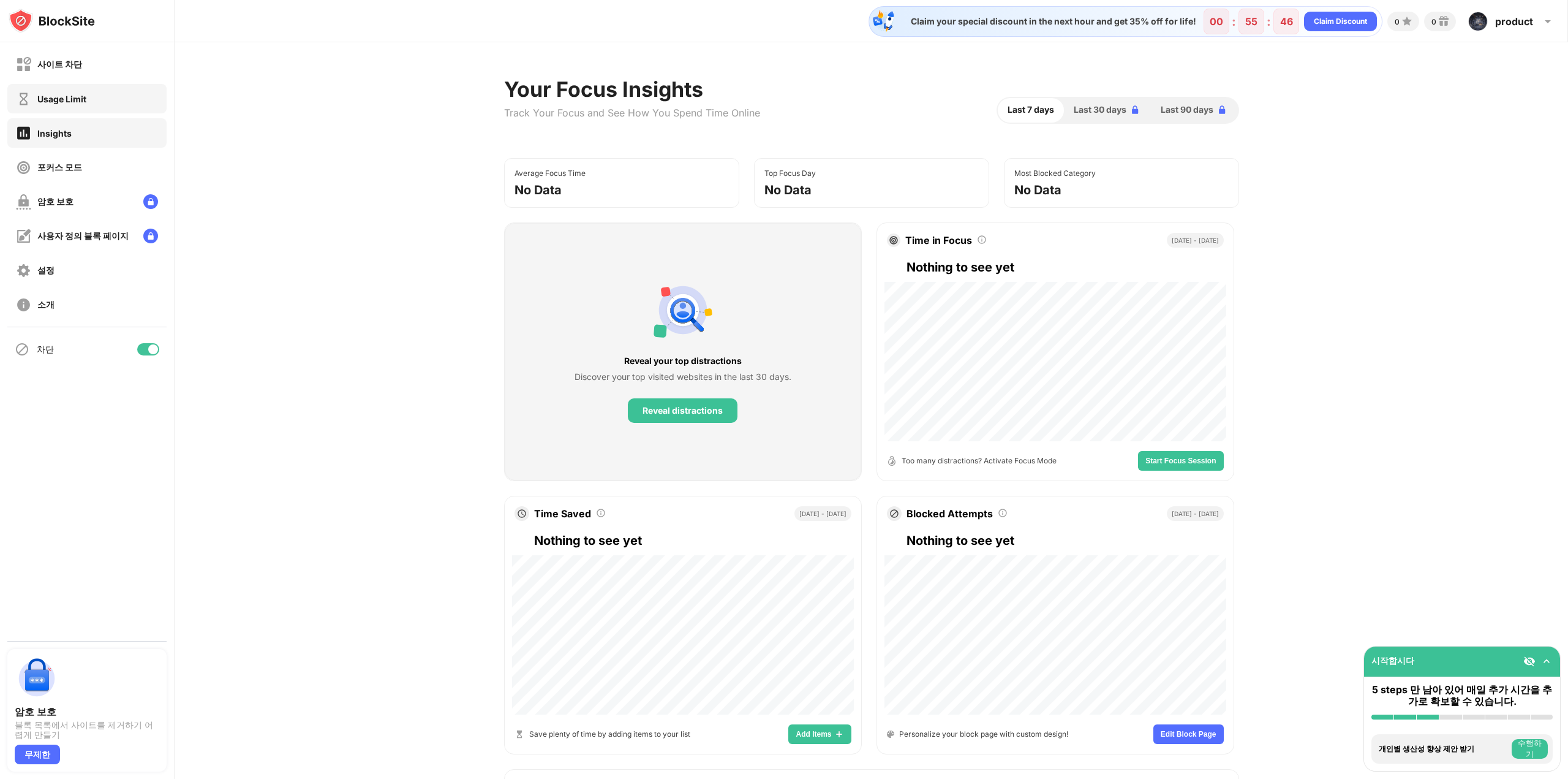
click at [85, 89] on div "Usage Limit" at bounding box center [86, 99] width 159 height 29
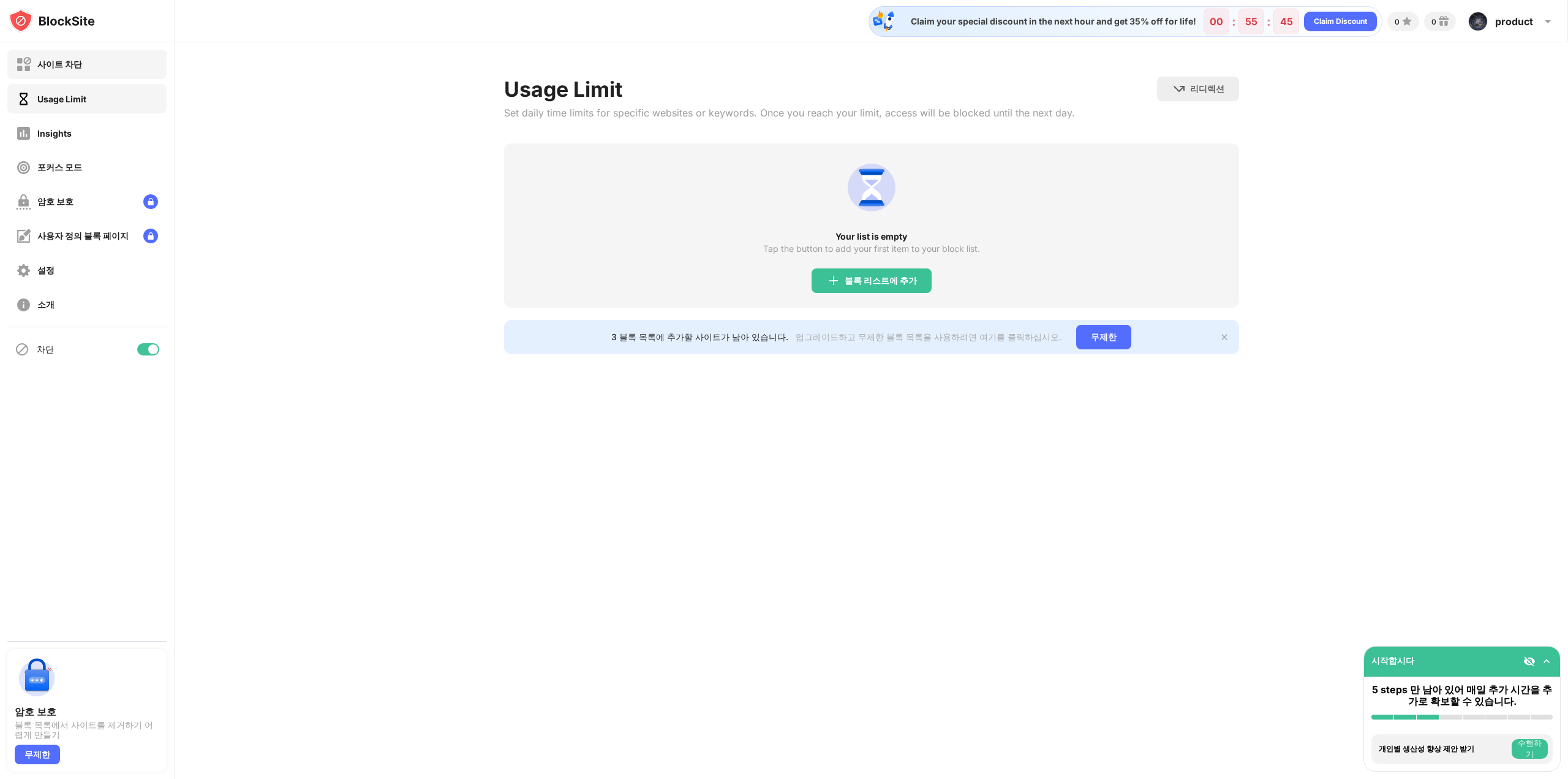
click at [87, 70] on div "사이트 차단" at bounding box center [86, 64] width 159 height 29
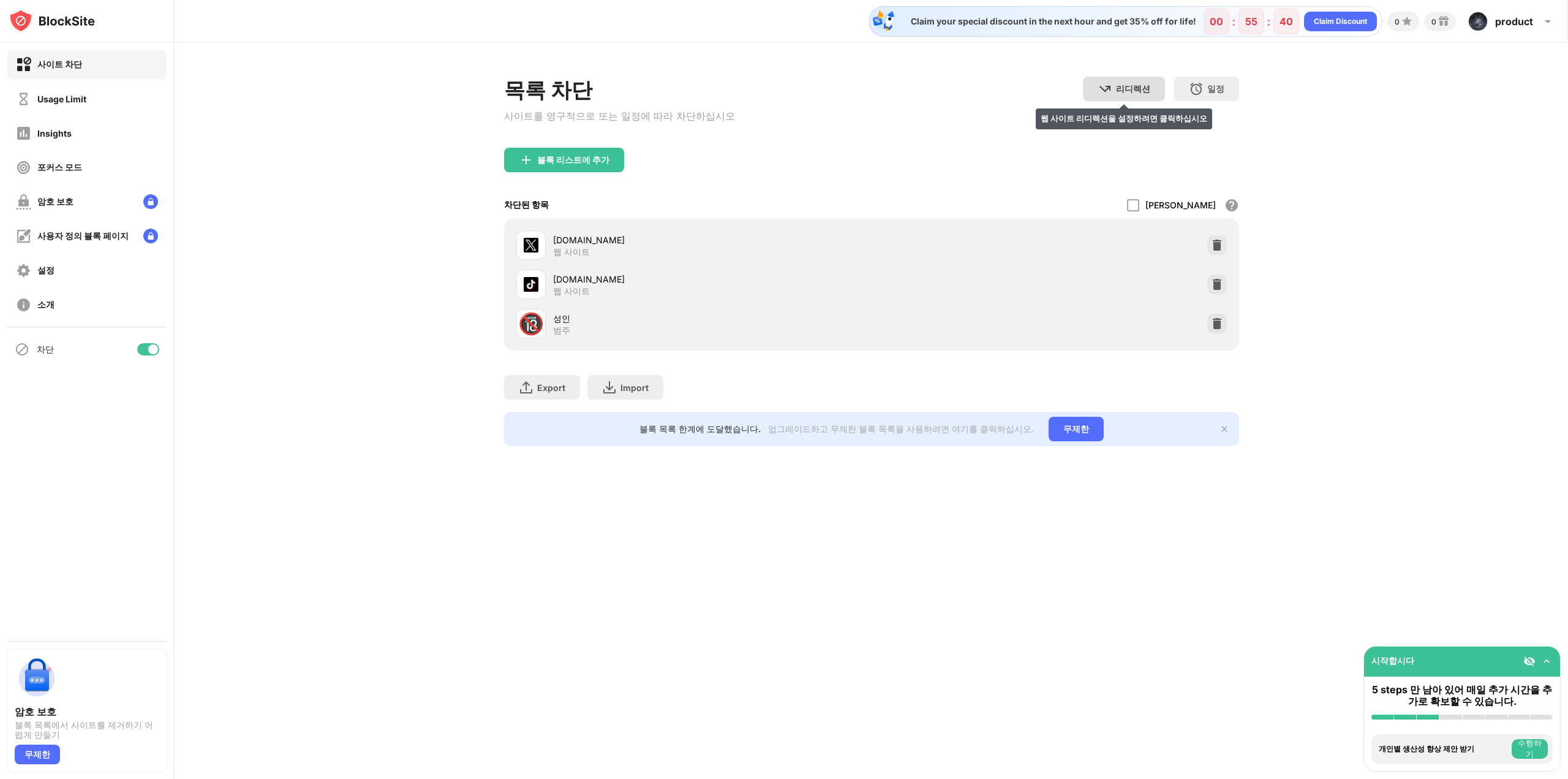
click at [1134, 96] on div "리디렉션 웹 사이트 리디렉션을 설정하려면 클릭하십시오" at bounding box center [1124, 89] width 82 height 24
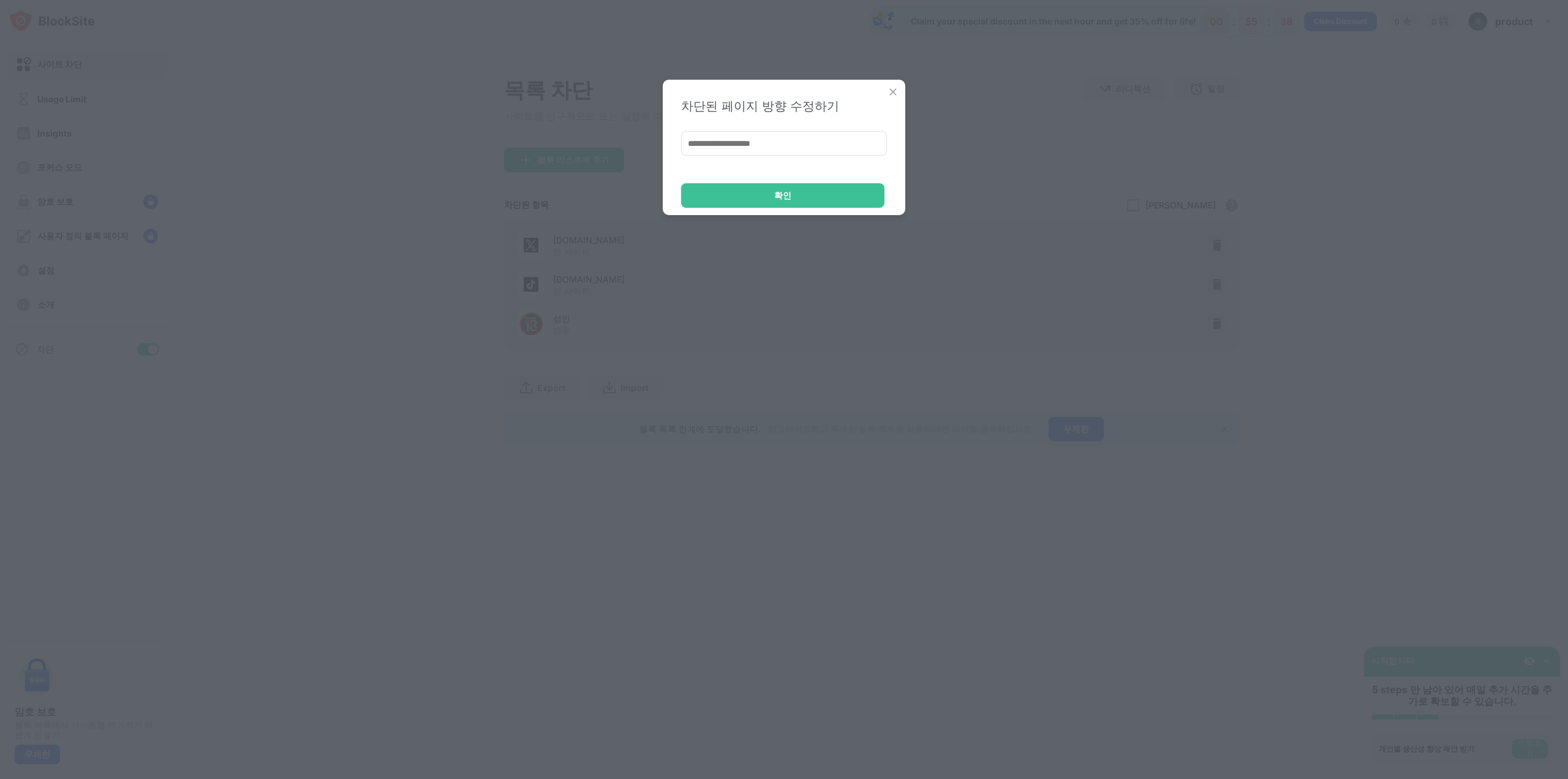
click at [893, 91] on img at bounding box center [893, 91] width 12 height 12
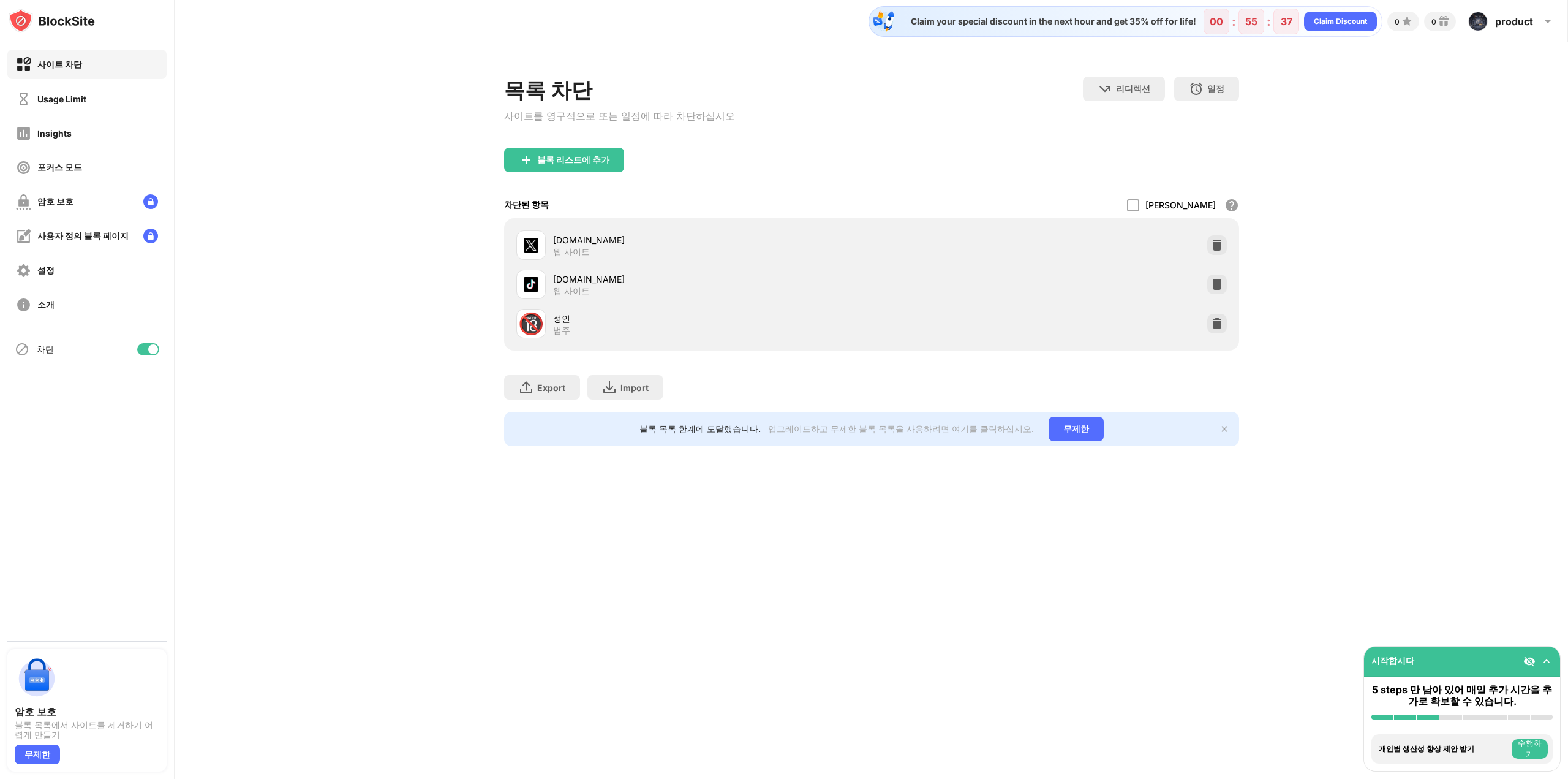
click at [1174, 146] on div "목록 차단 사이트를 영구적으로 또는 일정에 따라 차단하십시오 리디렉션 웹 사이트 리디렉션을 설정하려면 클릭하십시오 일정 블록 목록이 활성화될 …" at bounding box center [872, 112] width 735 height 71
click at [577, 155] on div "블록 리스트에 추가" at bounding box center [563, 160] width 120 height 24
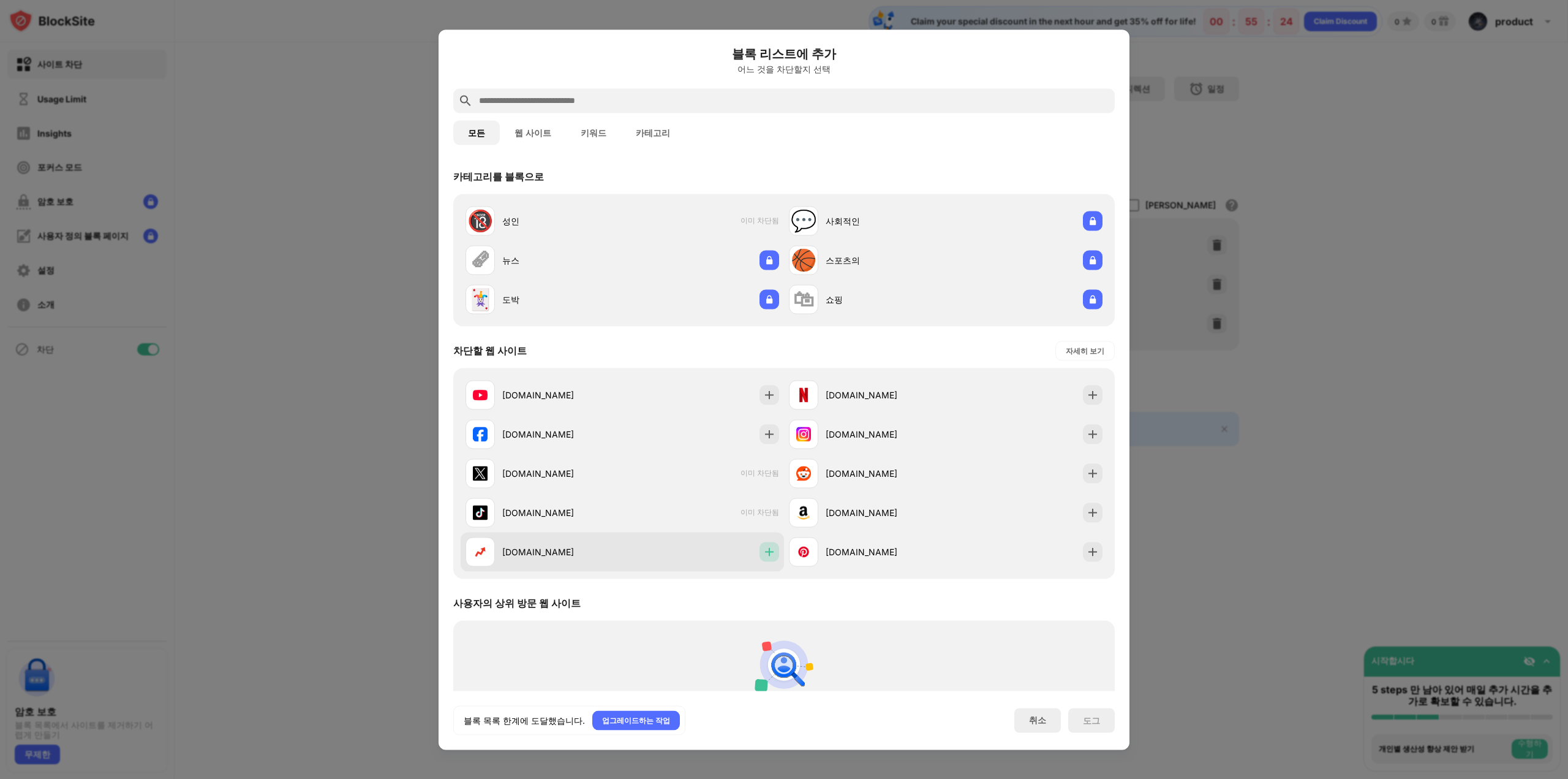
click at [767, 550] on img at bounding box center [769, 551] width 12 height 12
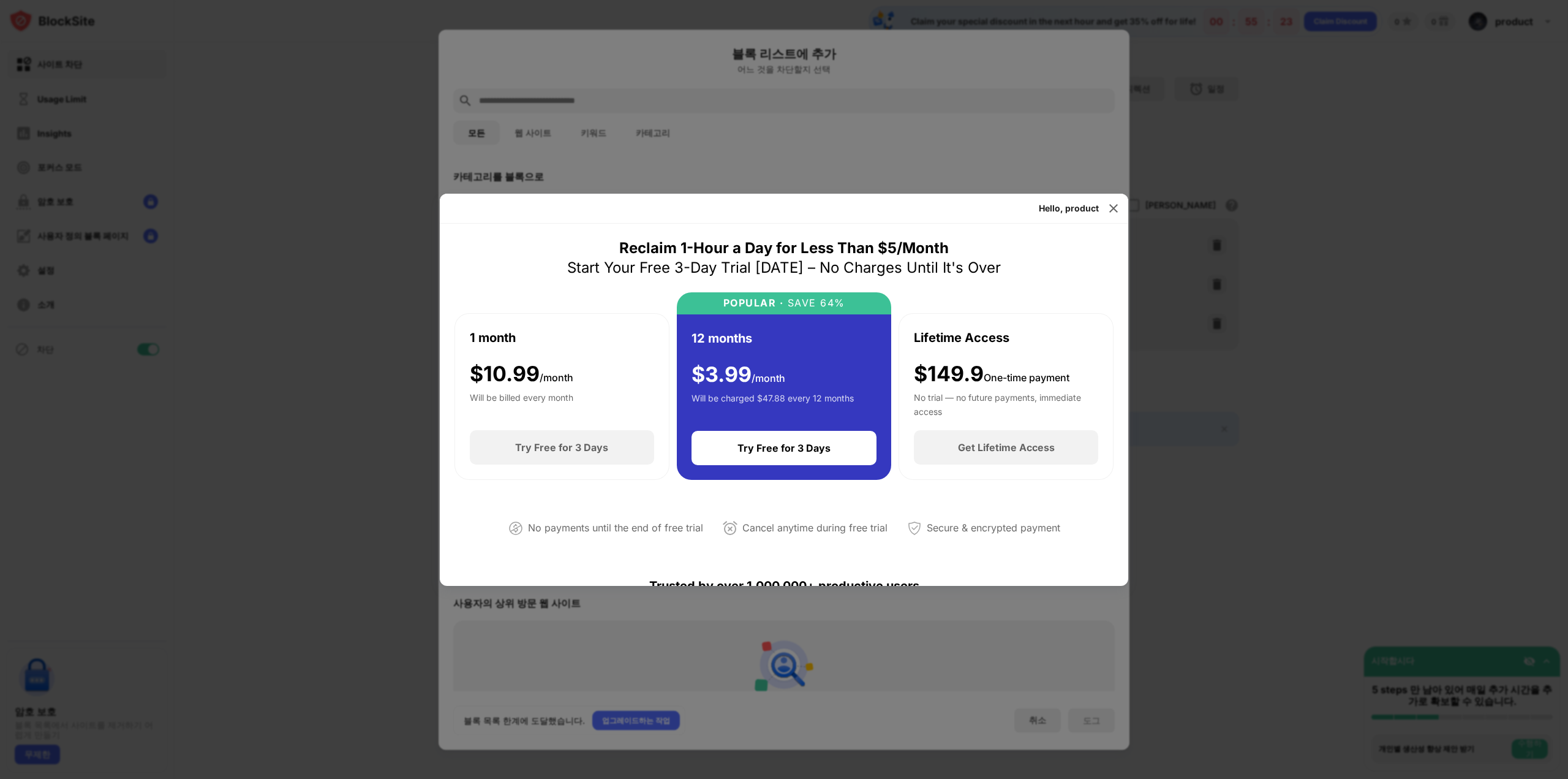
click at [1272, 386] on div at bounding box center [784, 389] width 1568 height 779
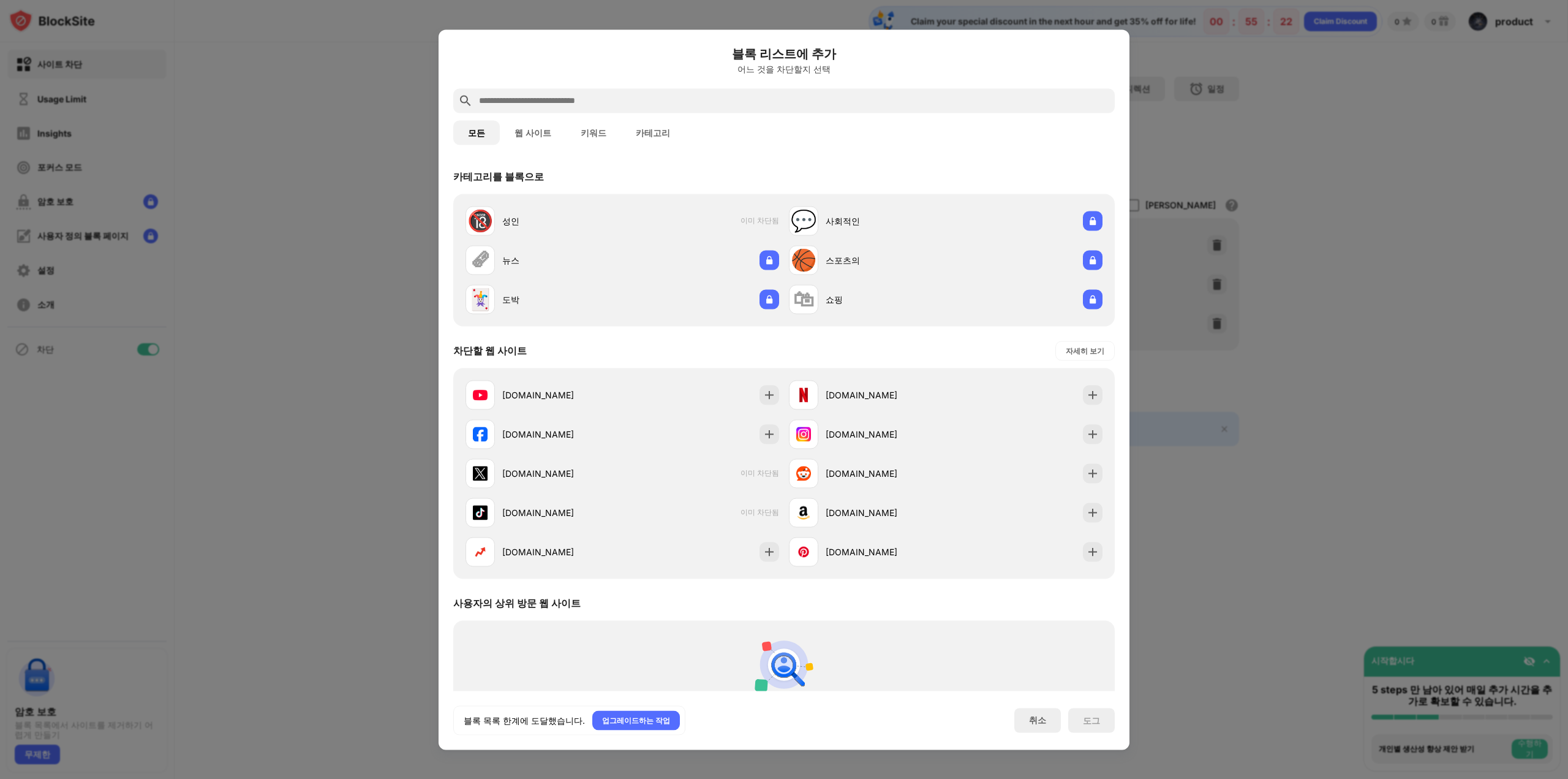
click at [1334, 193] on div at bounding box center [784, 389] width 1568 height 779
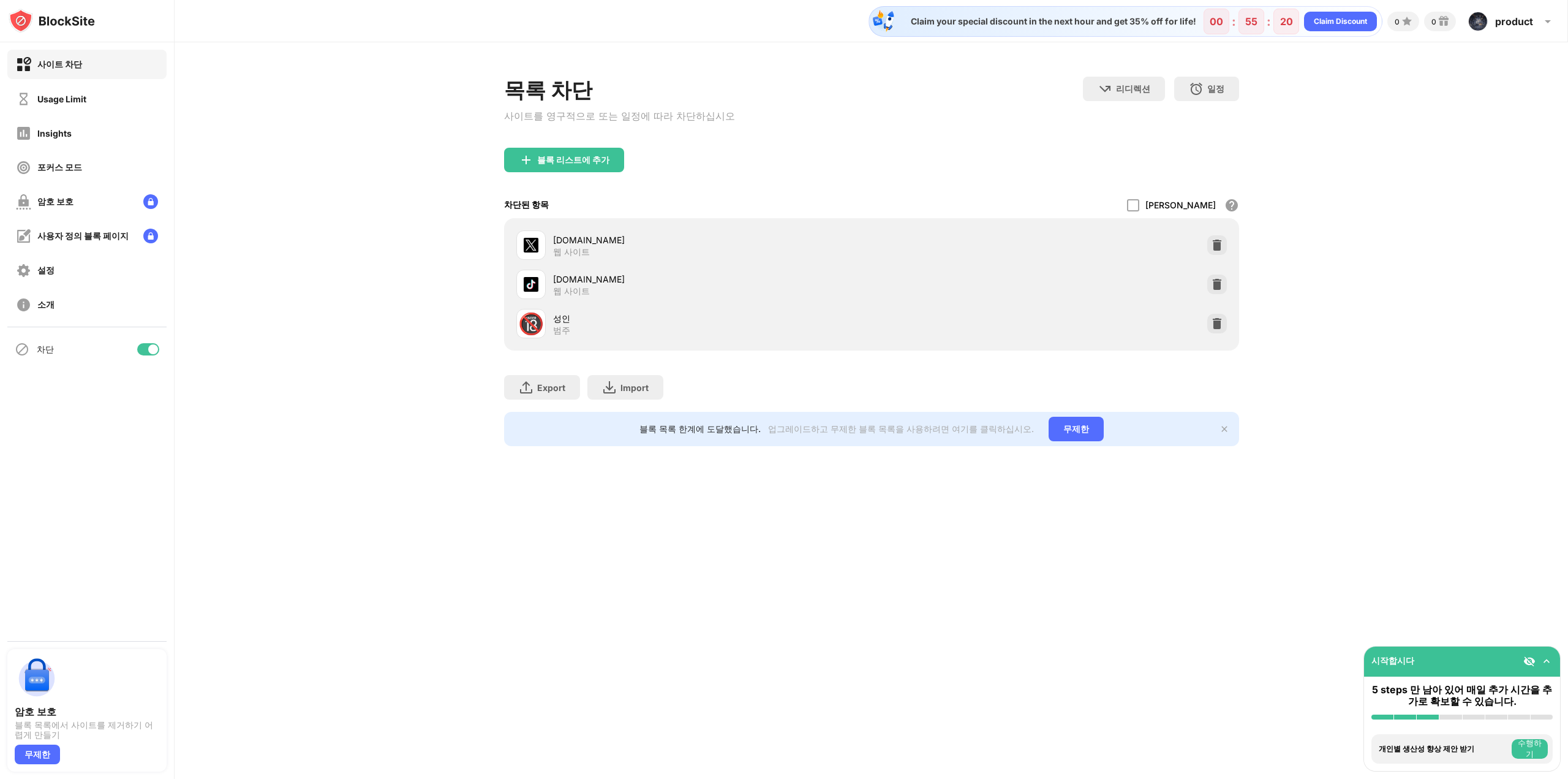
click at [576, 325] on div "성인" at bounding box center [712, 318] width 319 height 13
click at [593, 164] on div "블록 리스트에 추가" at bounding box center [573, 160] width 73 height 10
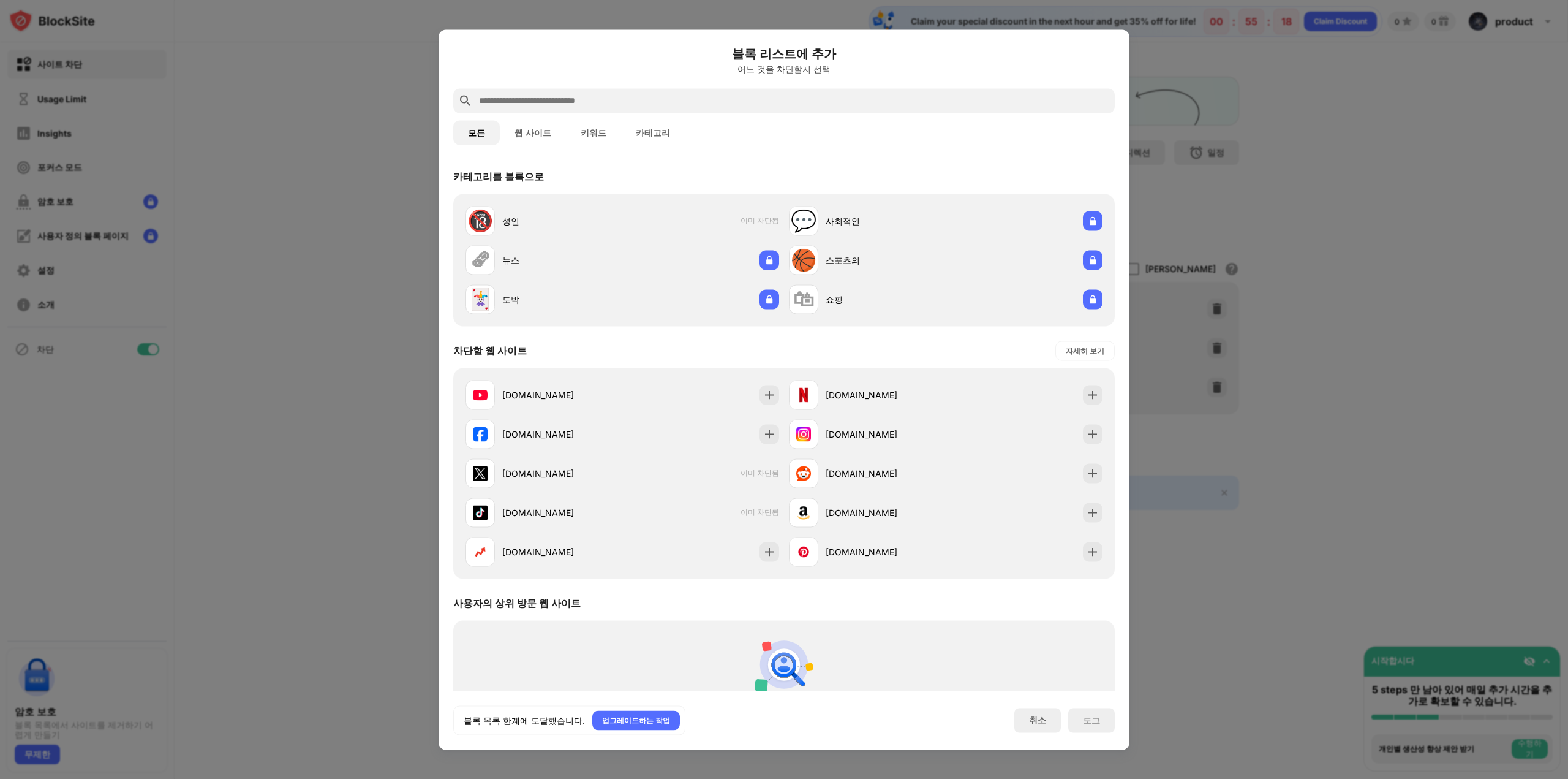
click at [629, 125] on button "카테고리" at bounding box center [653, 132] width 64 height 24
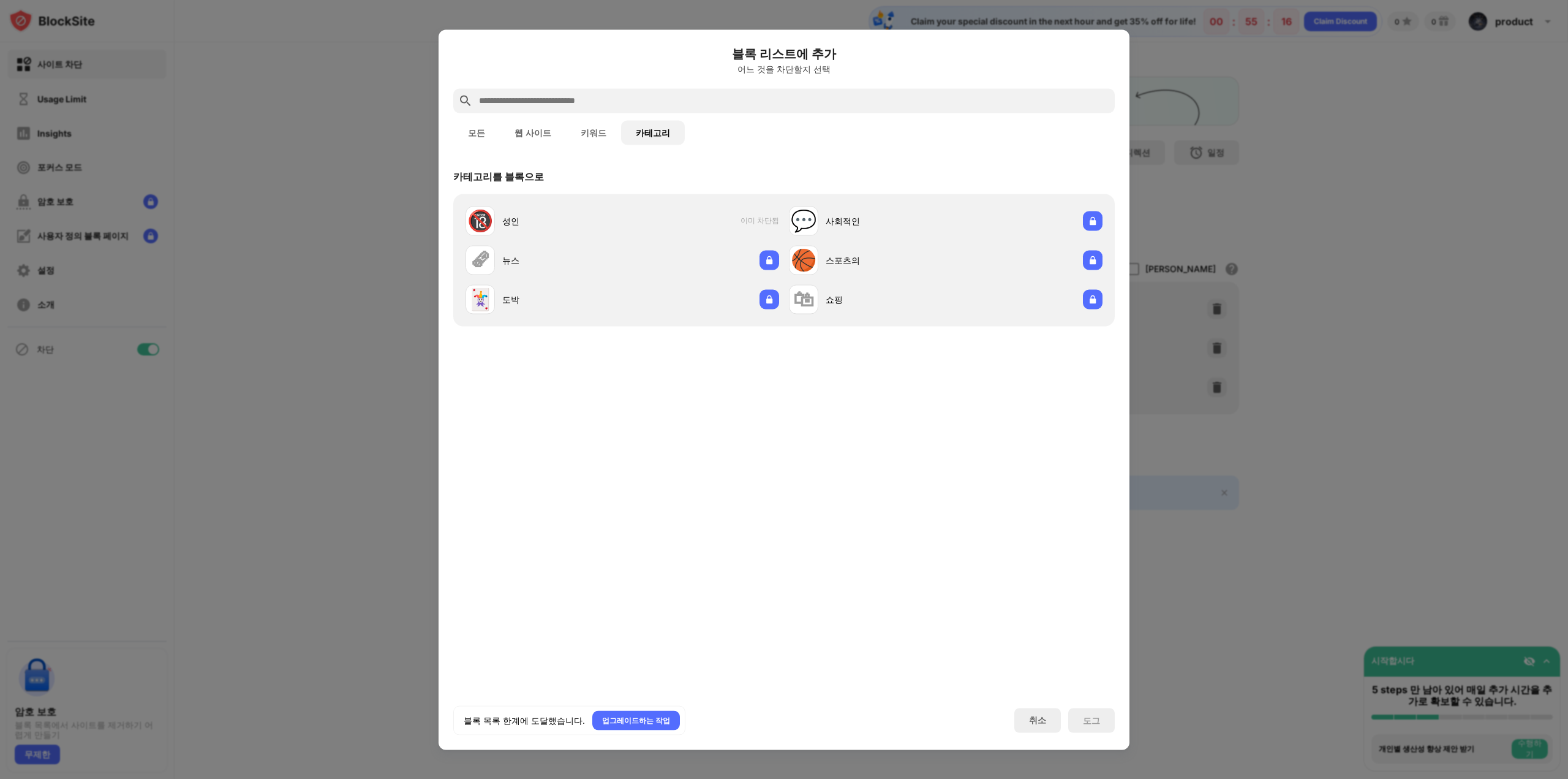
click at [573, 134] on button "키워드" at bounding box center [594, 132] width 55 height 24
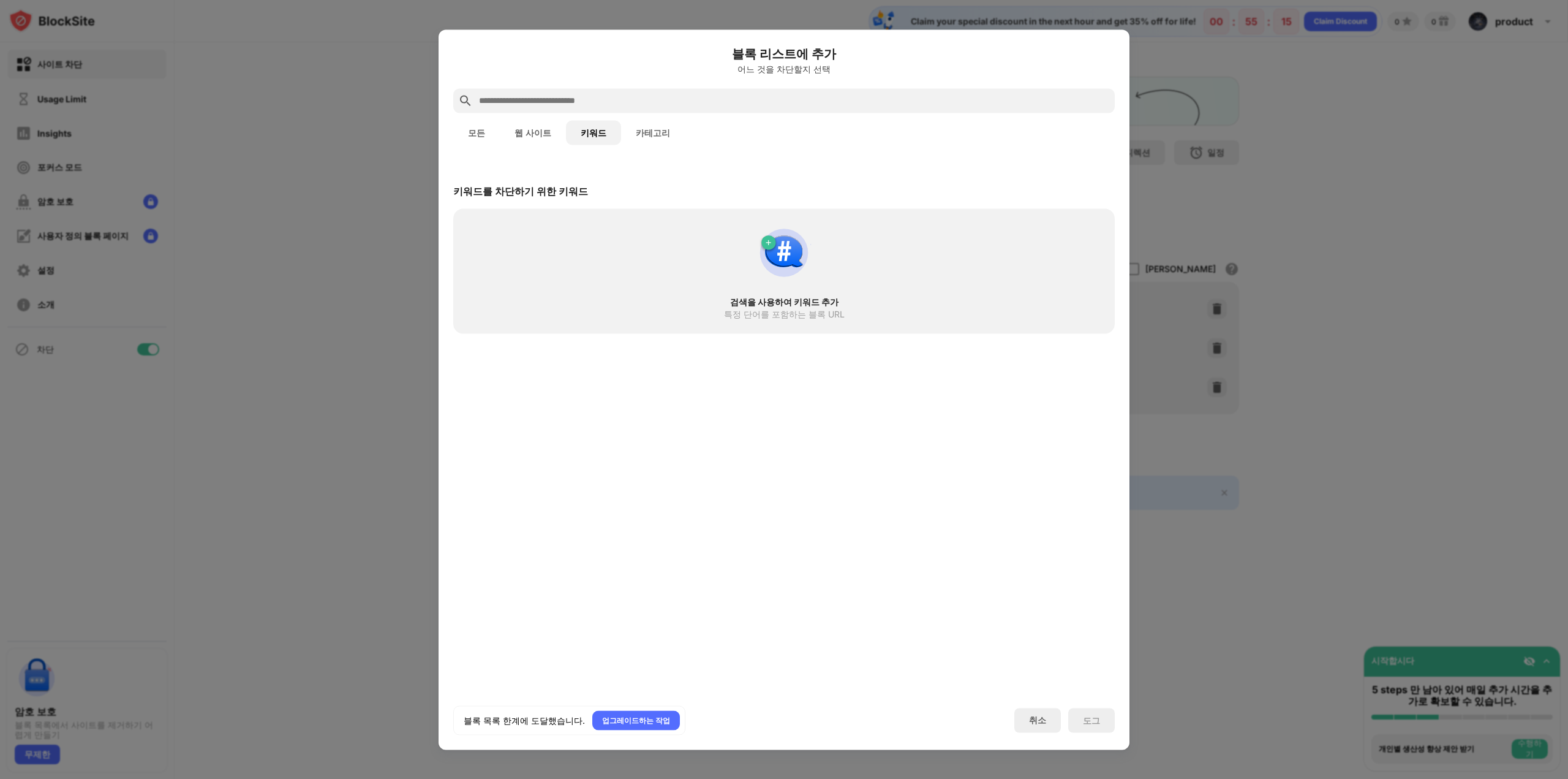
click at [523, 135] on button "웹 사이트" at bounding box center [532, 132] width 66 height 24
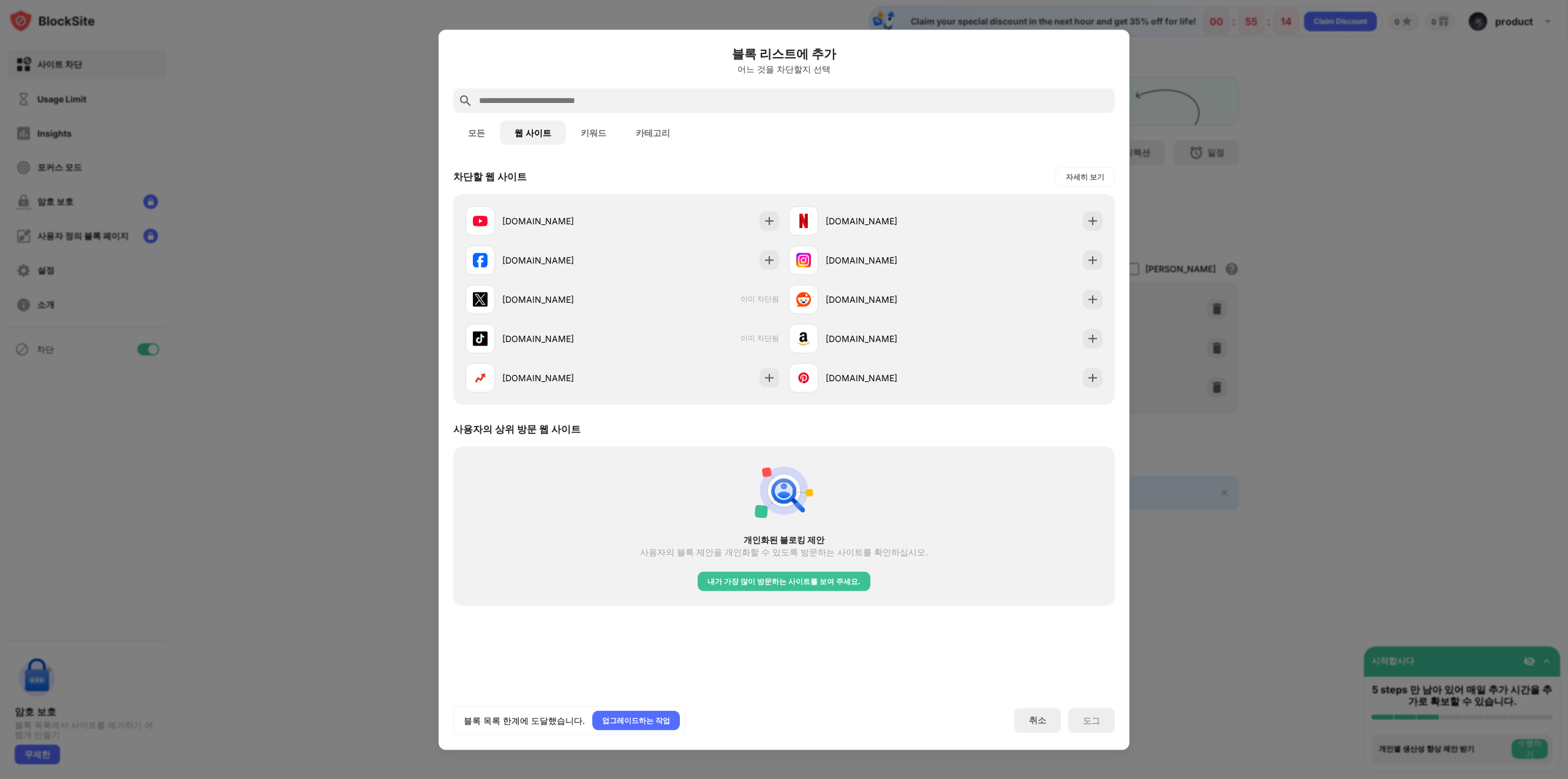
click at [472, 139] on button "모든" at bounding box center [476, 132] width 46 height 24
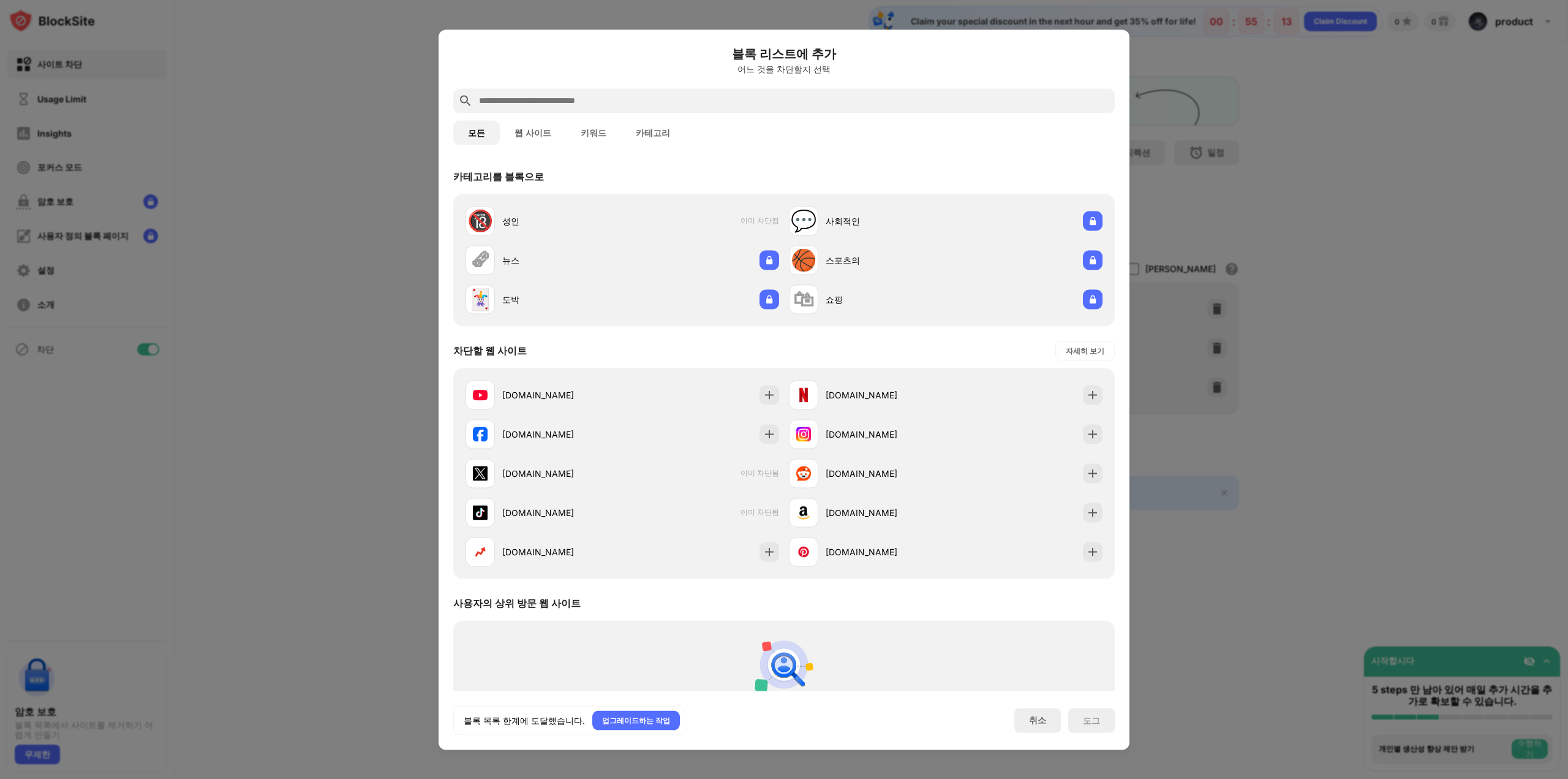
click at [1372, 262] on div at bounding box center [784, 389] width 1568 height 779
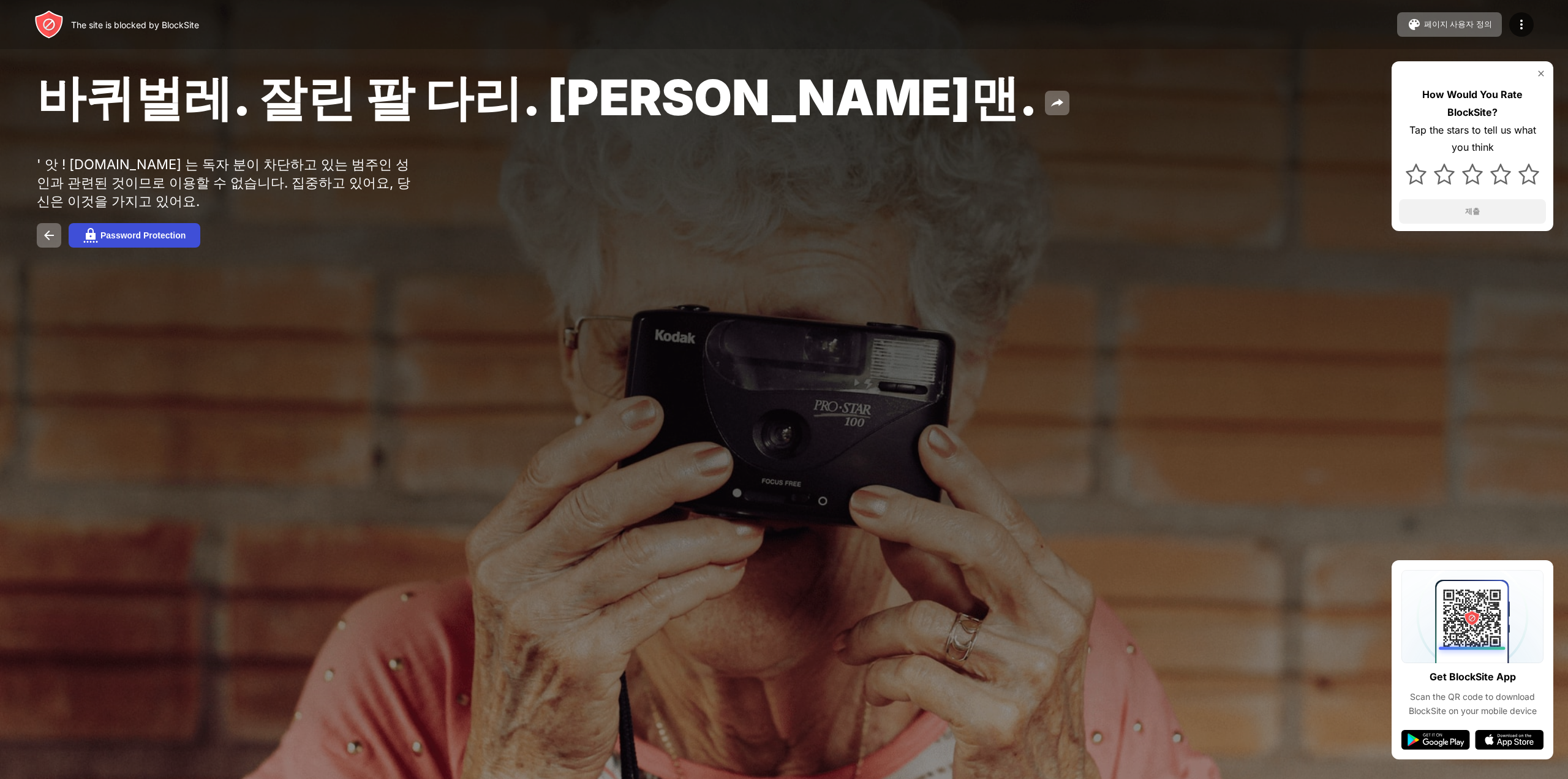
click at [157, 241] on div "Password Protection" at bounding box center [143, 236] width 85 height 10
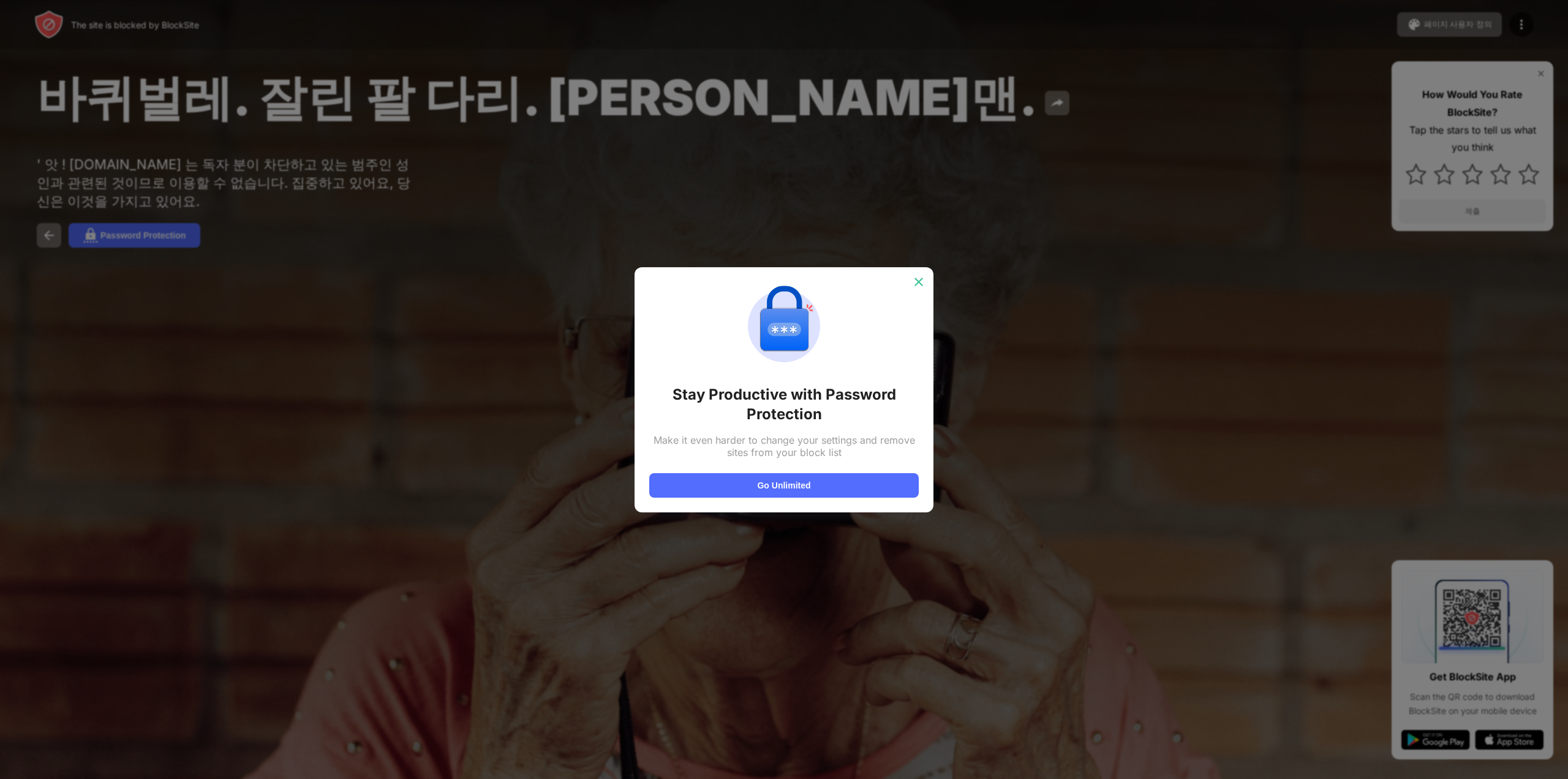
click at [923, 276] on img at bounding box center [919, 281] width 12 height 12
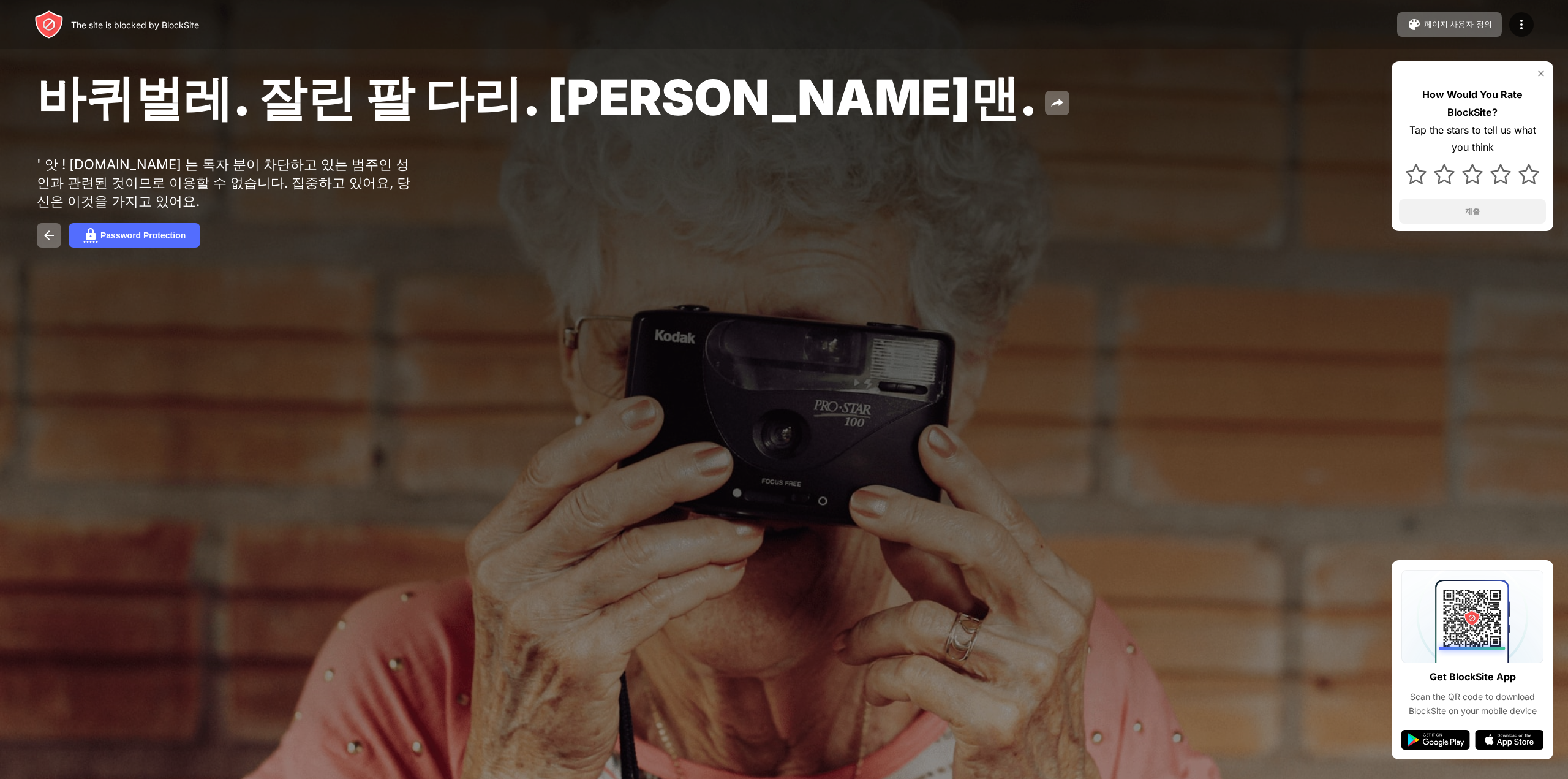
click at [1273, 102] on div "바퀴벌레. 잘린 팔 다리. 존 굿맨. ' 앗 ! www.pornhub.com 는 독자 분이 차단하고 있는 범주인 성인과 관련된 것이므로 이용할…" at bounding box center [784, 157] width 1568 height 314
click at [1435, 19] on div "페이지 사용자 정의" at bounding box center [1458, 24] width 68 height 11
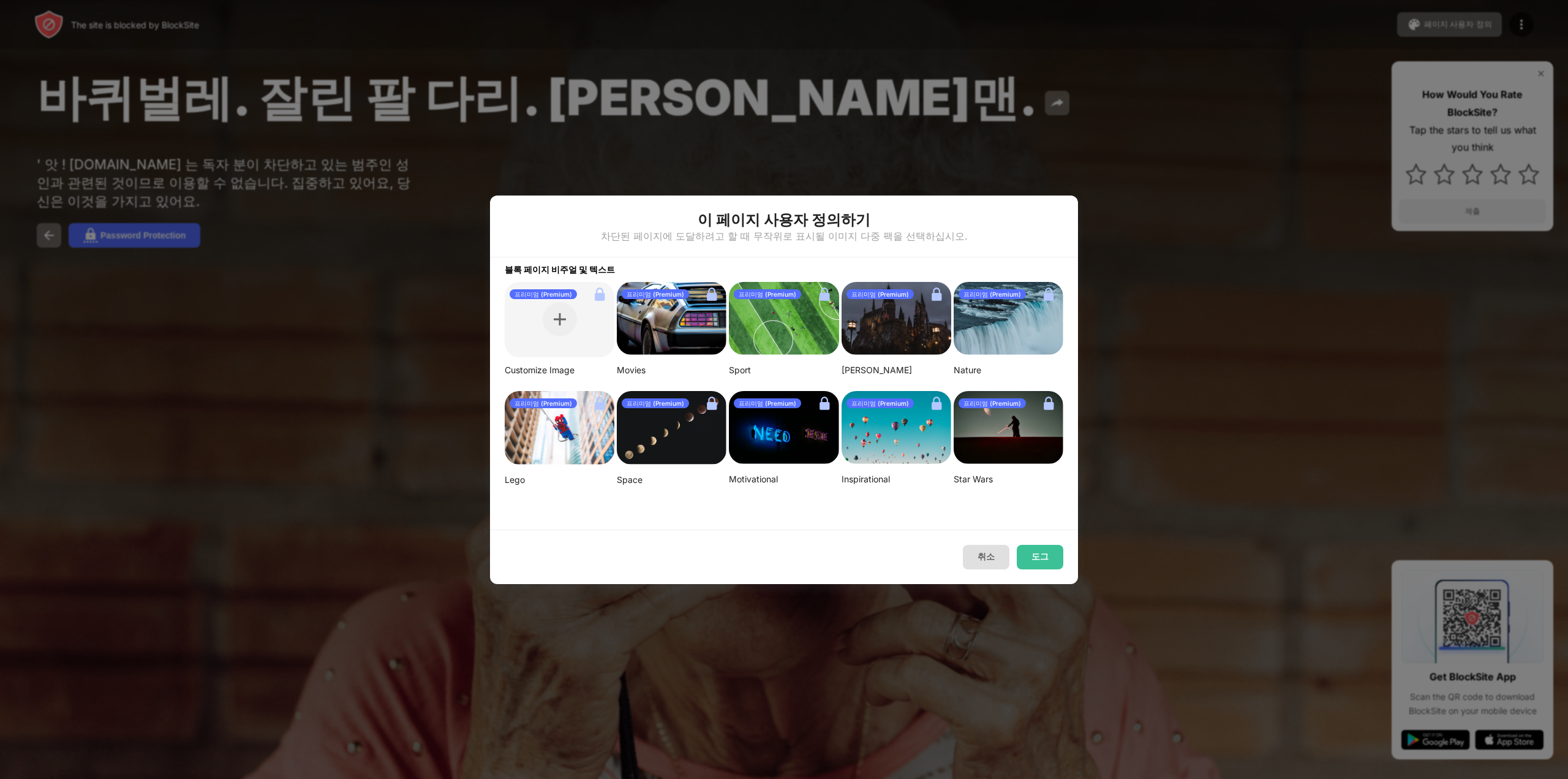
click at [985, 555] on button "취소" at bounding box center [986, 557] width 46 height 24
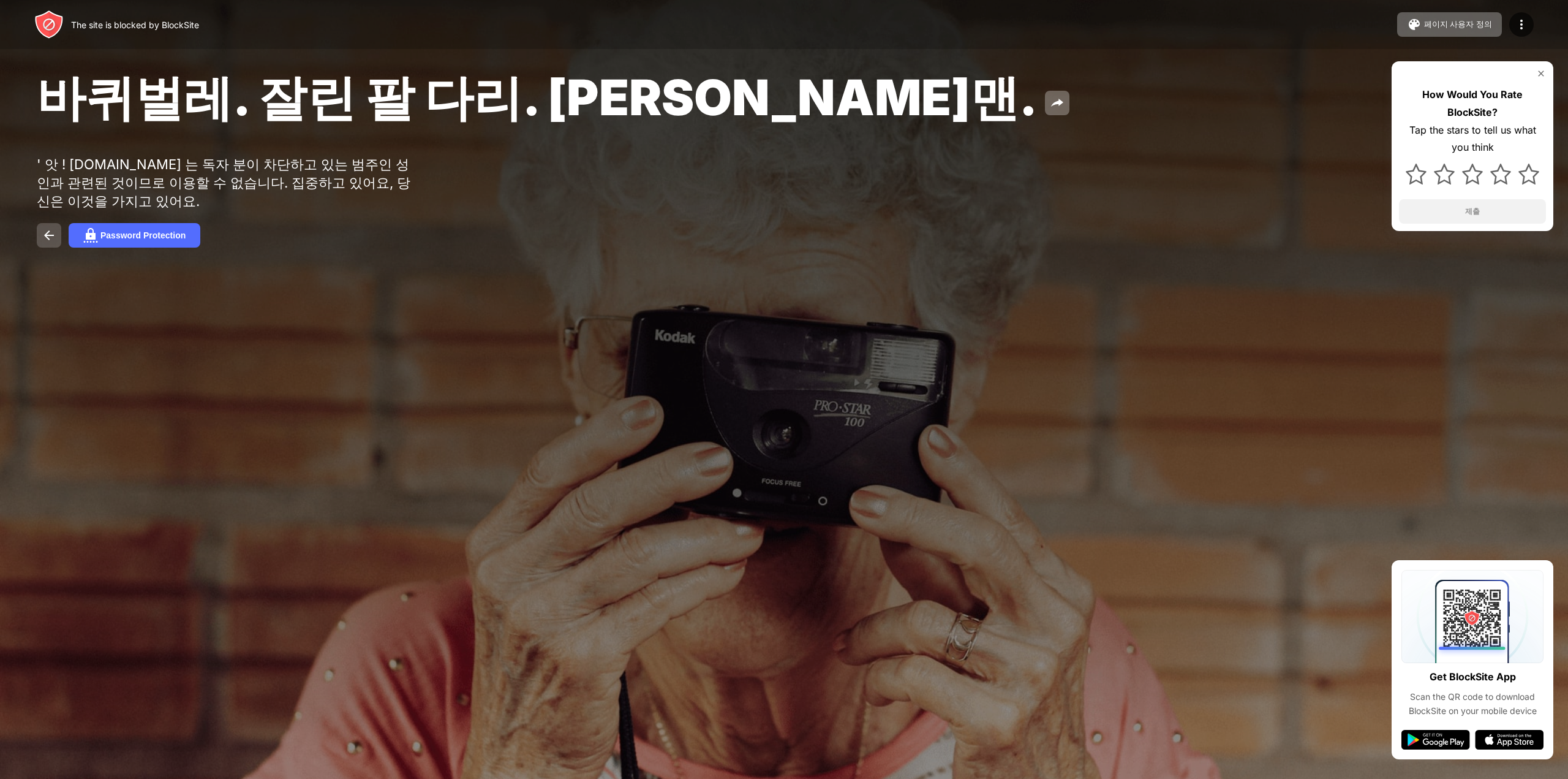
click at [40, 238] on button at bounding box center [49, 235] width 24 height 24
click at [1050, 110] on img at bounding box center [1058, 103] width 15 height 15
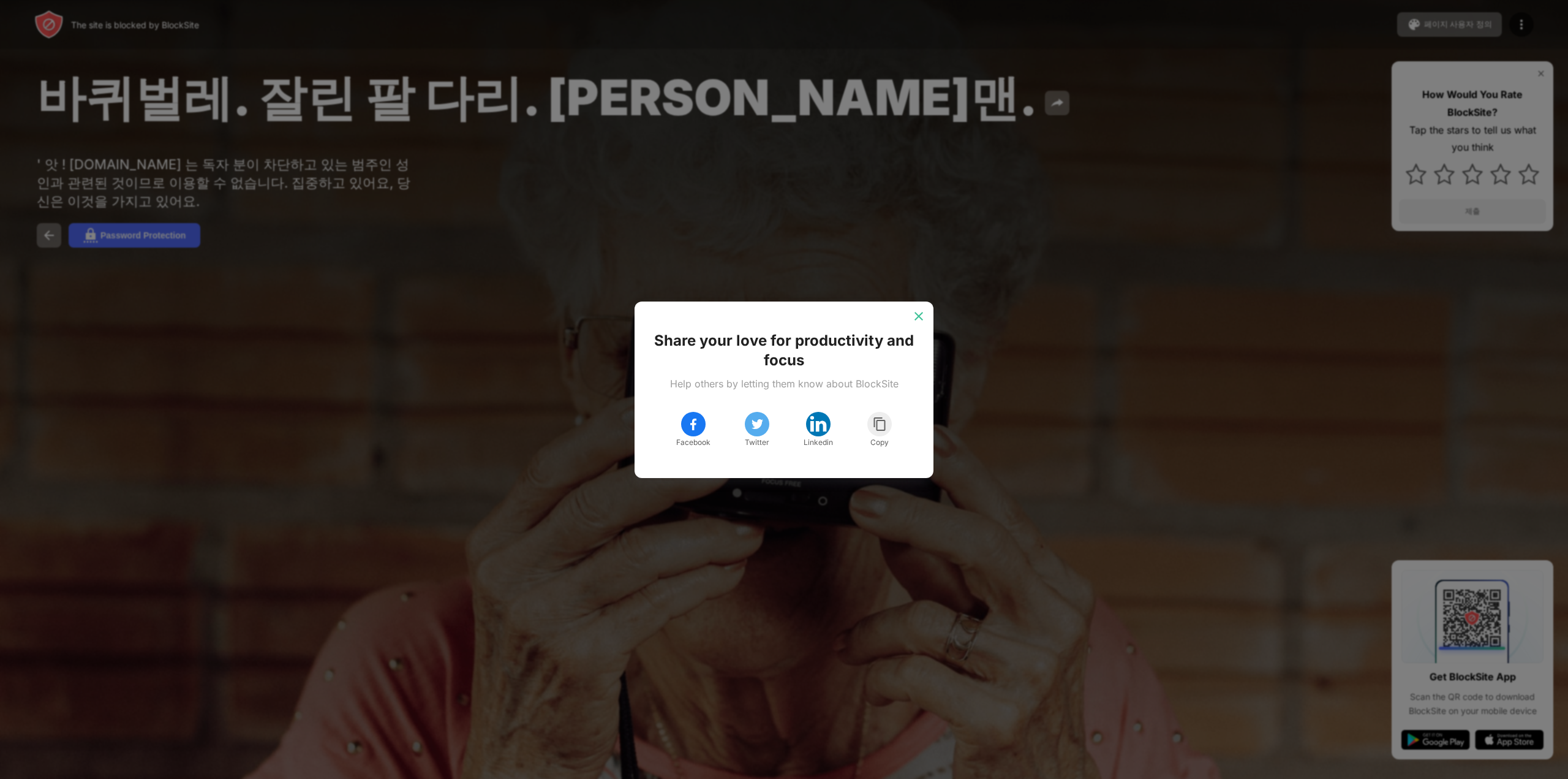
click at [919, 312] on img at bounding box center [919, 316] width 12 height 12
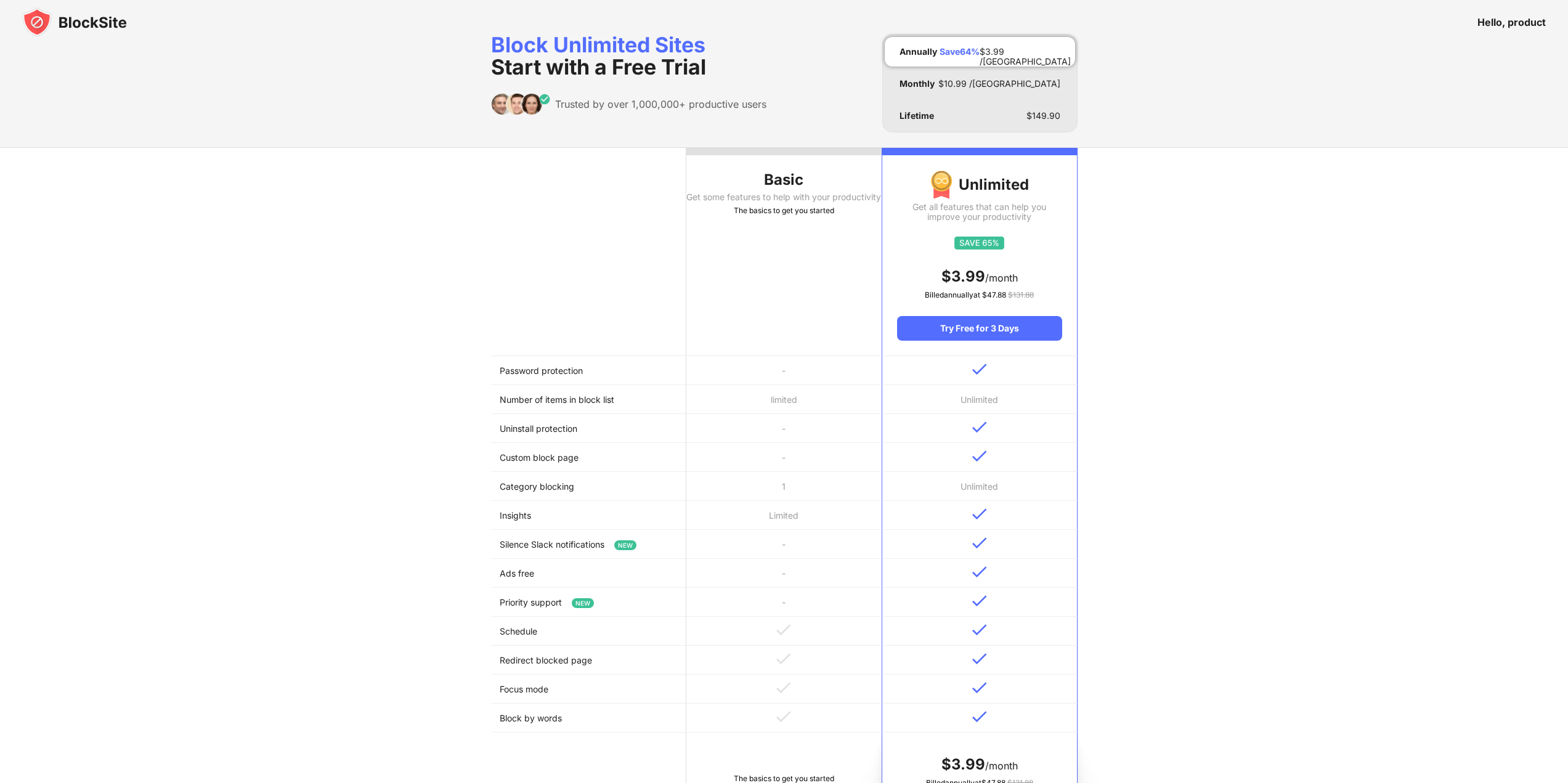
scroll to position [184, 0]
